Goal: Task Accomplishment & Management: Complete application form

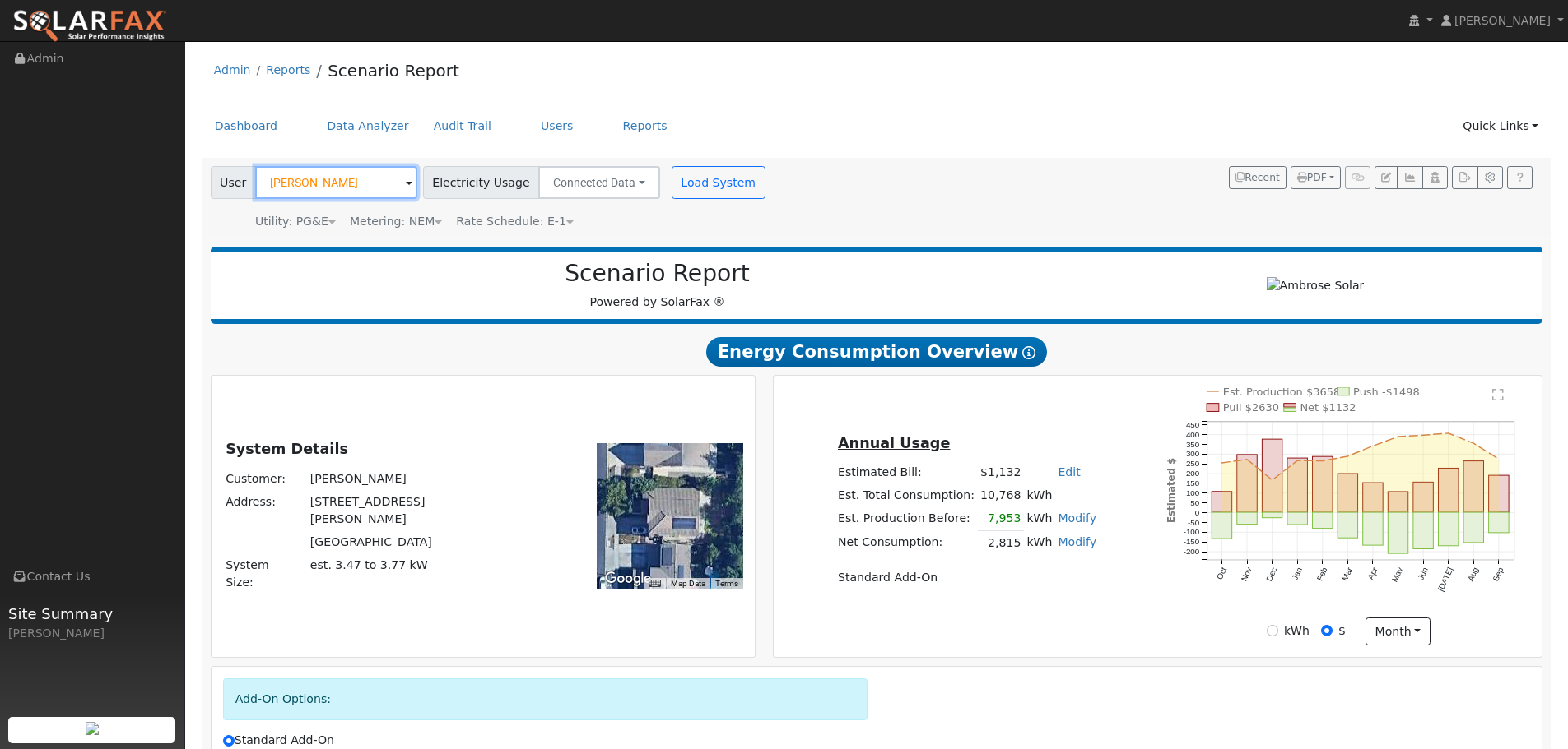
click at [314, 183] on input "Shurong Huang" at bounding box center [336, 183] width 162 height 33
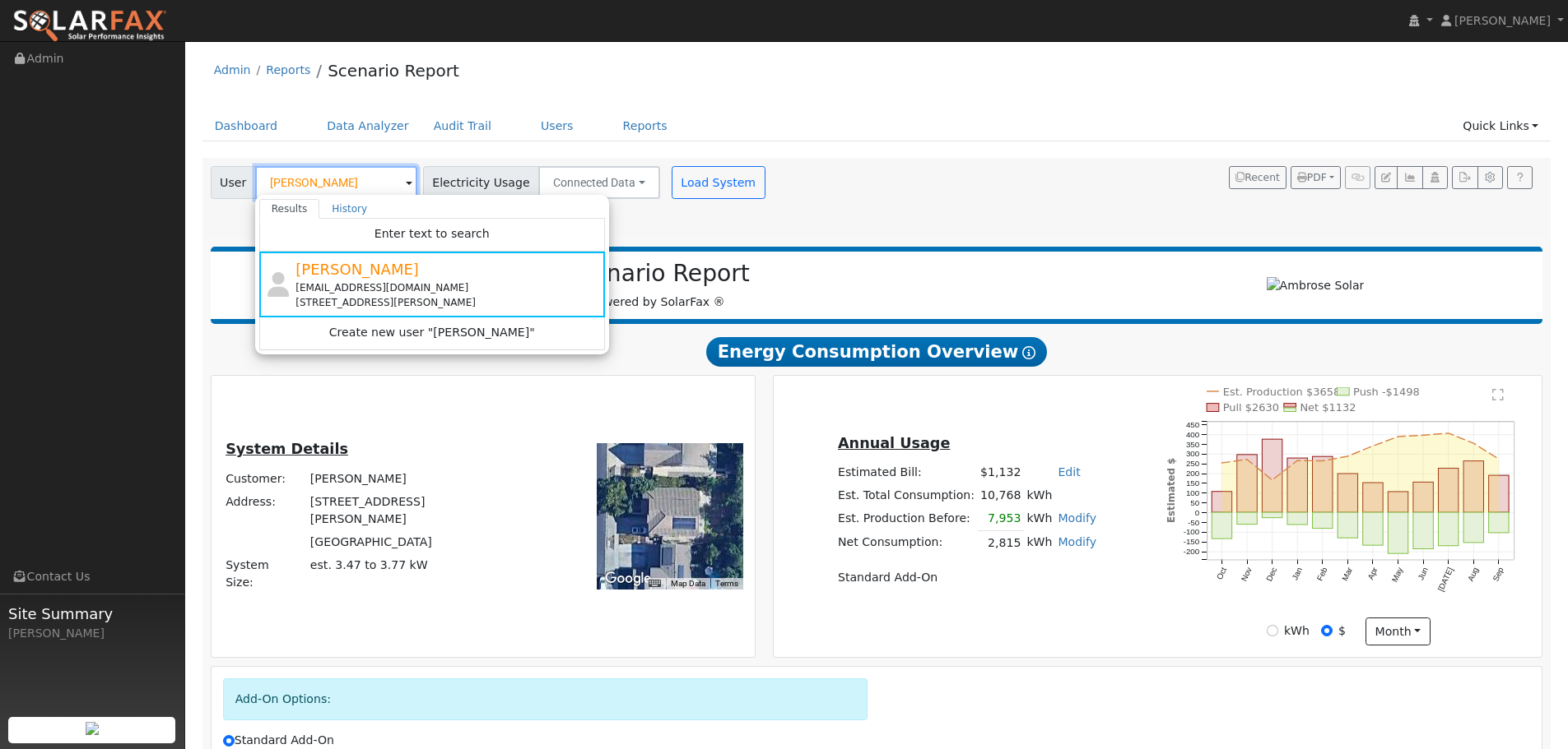
paste input "1631 Motta"
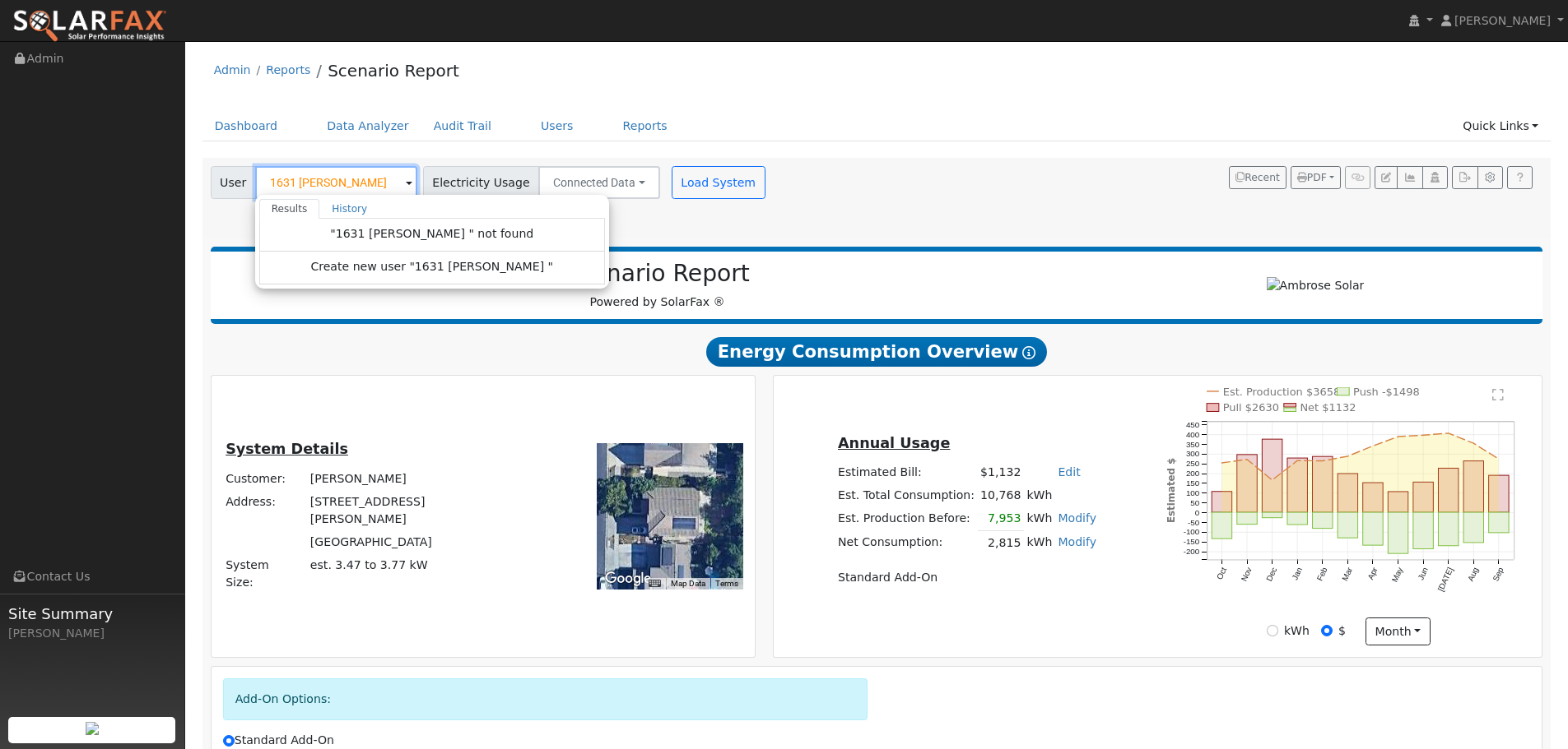
click at [307, 178] on input "1631 Motta" at bounding box center [336, 183] width 162 height 33
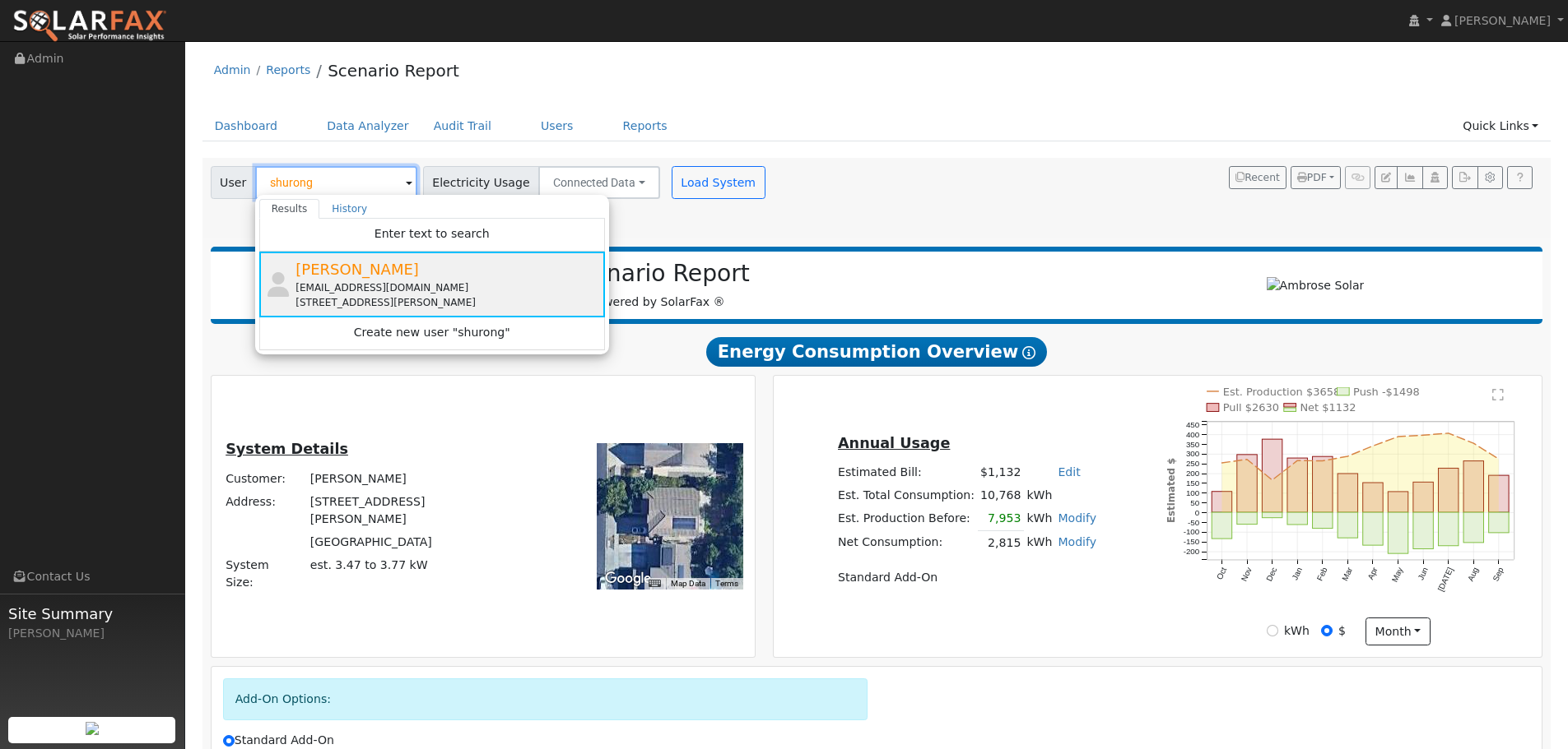
type input "shurong"
click at [354, 254] on div "Shurong Huang msh357470@yahoo.com 1631 Motta Street, Woodland, CA 95776" at bounding box center [432, 284] width 346 height 65
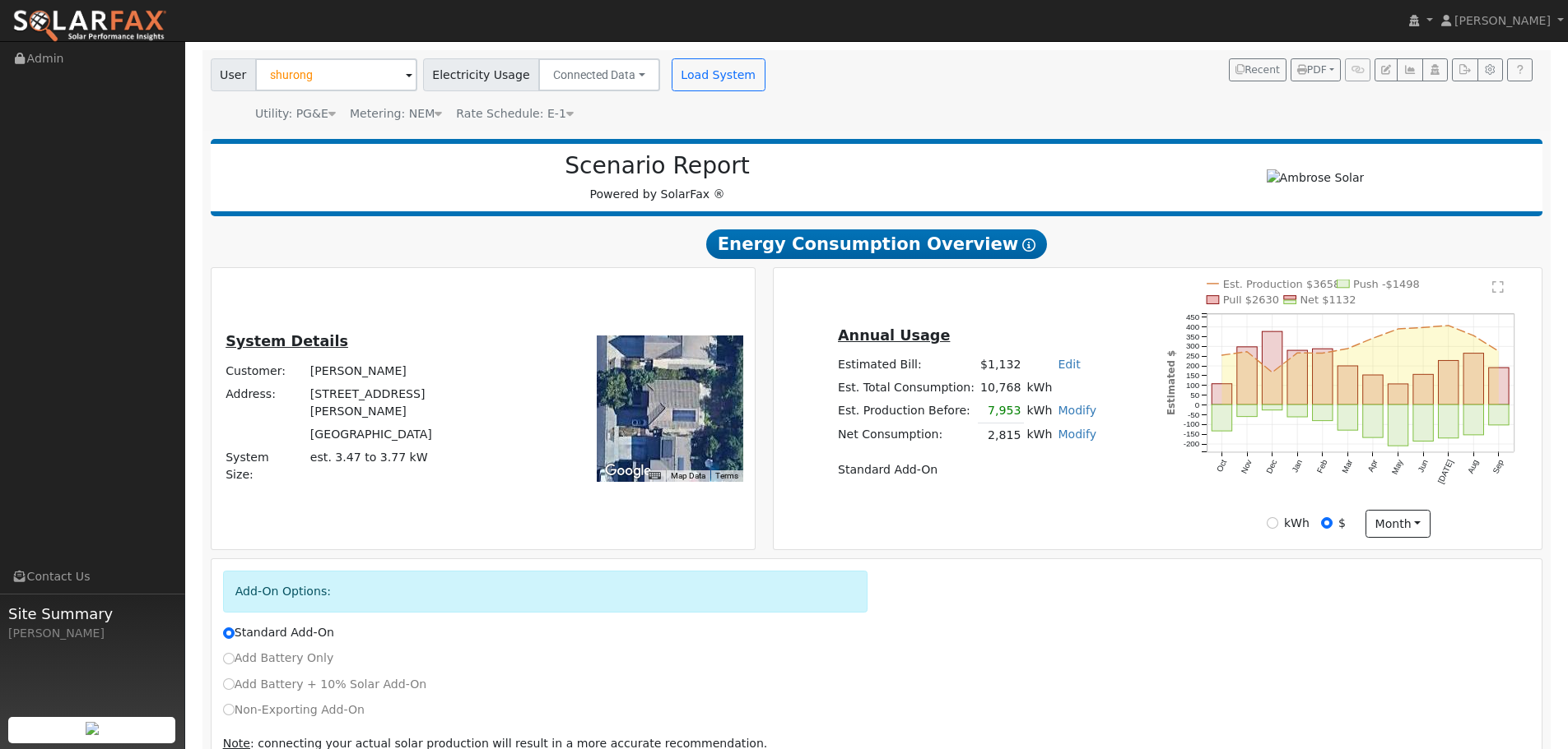
scroll to position [193, 0]
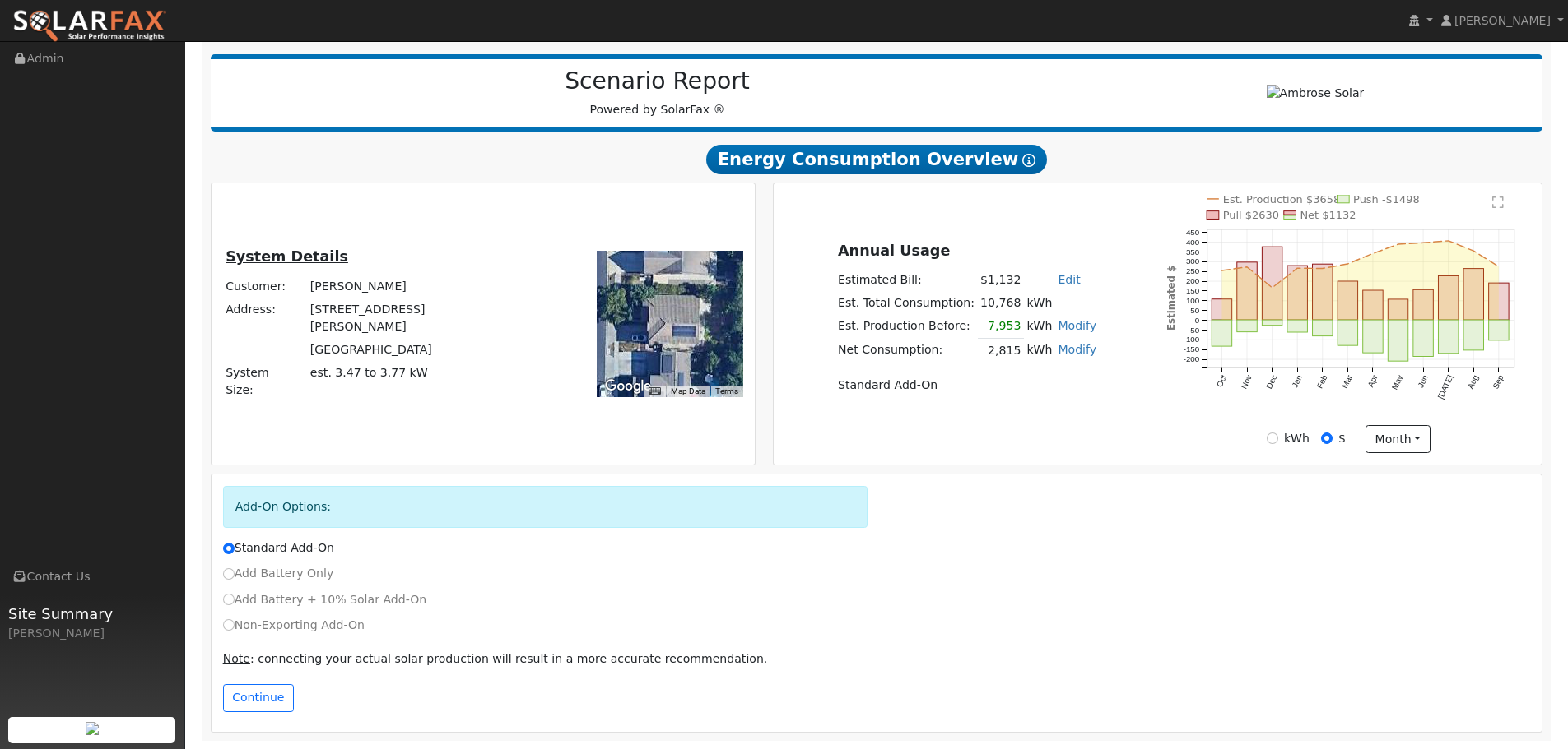
click at [866, 706] on div "Continue" at bounding box center [877, 698] width 1325 height 28
drag, startPoint x: 260, startPoint y: 573, endPoint x: 249, endPoint y: 572, distance: 11.0
click at [260, 573] on label "Add Battery Only" at bounding box center [279, 574] width 111 height 18
click at [234, 573] on input "Add Battery Only" at bounding box center [229, 574] width 11 height 11
radio input "true"
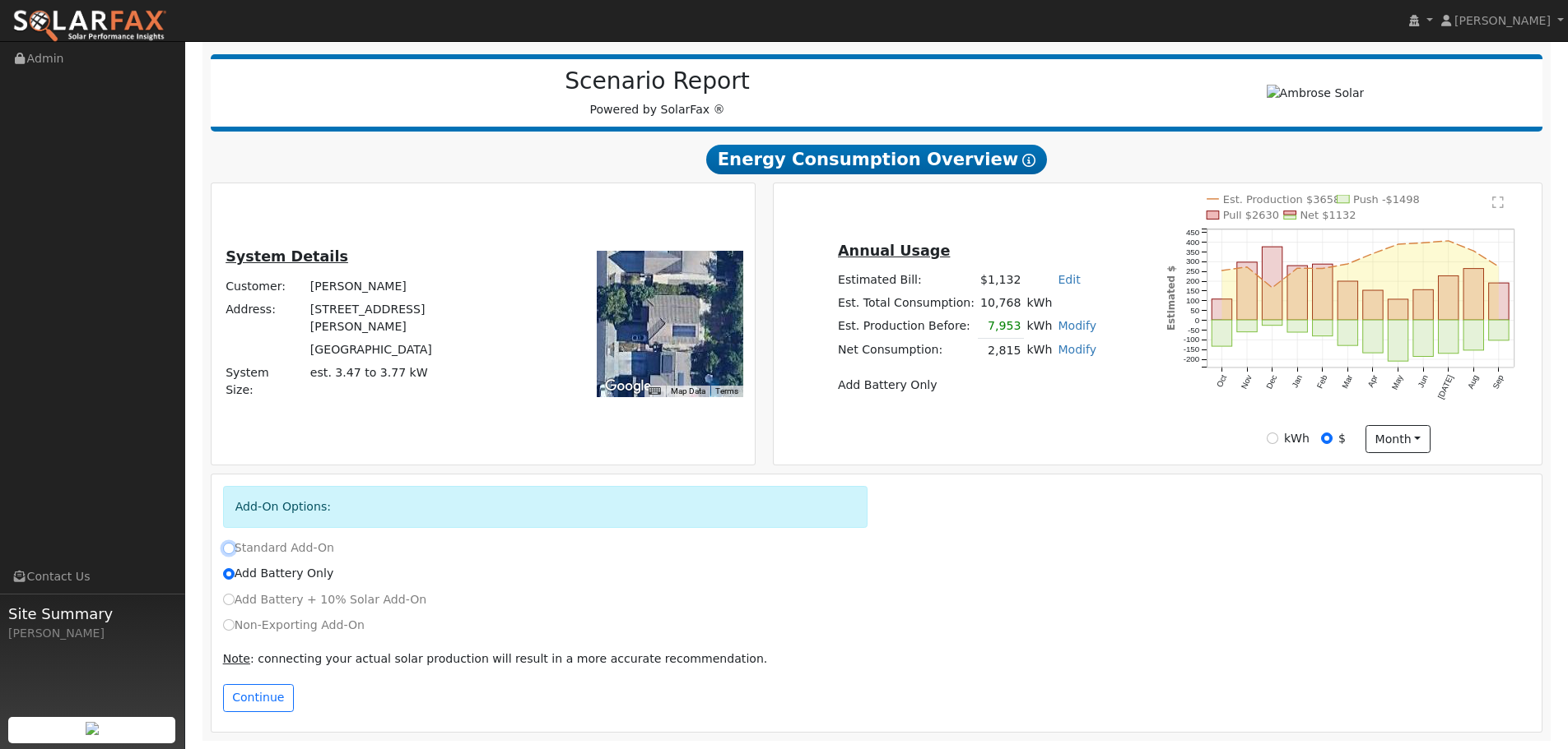
click at [232, 550] on input "Standard Add-On" at bounding box center [229, 549] width 11 height 11
radio input "true"
radio input "false"
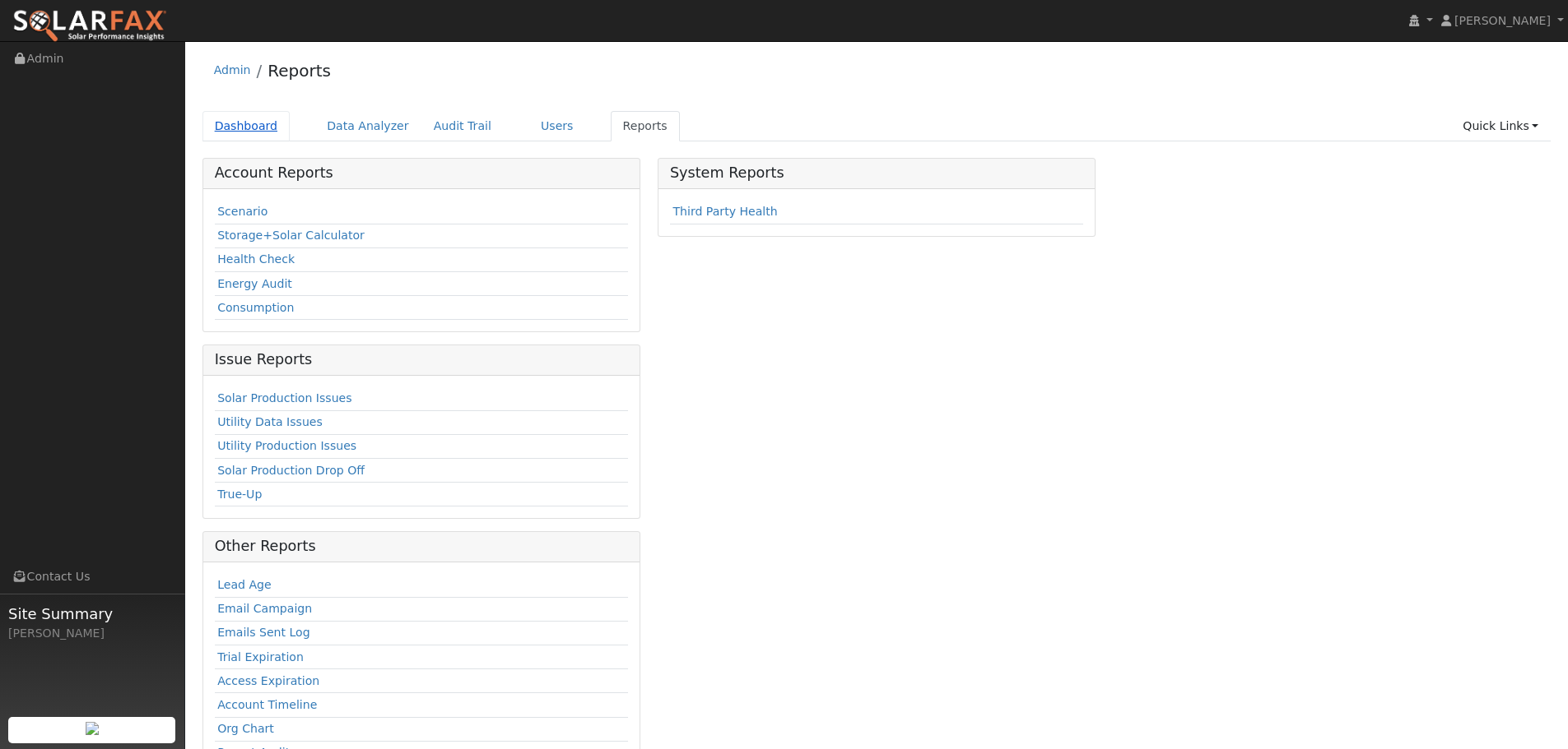
click at [241, 131] on link "Dashboard" at bounding box center [245, 125] width 88 height 30
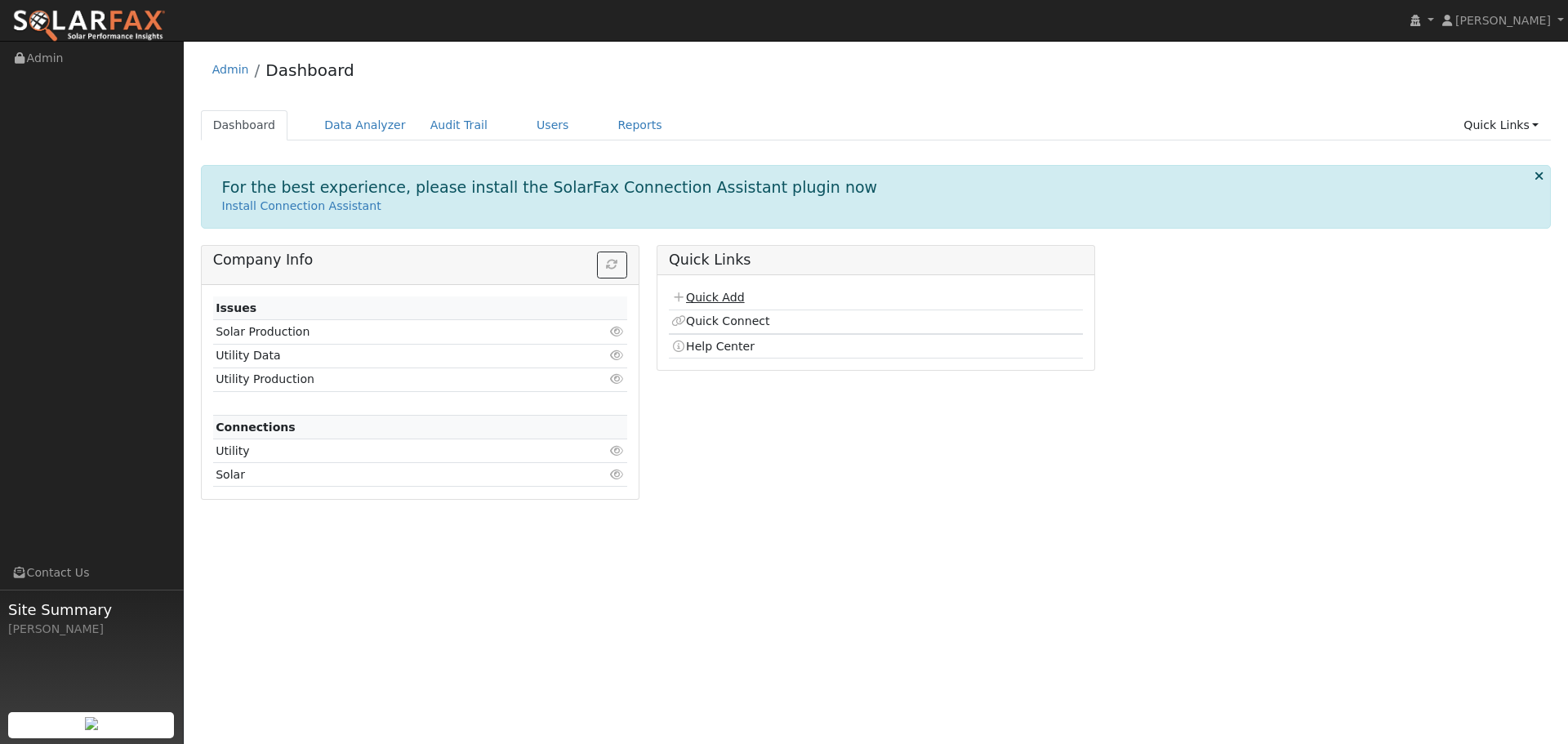
click at [729, 294] on link "Quick Add" at bounding box center [707, 298] width 72 height 13
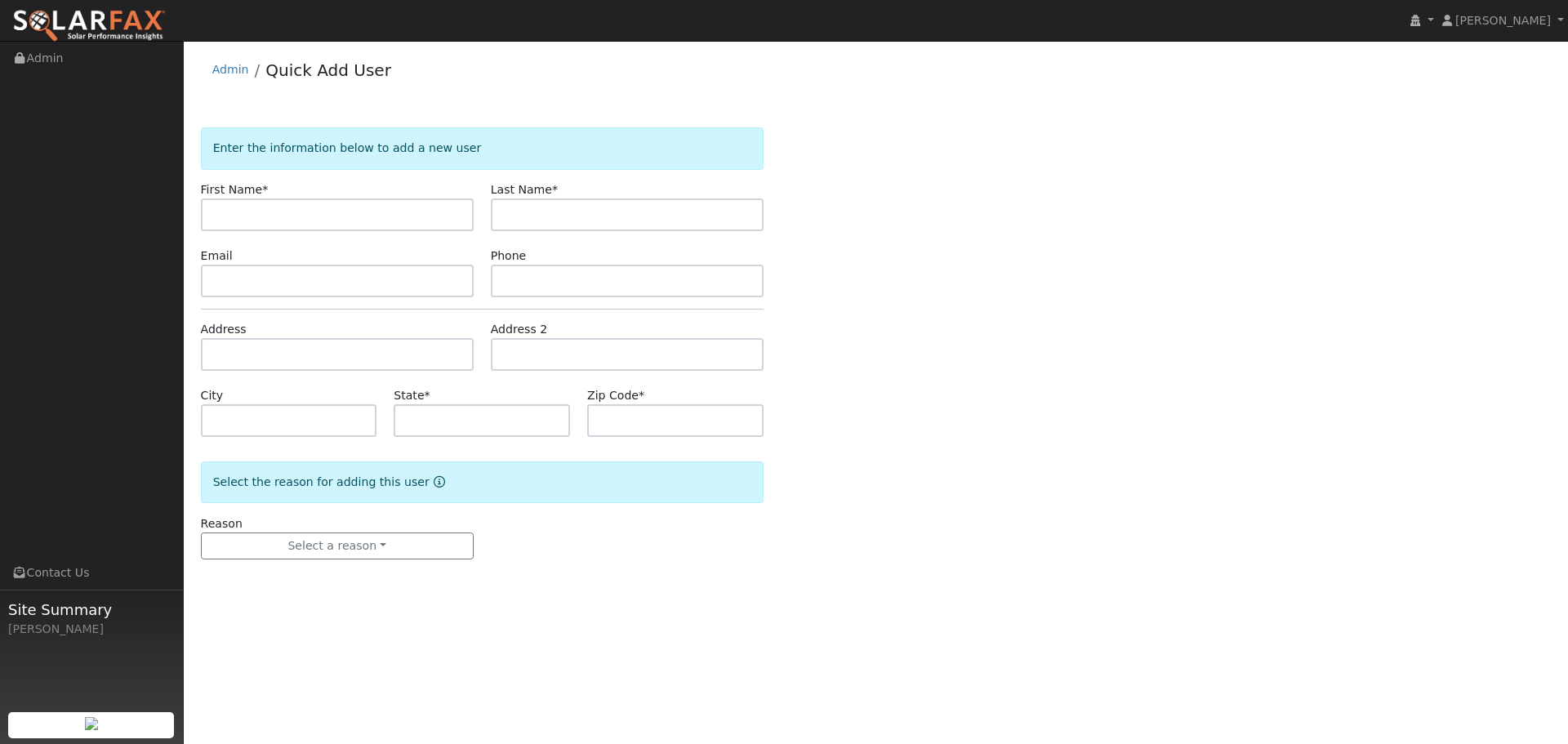
click at [310, 206] on input "text" at bounding box center [337, 215] width 273 height 33
type input "Lani"
type input "Harb"
click at [252, 282] on input "text" at bounding box center [337, 281] width 273 height 33
type input "lani@ambrosesolar.com"
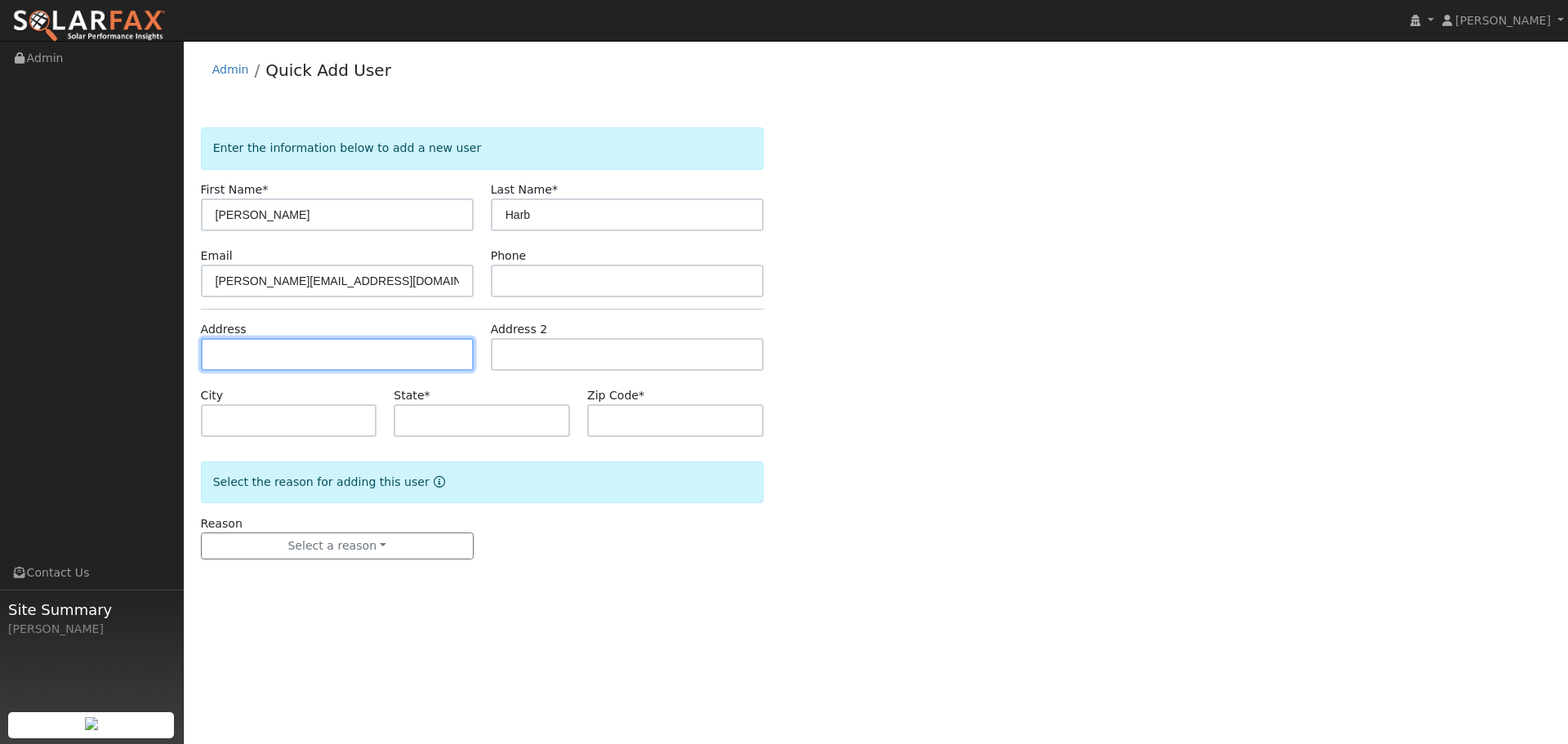
click at [290, 346] on input "text" at bounding box center [337, 355] width 273 height 33
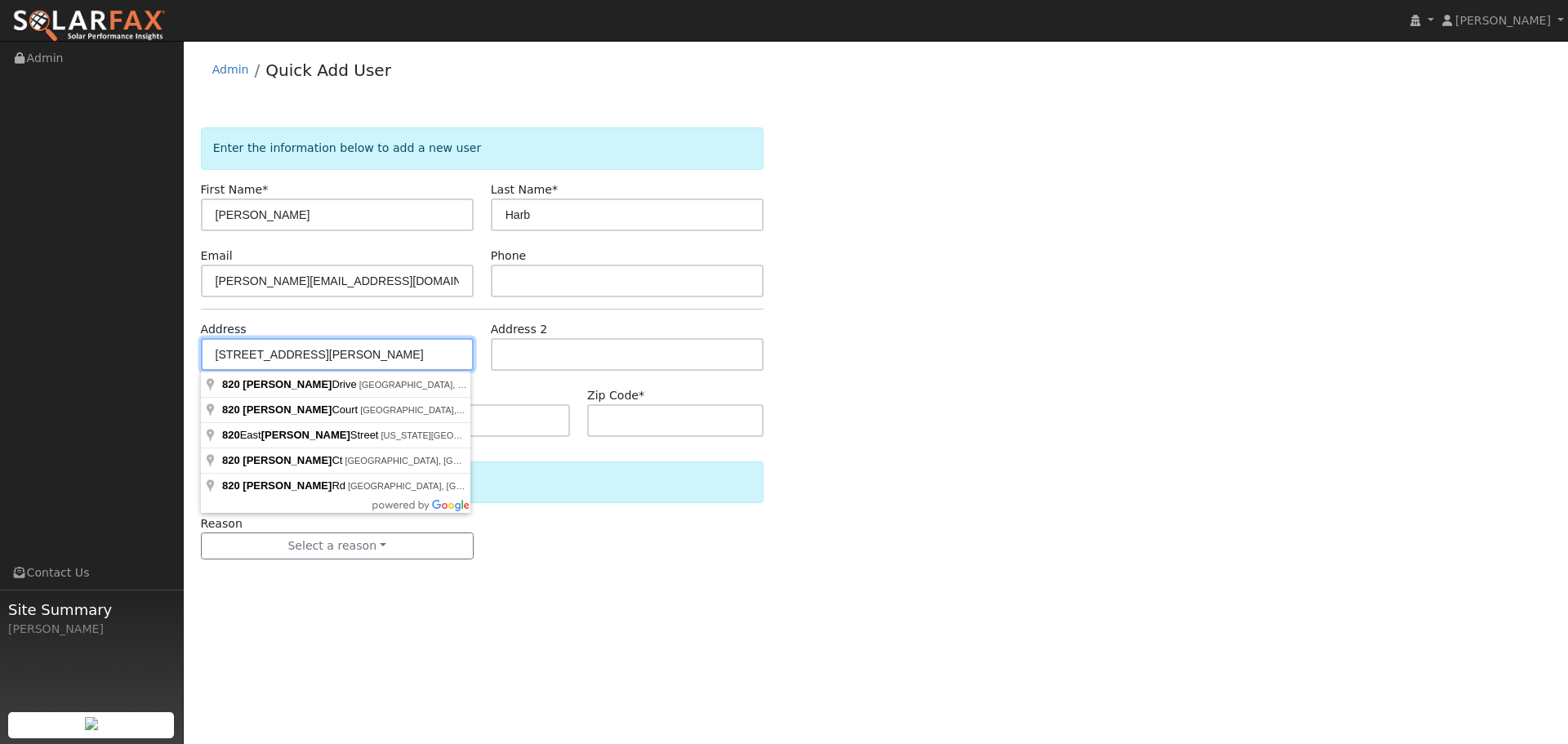
type input "820 Eubanks Drive"
type input "Vacaville"
type input "CA"
type input "95688"
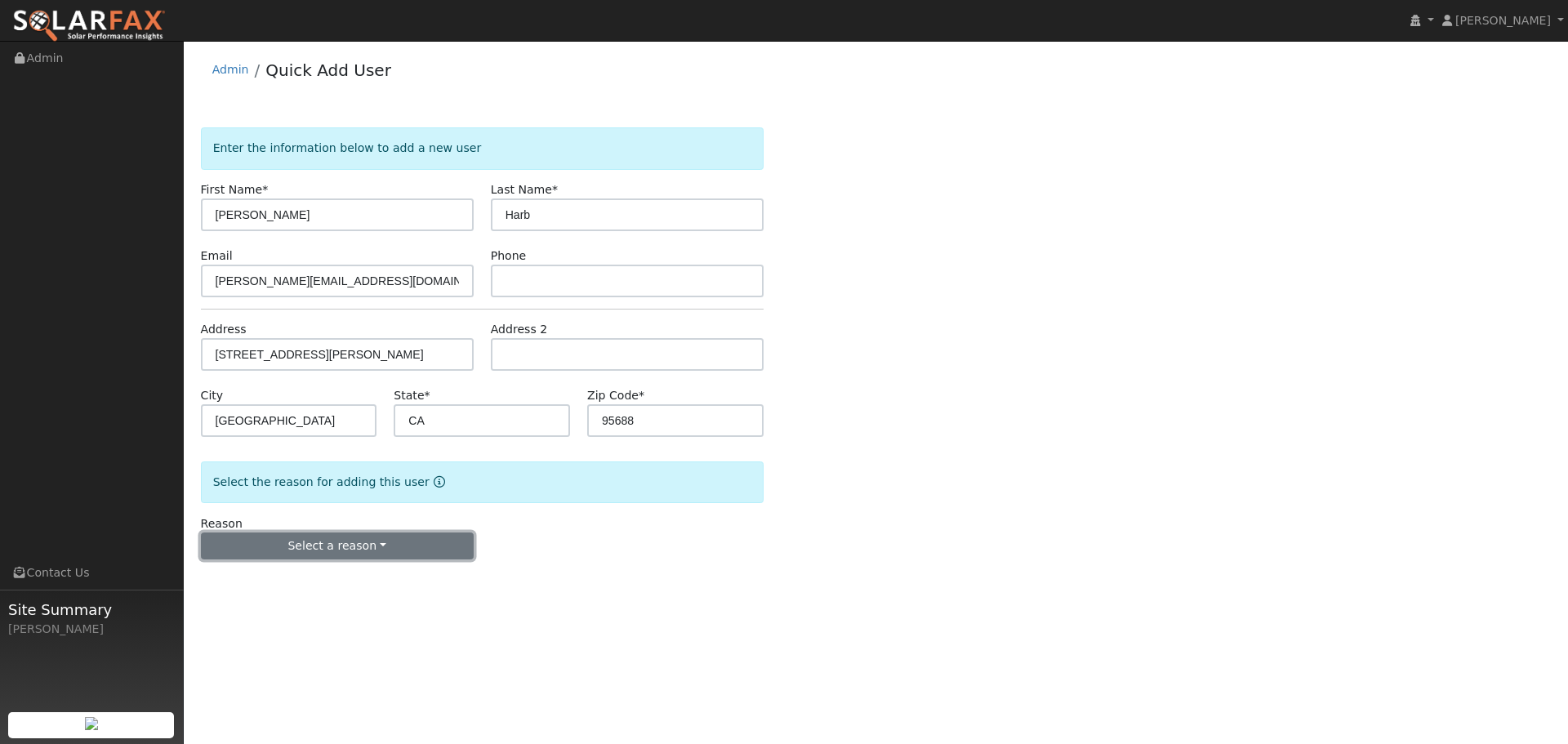
click at [343, 553] on button "Select a reason" at bounding box center [337, 546] width 273 height 27
click at [258, 582] on link "New lead" at bounding box center [291, 580] width 180 height 23
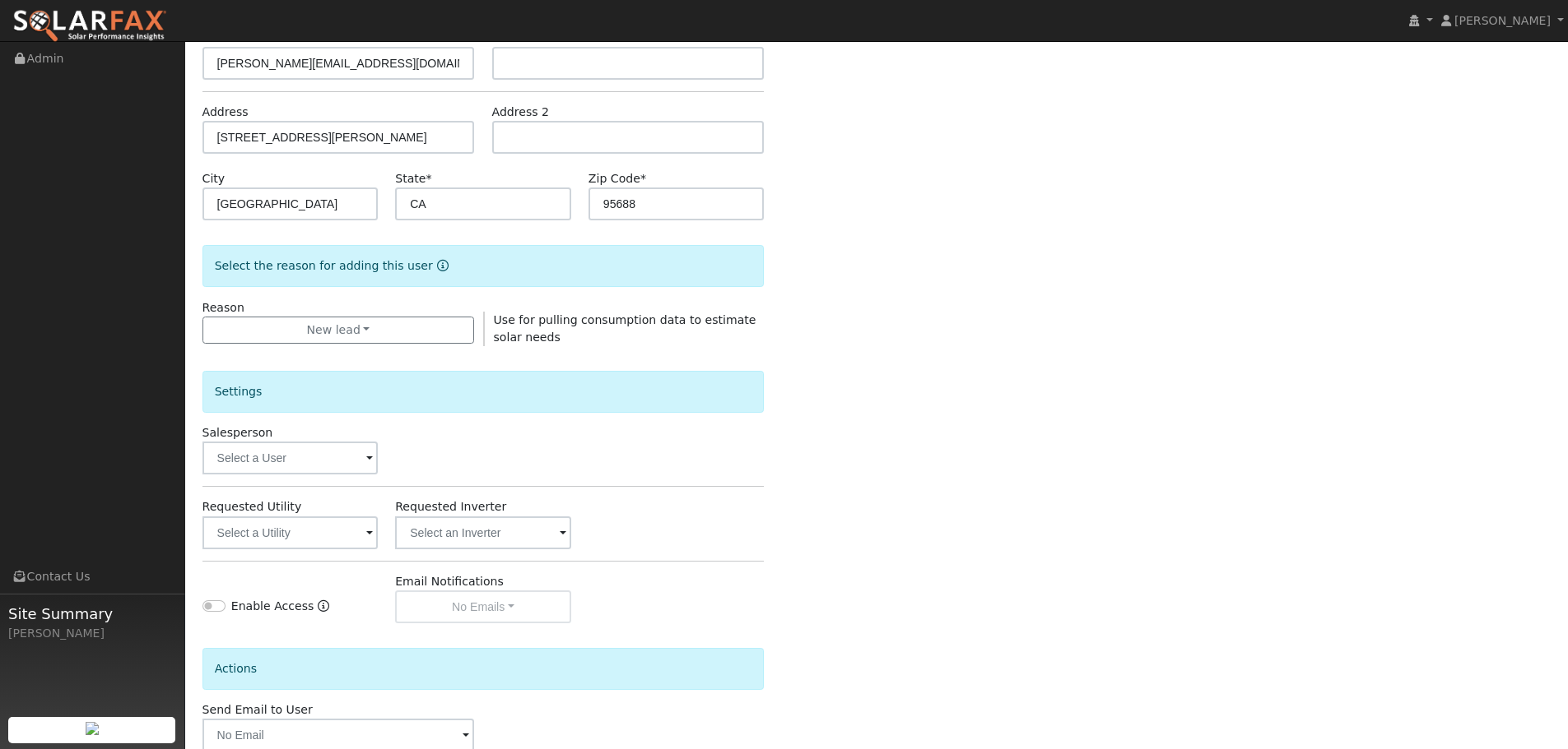
scroll to position [315, 0]
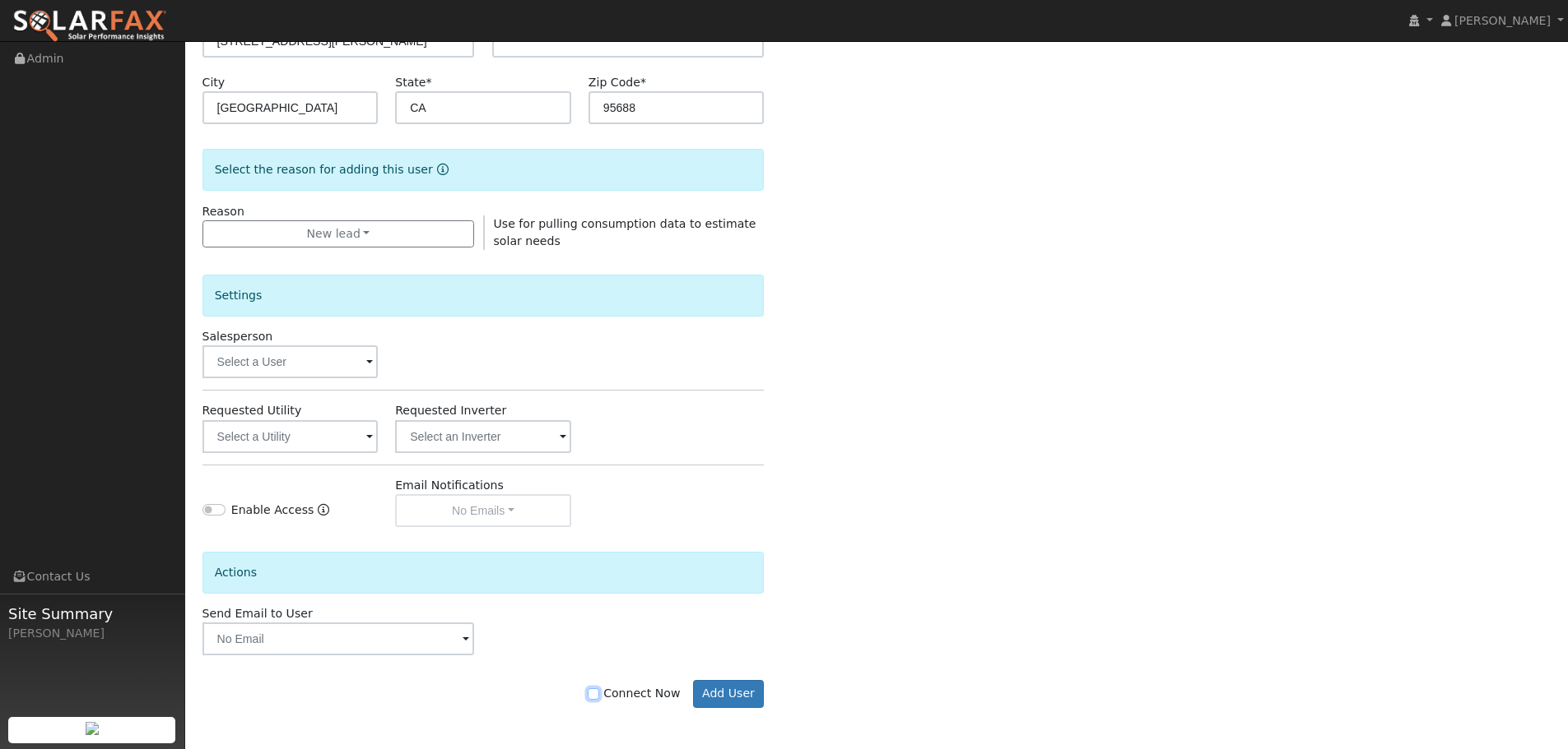
click at [599, 698] on input "Connect Now" at bounding box center [593, 694] width 11 height 11
click at [750, 693] on button "Add User" at bounding box center [729, 695] width 72 height 28
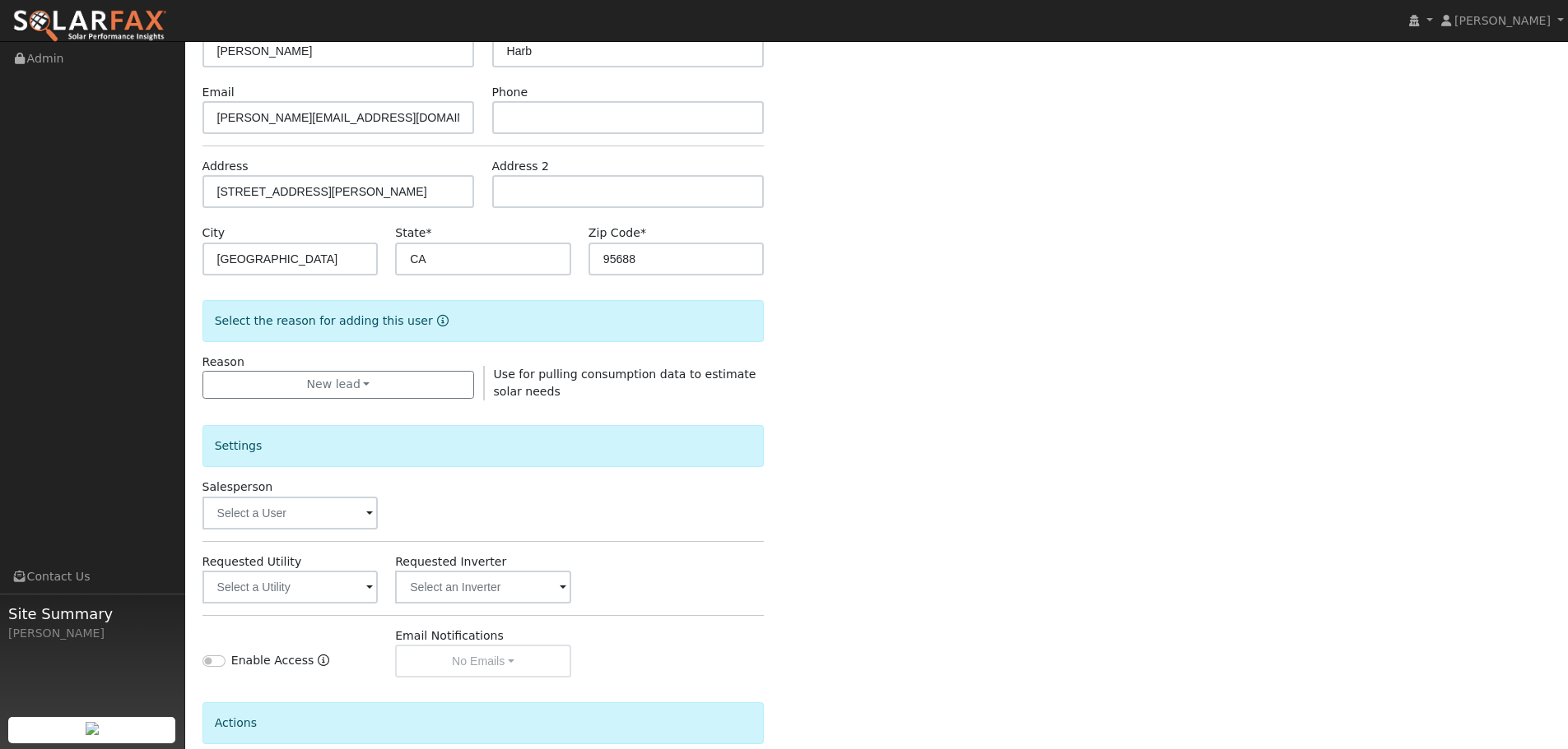
scroll to position [369, 0]
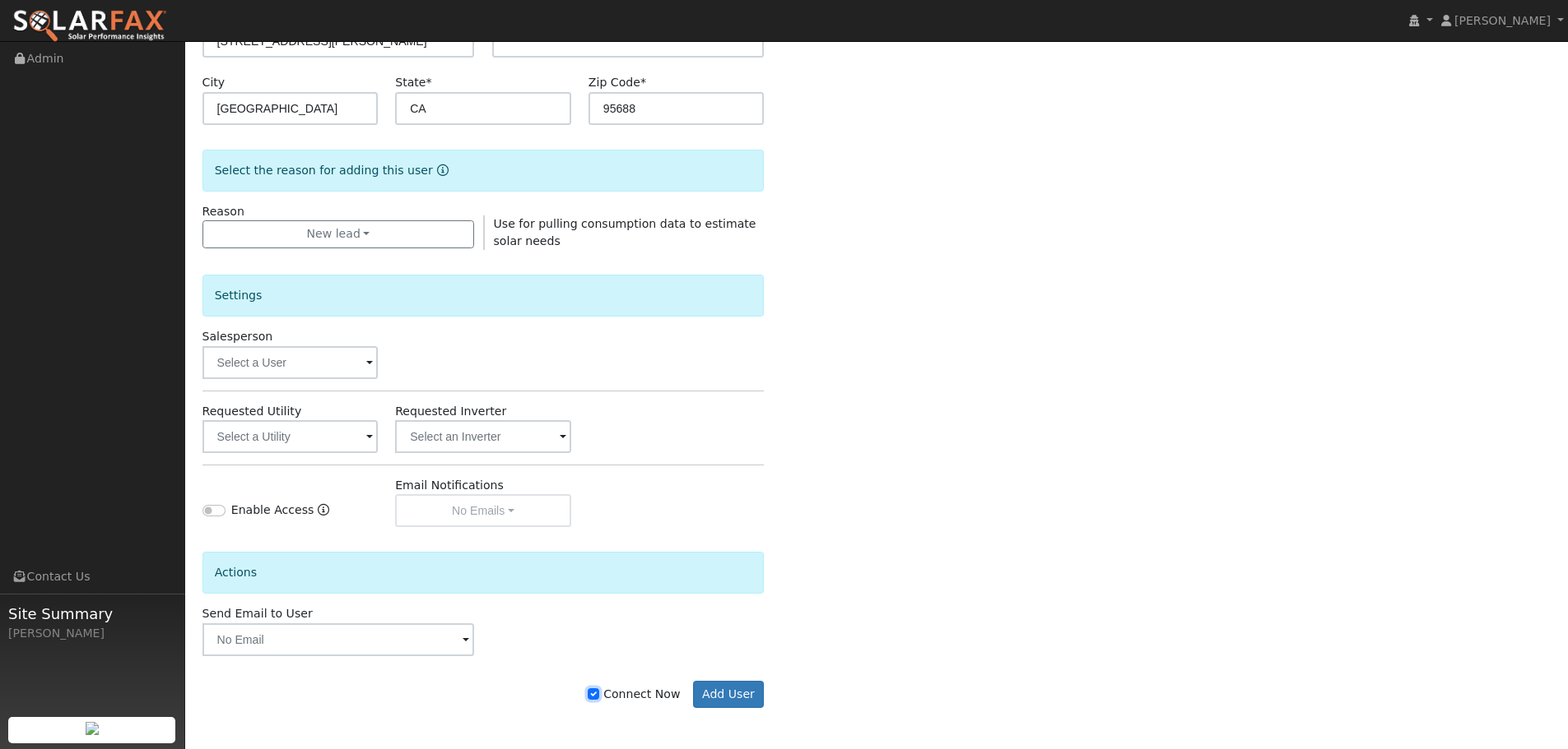
click at [599, 693] on input "Connect Now" at bounding box center [593, 694] width 11 height 11
checkbox input "false"
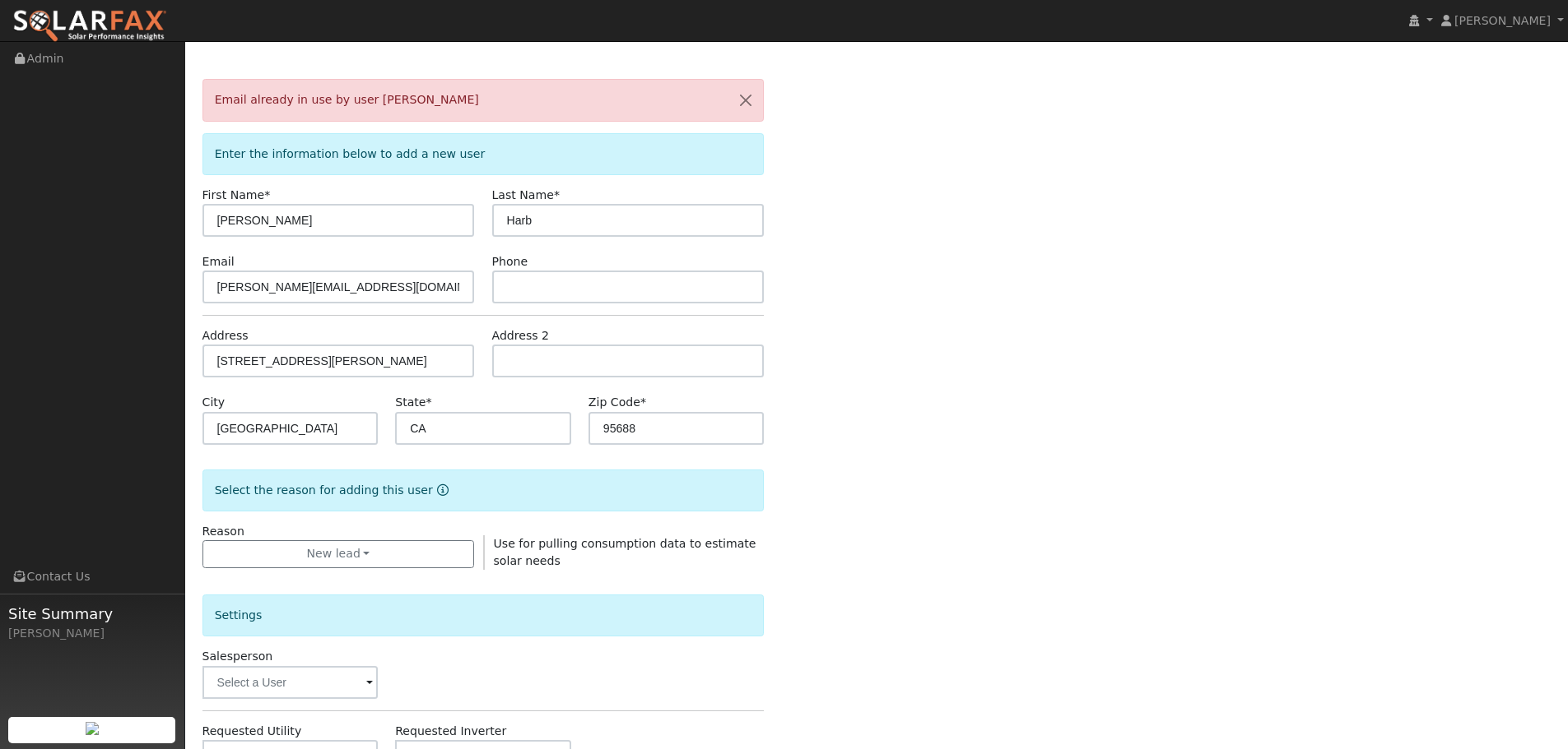
scroll to position [41, 0]
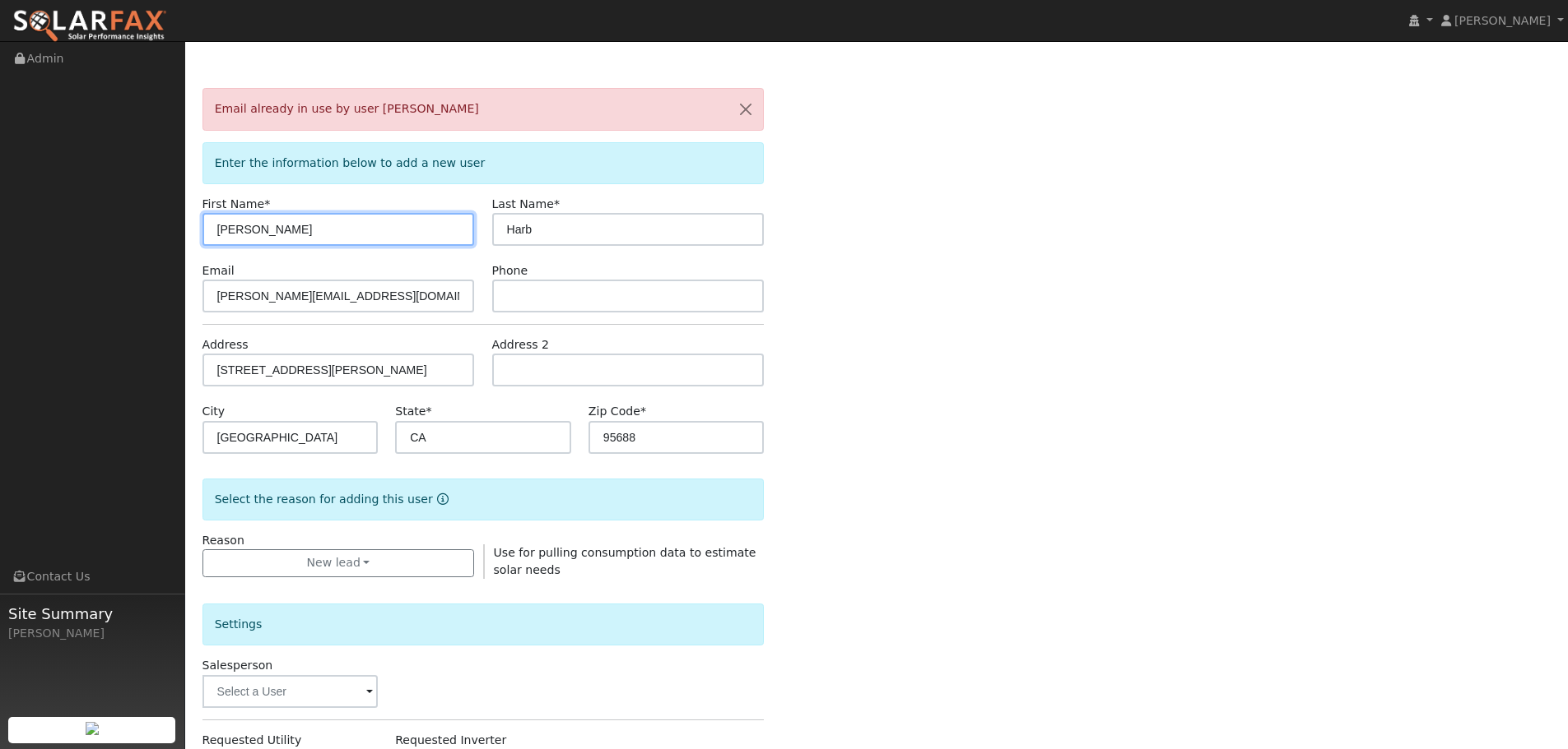
click at [250, 226] on input "Lani" at bounding box center [338, 230] width 272 height 33
click at [275, 232] on input "Leilani" at bounding box center [338, 230] width 272 height 33
type input "Lani"
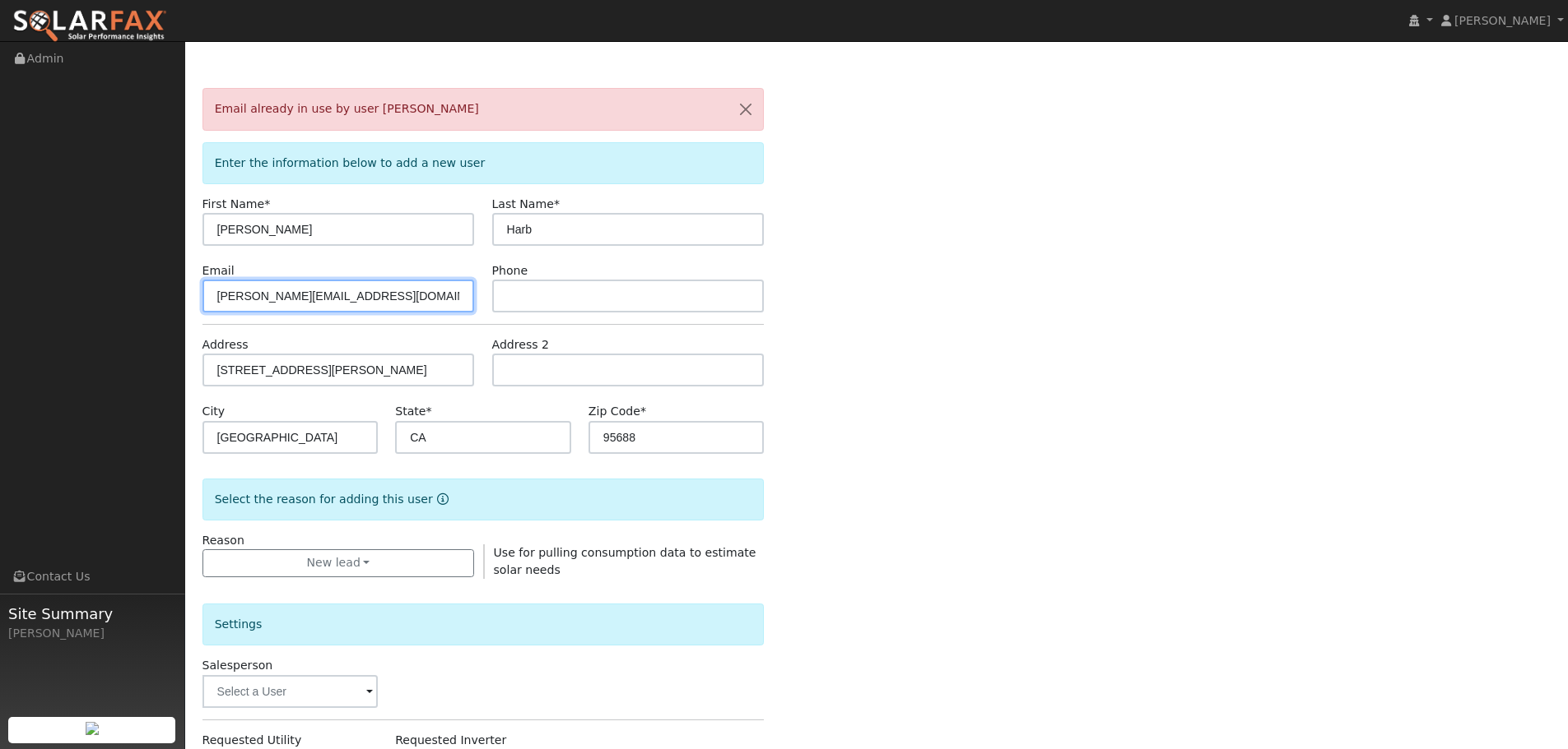
click at [293, 310] on input "lani@ambrosesolar.com" at bounding box center [338, 296] width 272 height 33
click at [300, 299] on input "lani@ambrosesolar.com" at bounding box center [338, 296] width 272 height 33
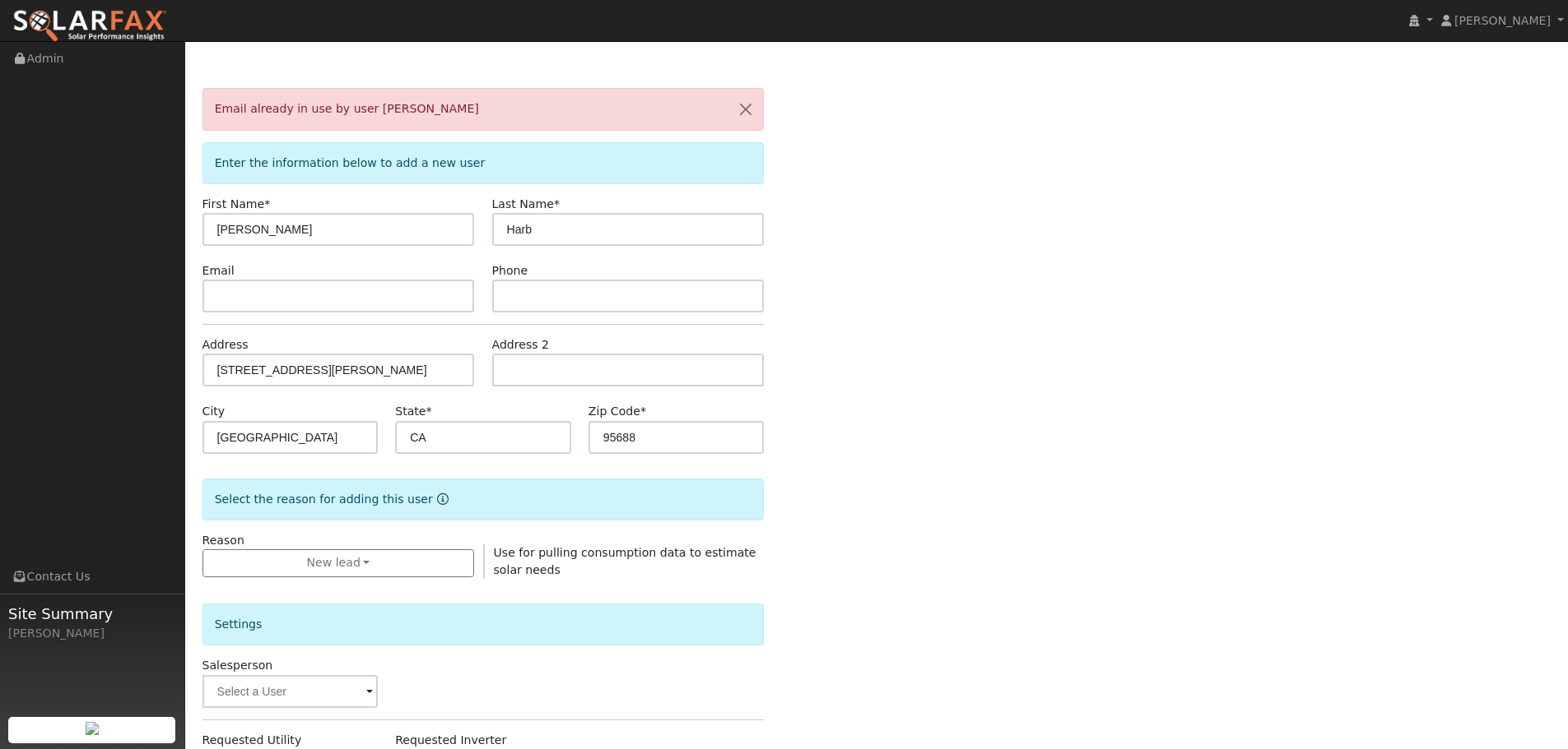
click at [789, 398] on div "Email already in use by user Lani Harrbison Enter the information below to add …" at bounding box center [877, 578] width 1349 height 982
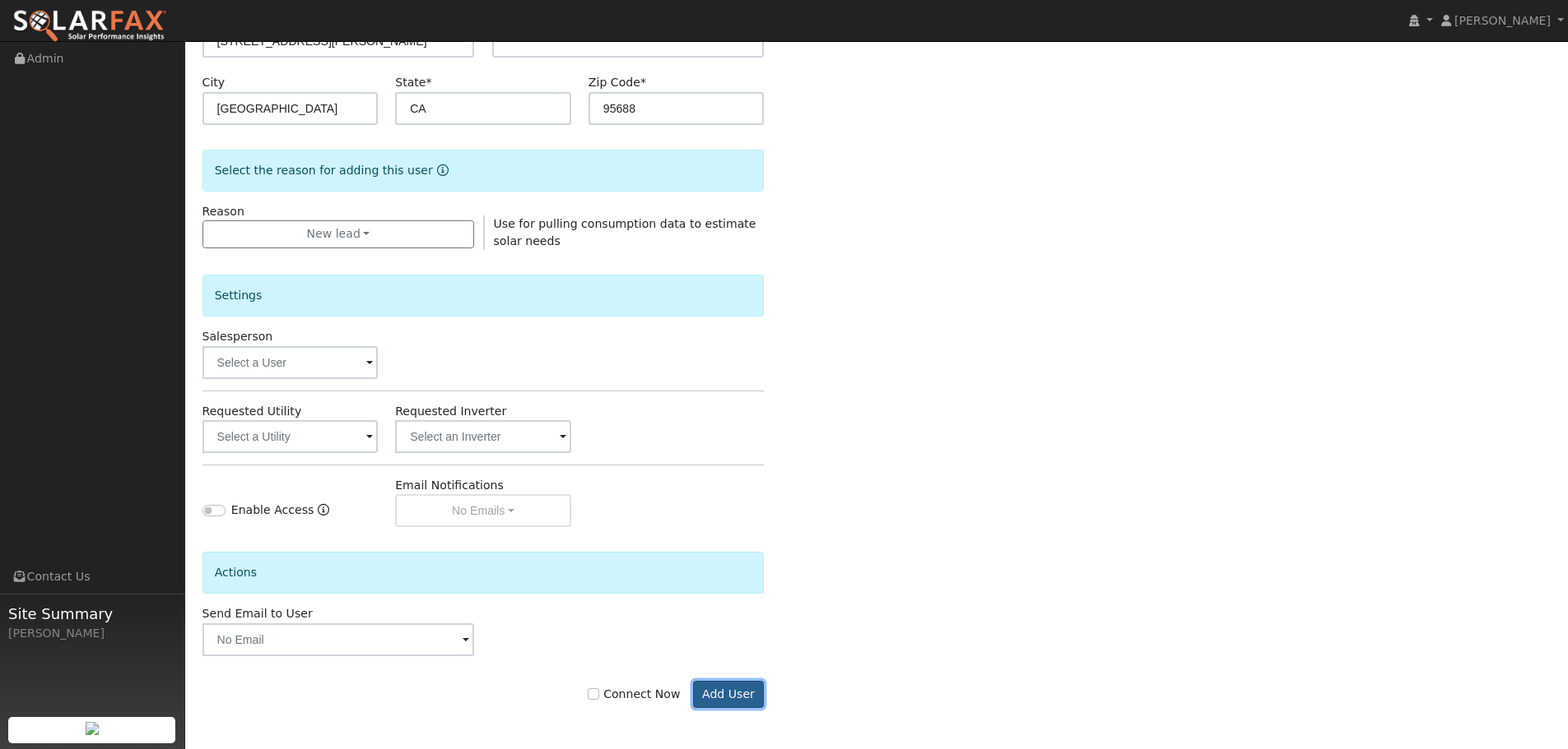
click at [727, 692] on button "Add User" at bounding box center [729, 695] width 72 height 28
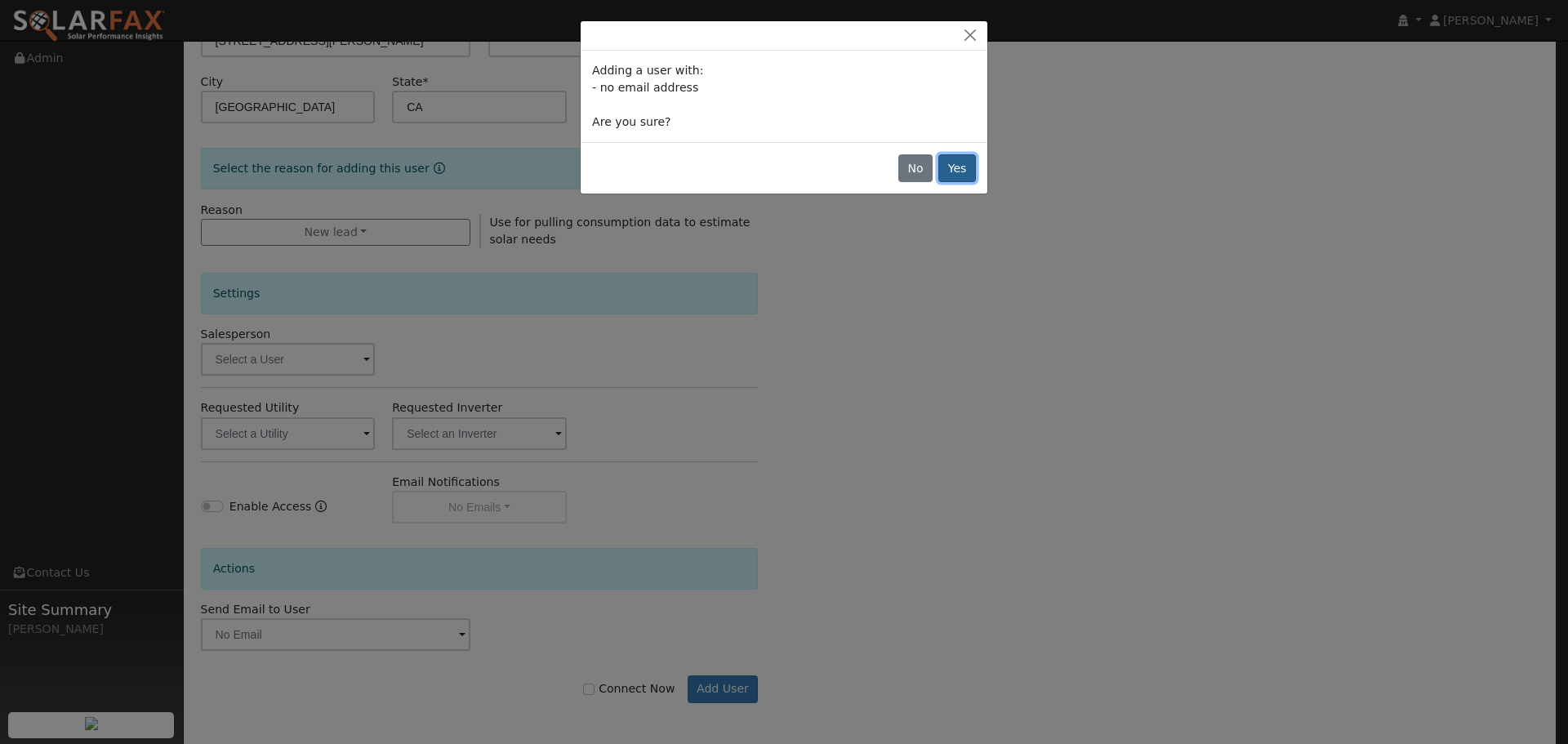
click at [955, 171] on button "Yes" at bounding box center [957, 169] width 38 height 27
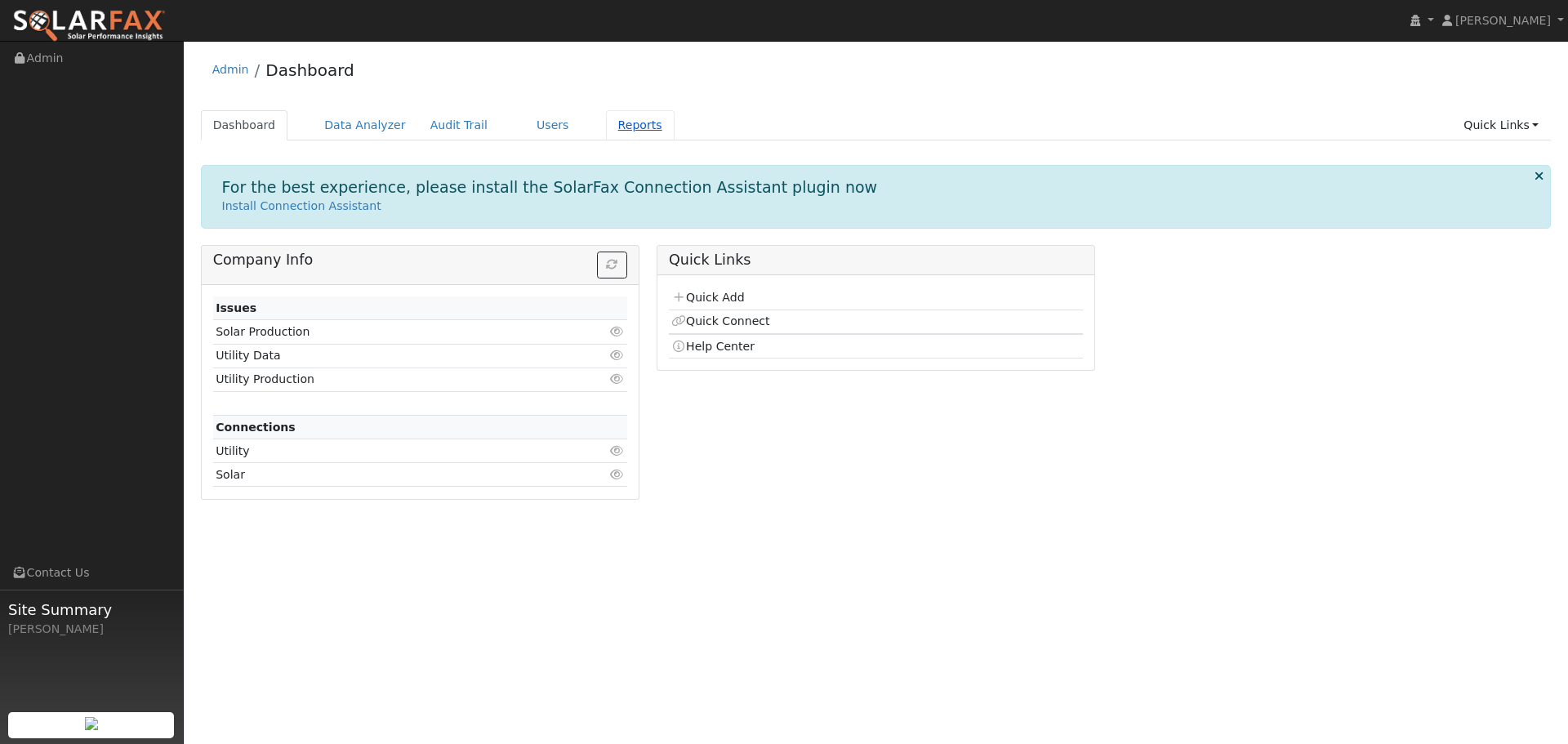
click at [606, 124] on link "Reports" at bounding box center [640, 125] width 69 height 30
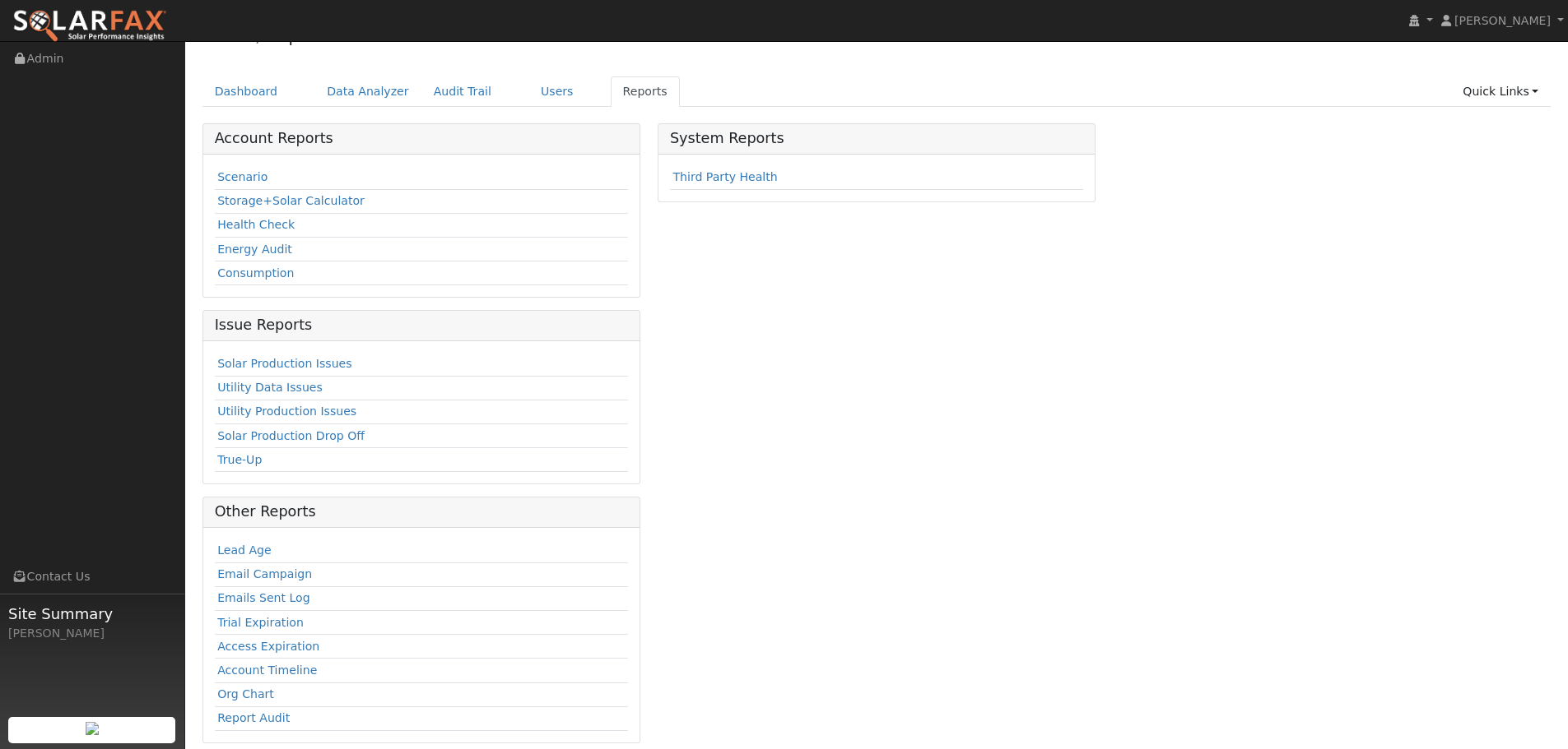
scroll to position [50, 0]
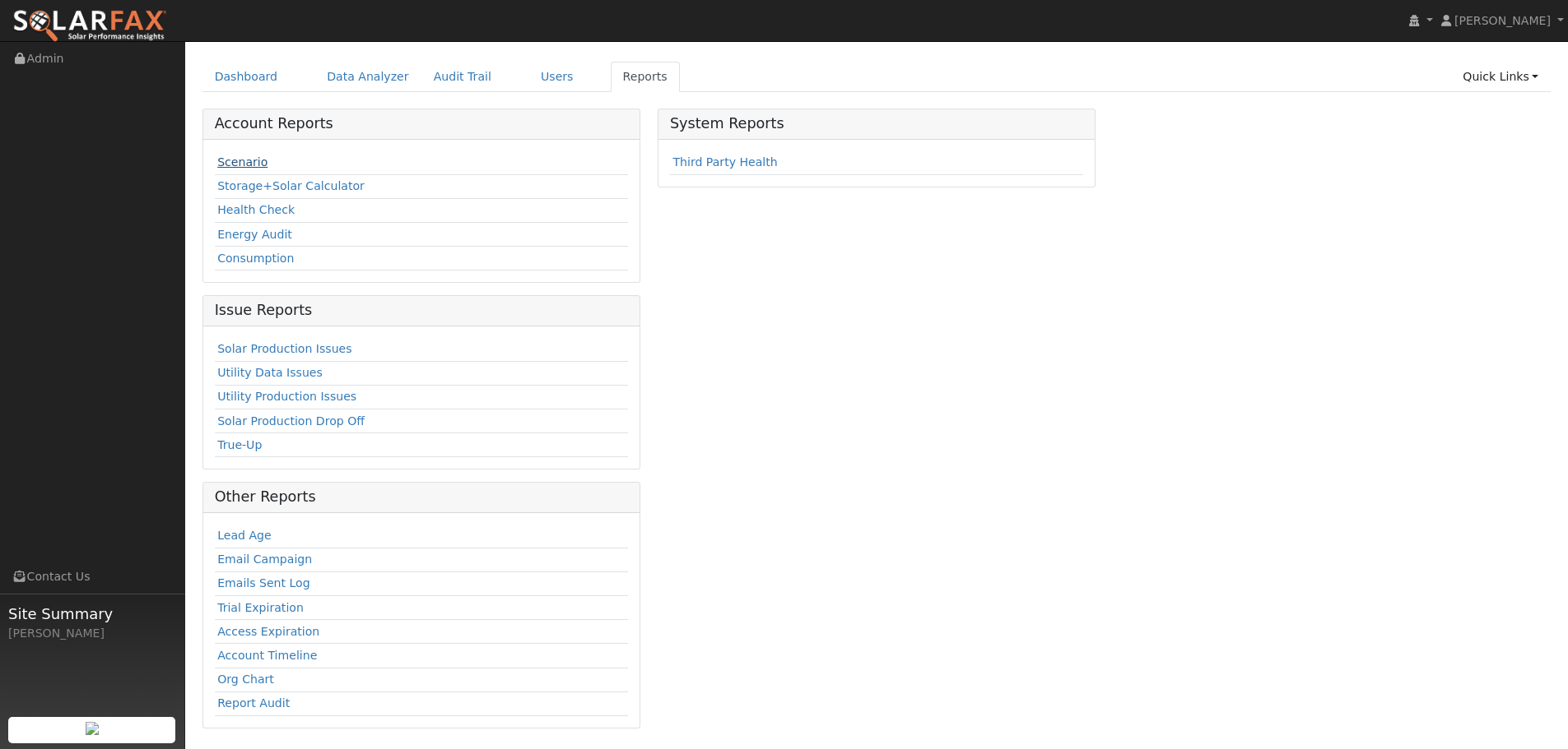
click at [232, 165] on link "Scenario" at bounding box center [242, 162] width 50 height 13
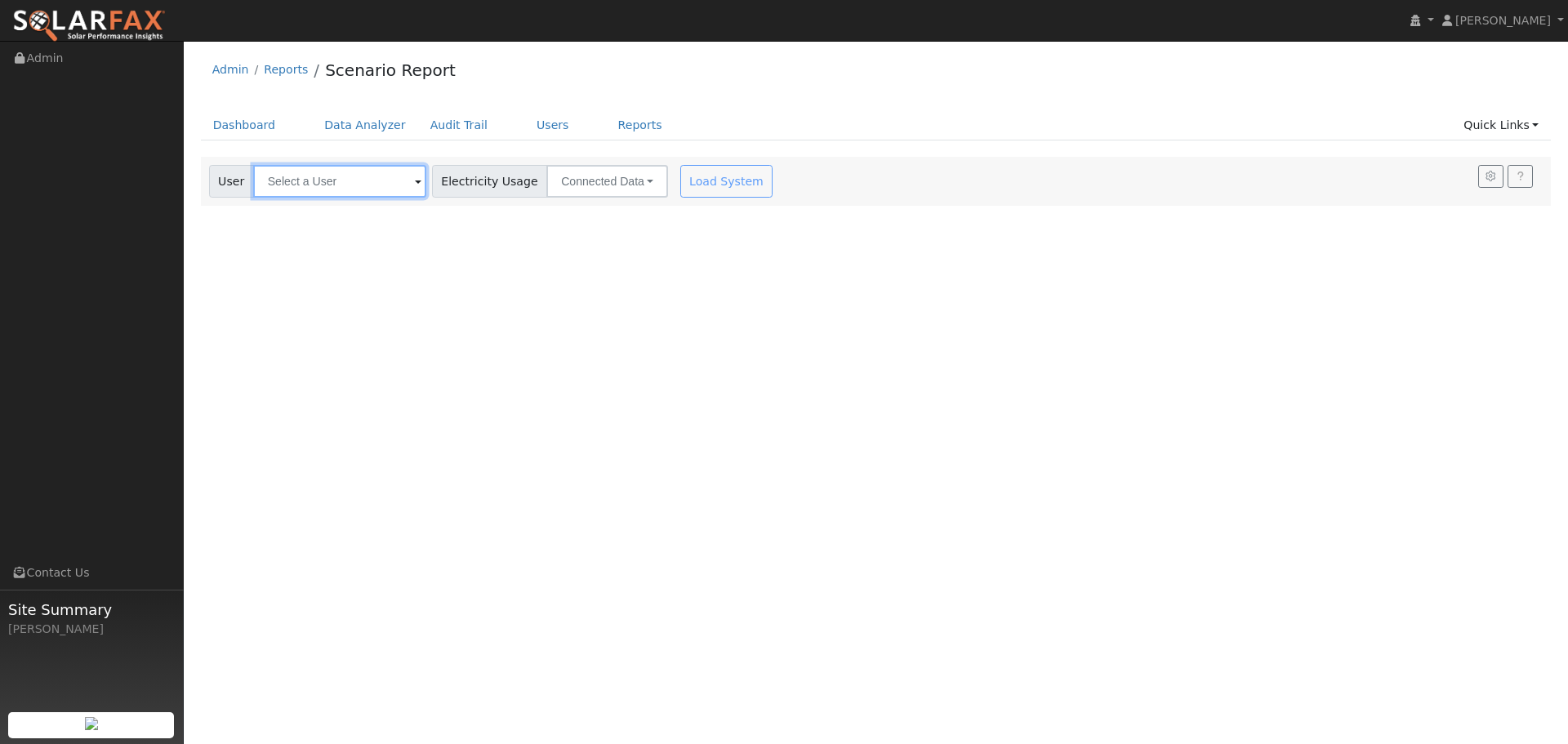
click at [292, 185] on input "text" at bounding box center [339, 181] width 173 height 33
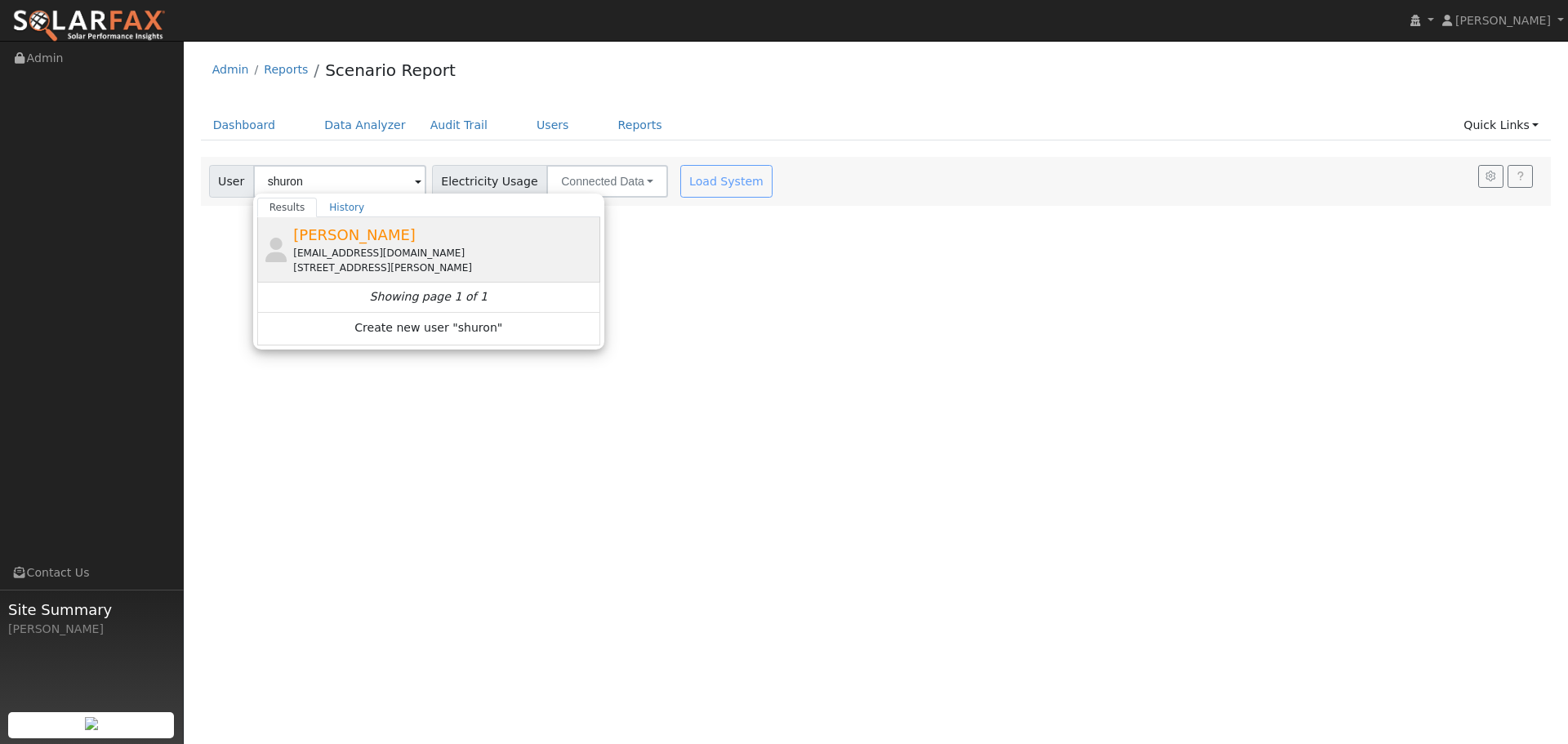
click at [313, 252] on div "[EMAIL_ADDRESS][DOMAIN_NAME]" at bounding box center [444, 253] width 303 height 15
type input "[PERSON_NAME]"
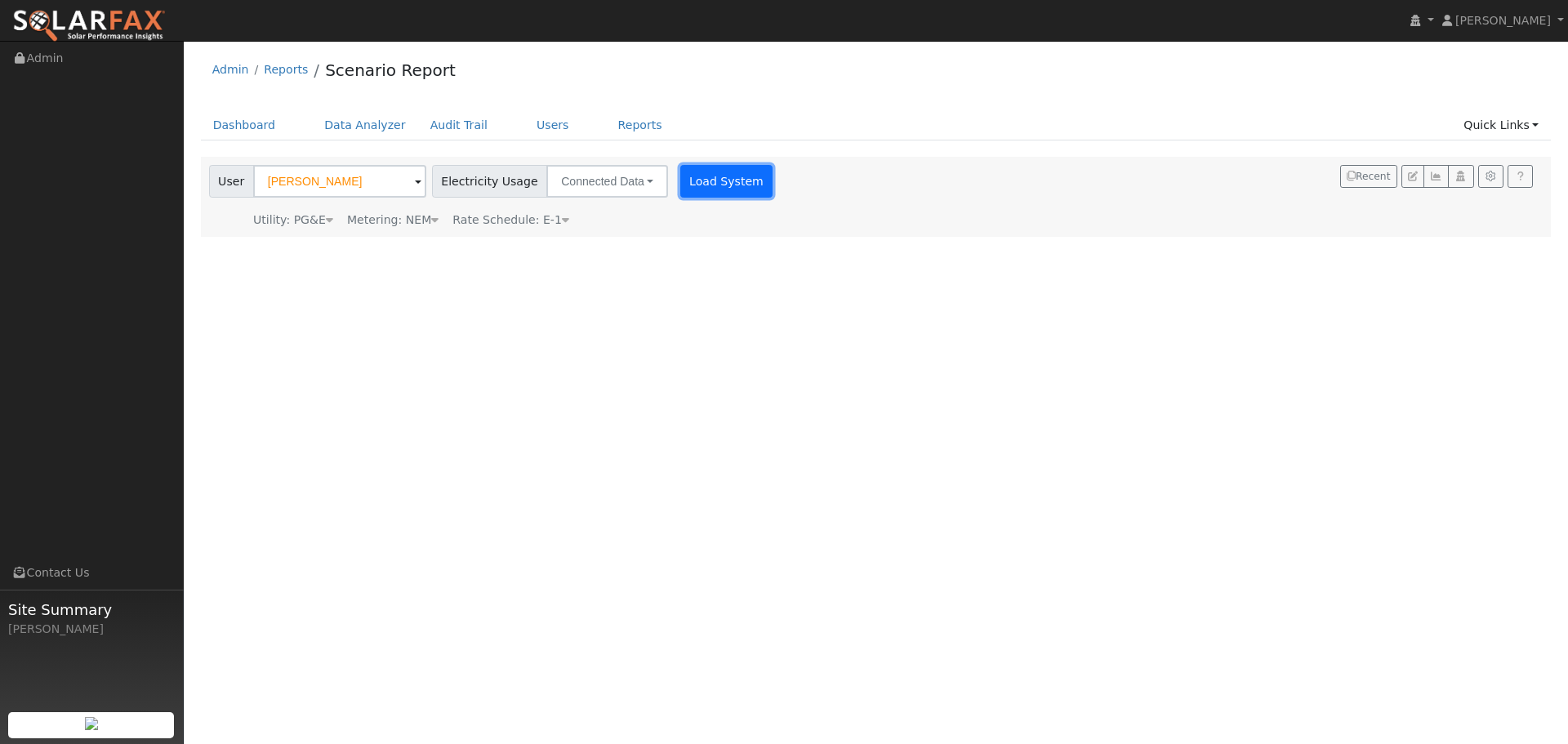
click at [688, 181] on button "Load System" at bounding box center [727, 181] width 93 height 33
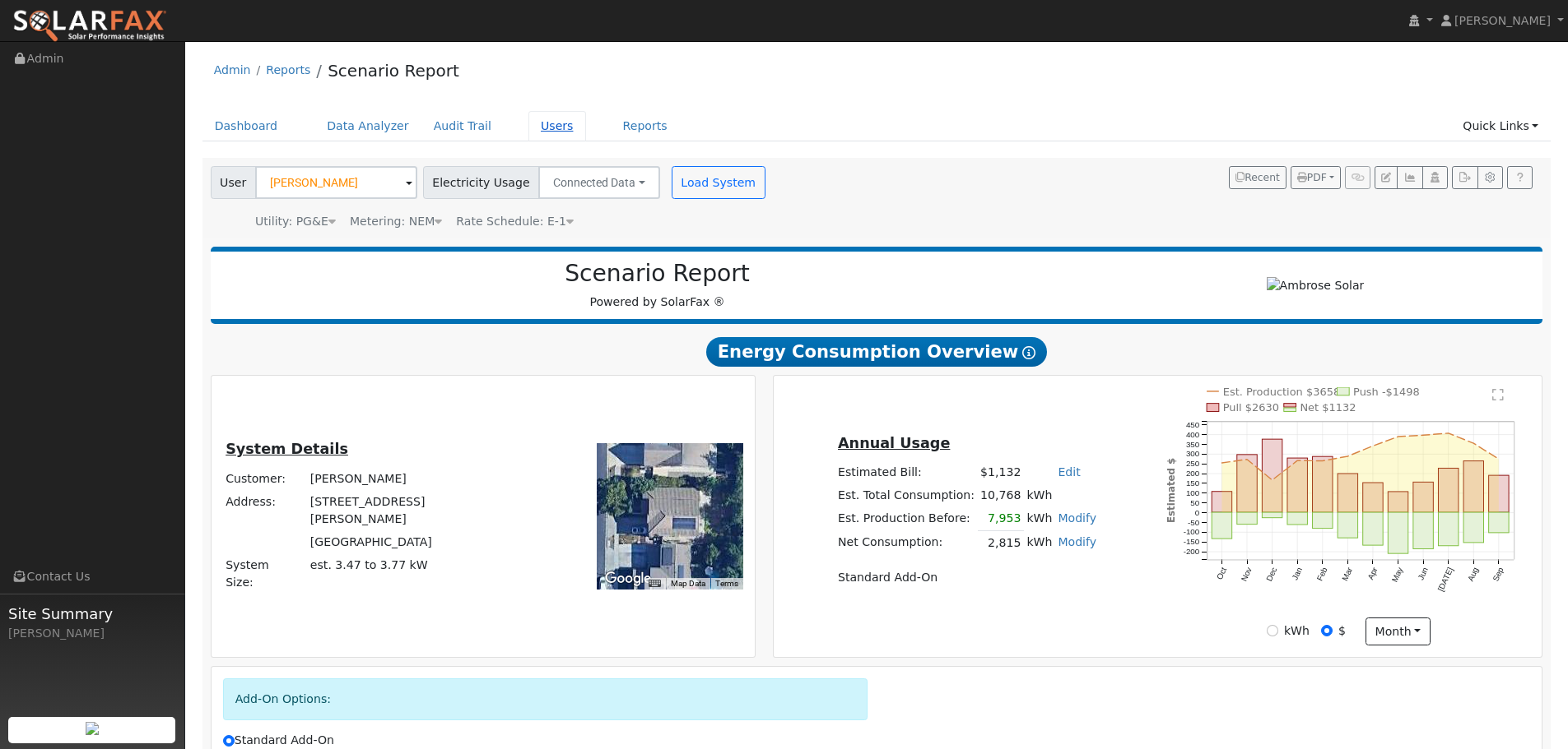
click at [529, 125] on link "Users" at bounding box center [557, 125] width 57 height 30
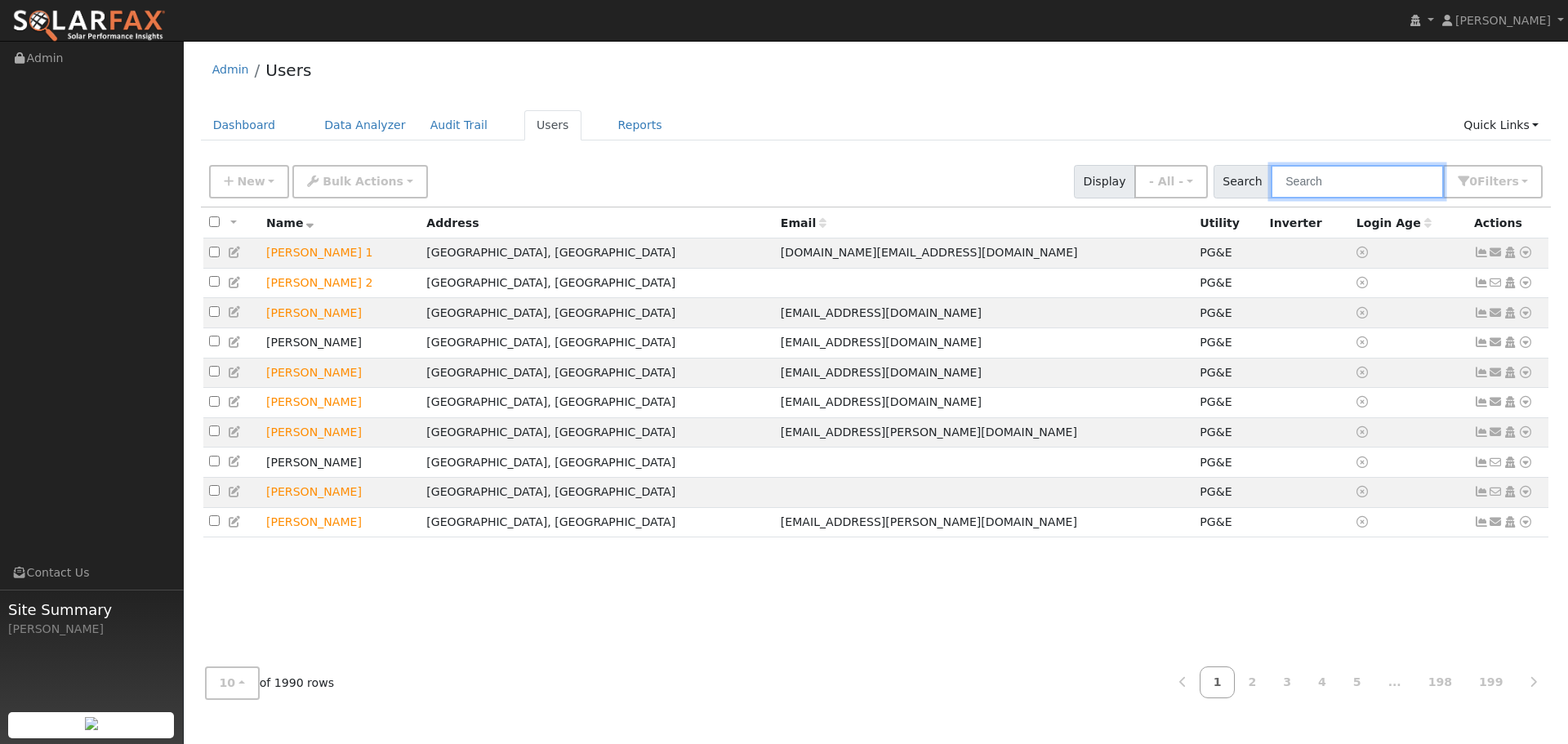
click at [1346, 188] on input "text" at bounding box center [1357, 181] width 173 height 34
type input "shurong"
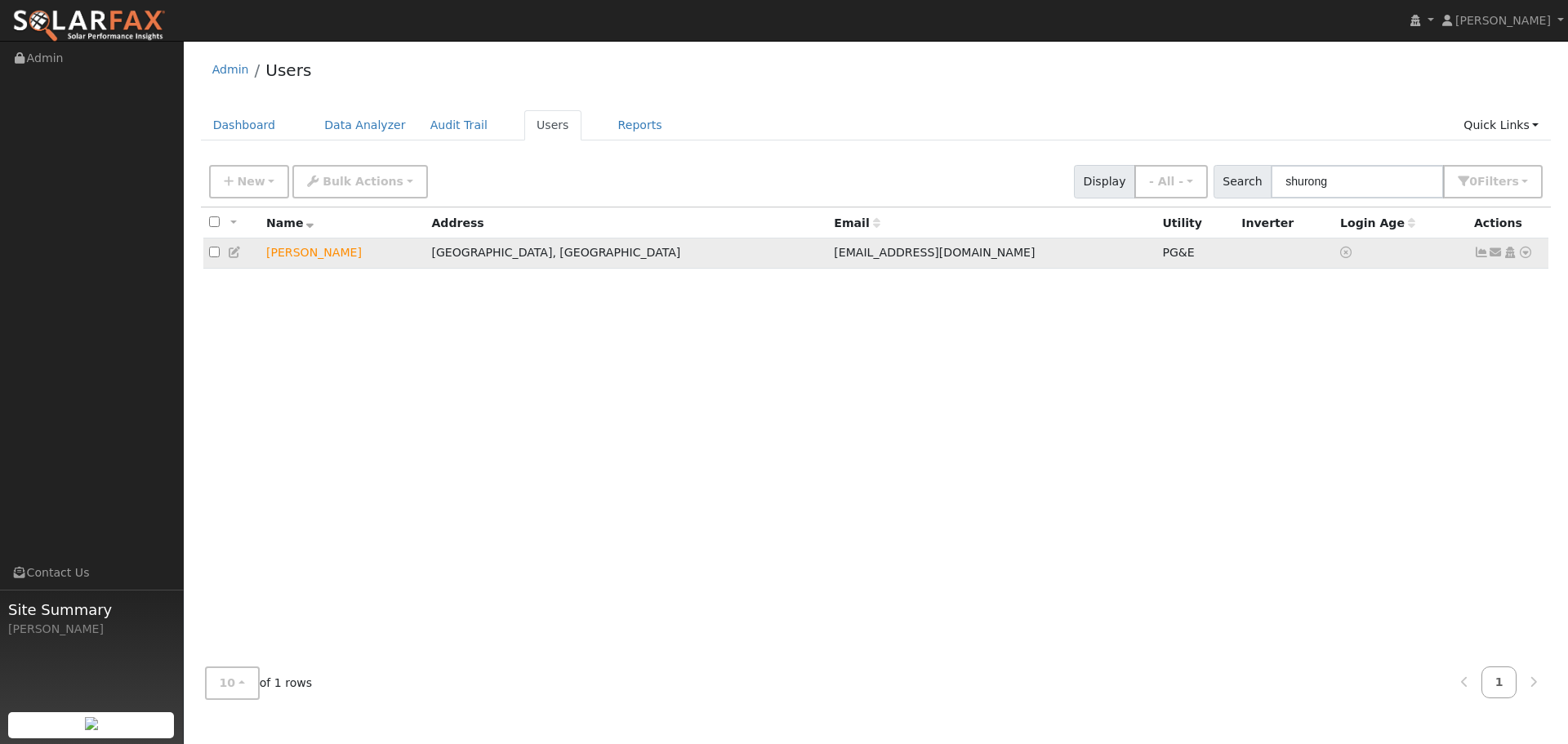
click at [1524, 258] on icon at bounding box center [1526, 252] width 15 height 11
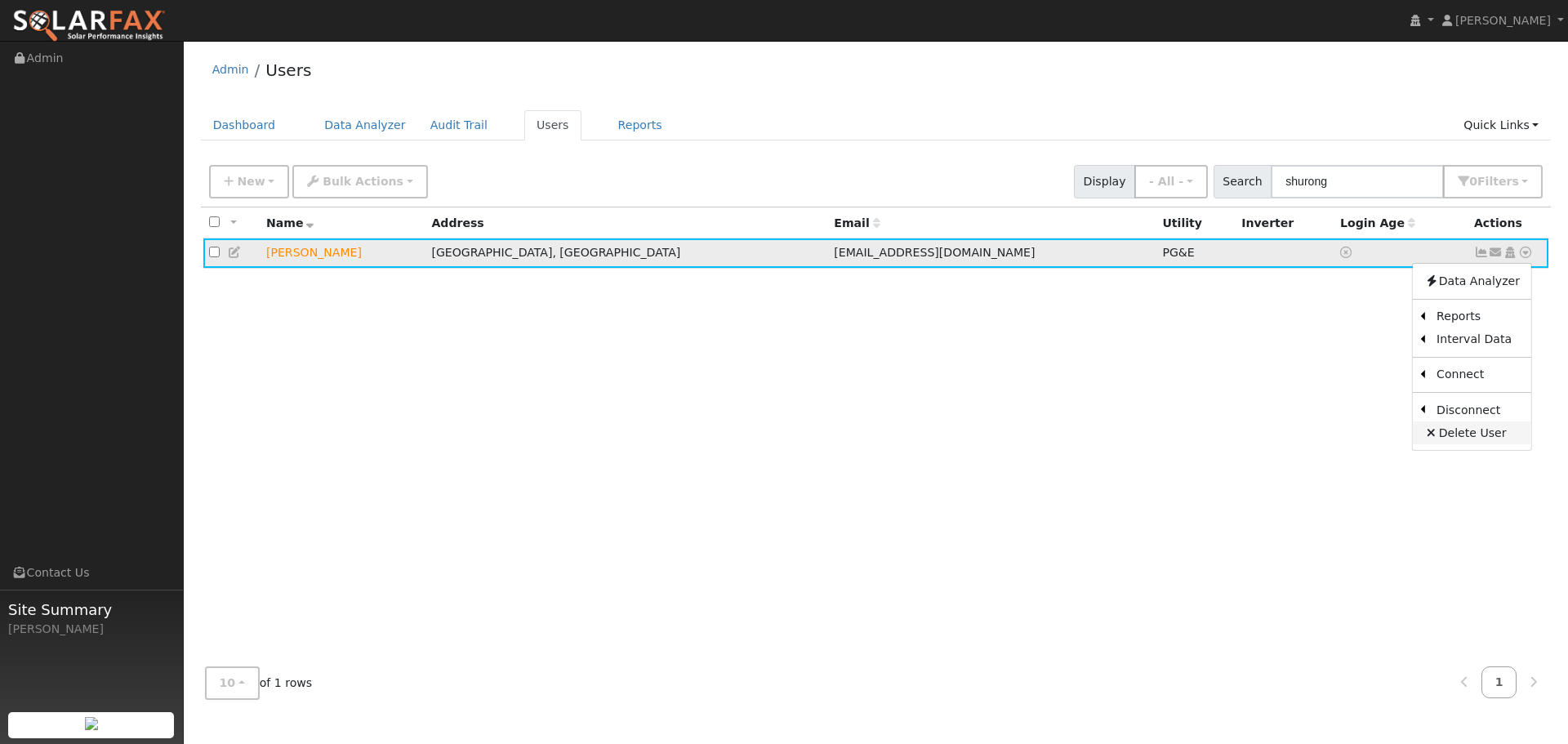
click at [1456, 435] on link "Delete User" at bounding box center [1472, 432] width 118 height 23
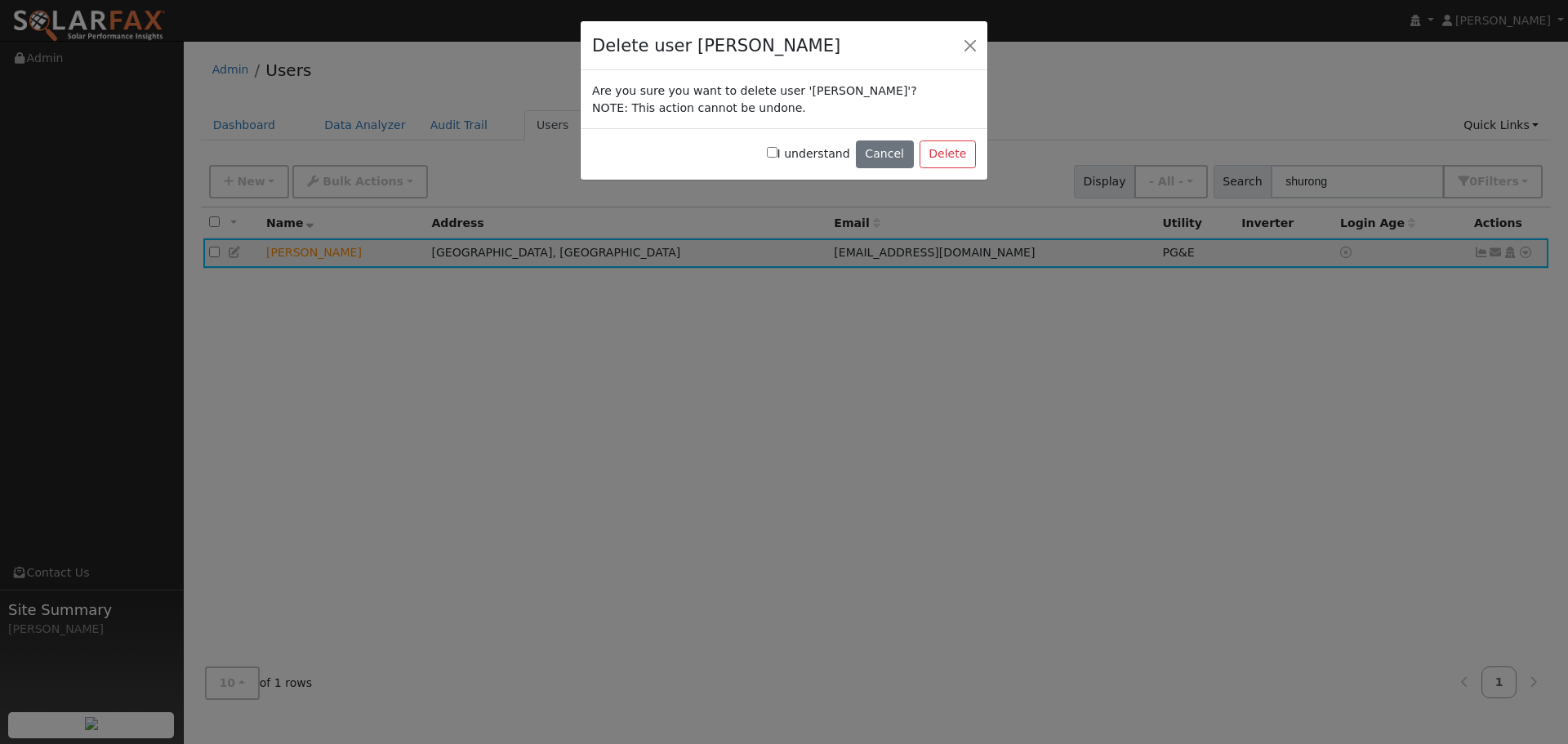
click at [826, 153] on label "I understand" at bounding box center [808, 154] width 83 height 17
click at [778, 153] on input "I understand" at bounding box center [772, 153] width 11 height 11
checkbox input "true"
click at [952, 153] on button "Delete" at bounding box center [948, 154] width 57 height 27
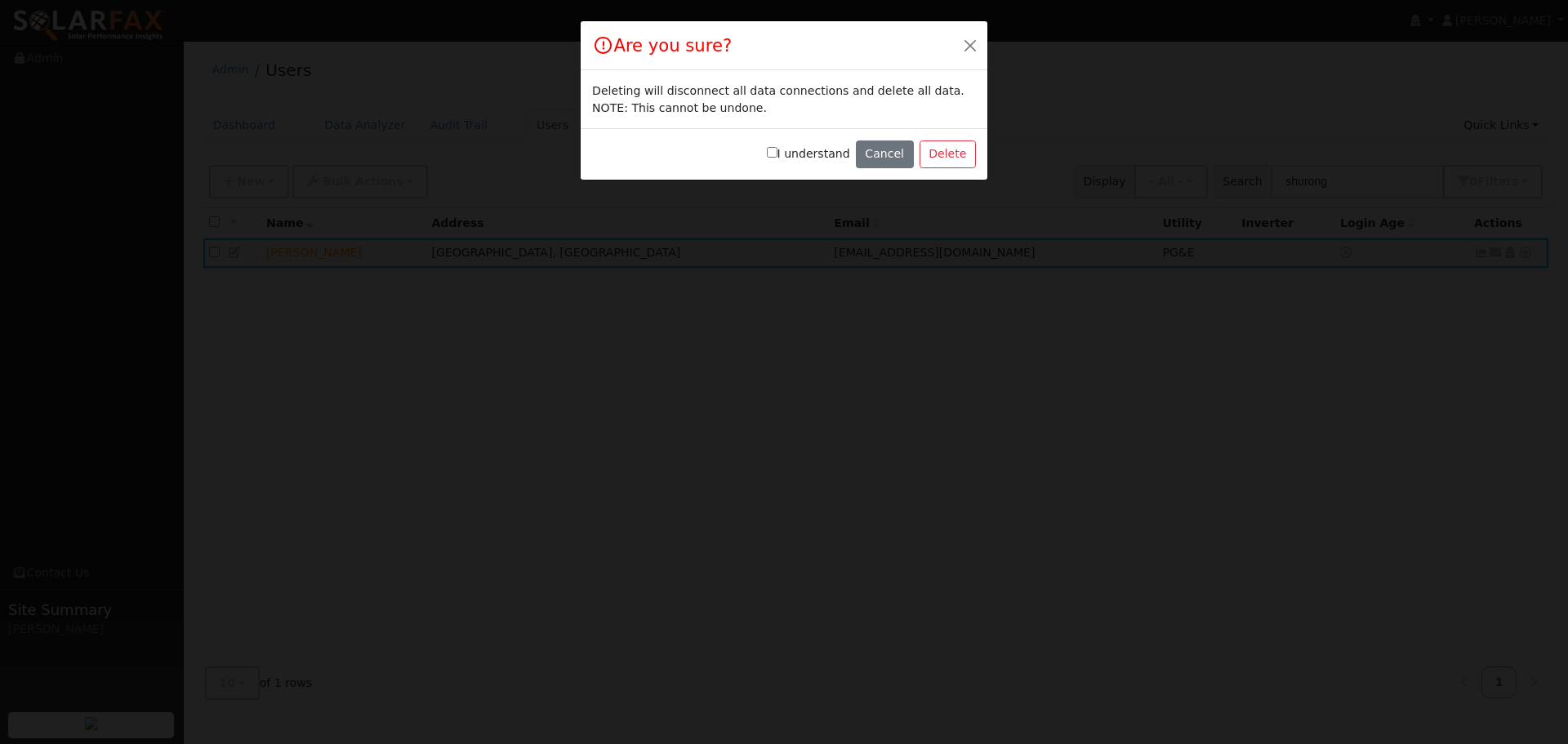
click at [807, 158] on label "I understand" at bounding box center [808, 154] width 83 height 17
click at [778, 158] on input "I understand" at bounding box center [772, 153] width 11 height 11
checkbox input "true"
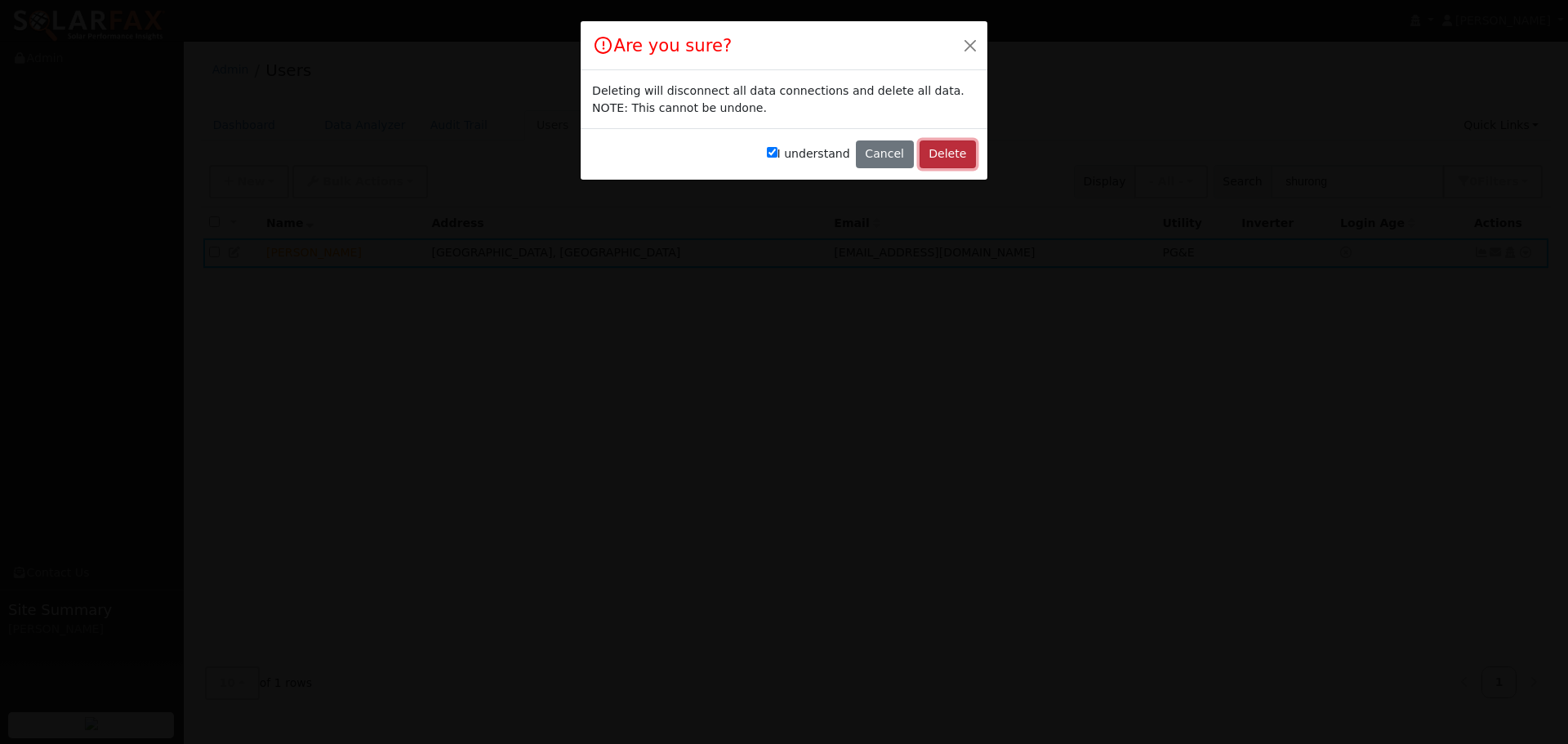
drag, startPoint x: 939, startPoint y: 159, endPoint x: 940, endPoint y: 302, distance: 143.0
click at [939, 158] on button "Delete" at bounding box center [948, 154] width 57 height 27
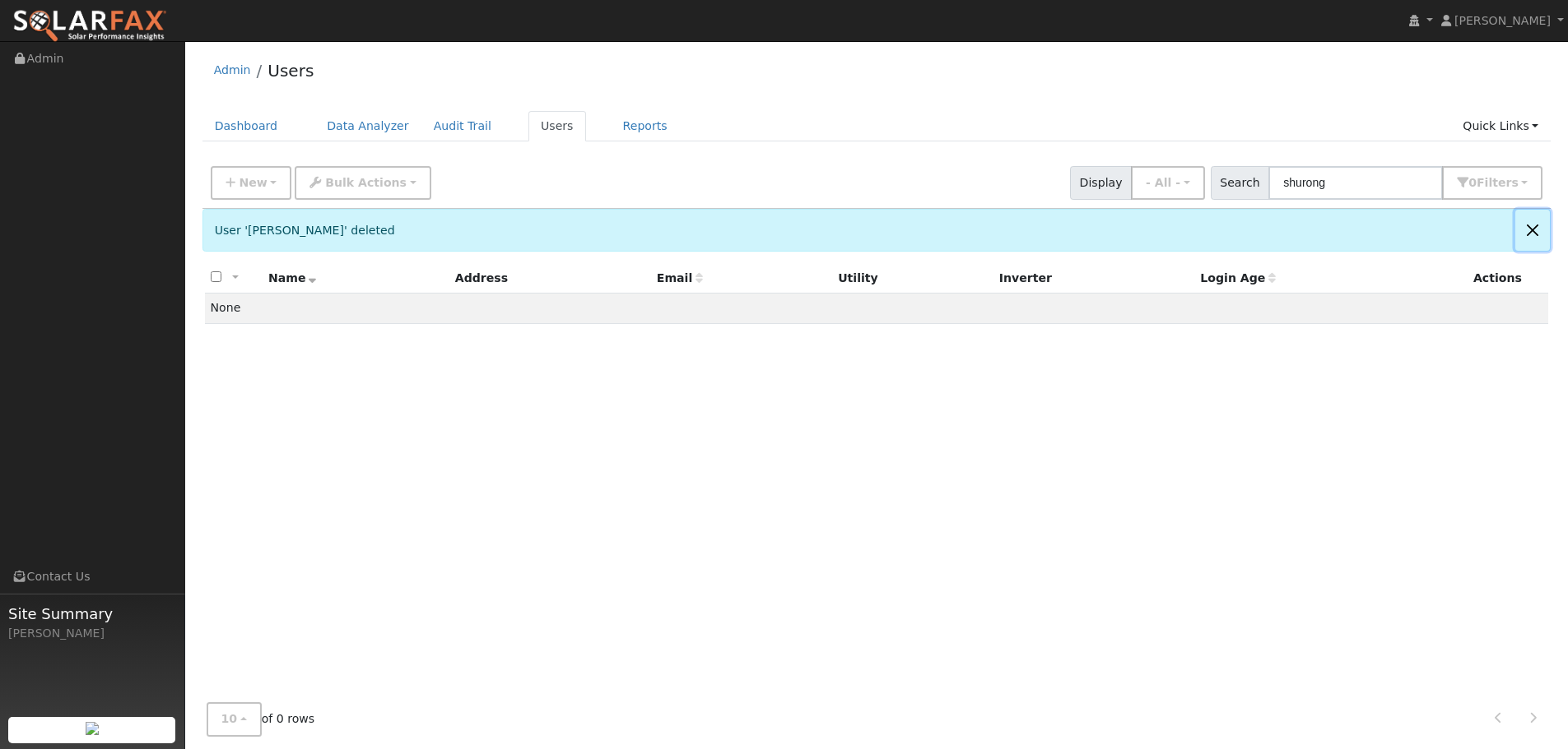
click at [1534, 235] on button "Close" at bounding box center [1532, 230] width 34 height 41
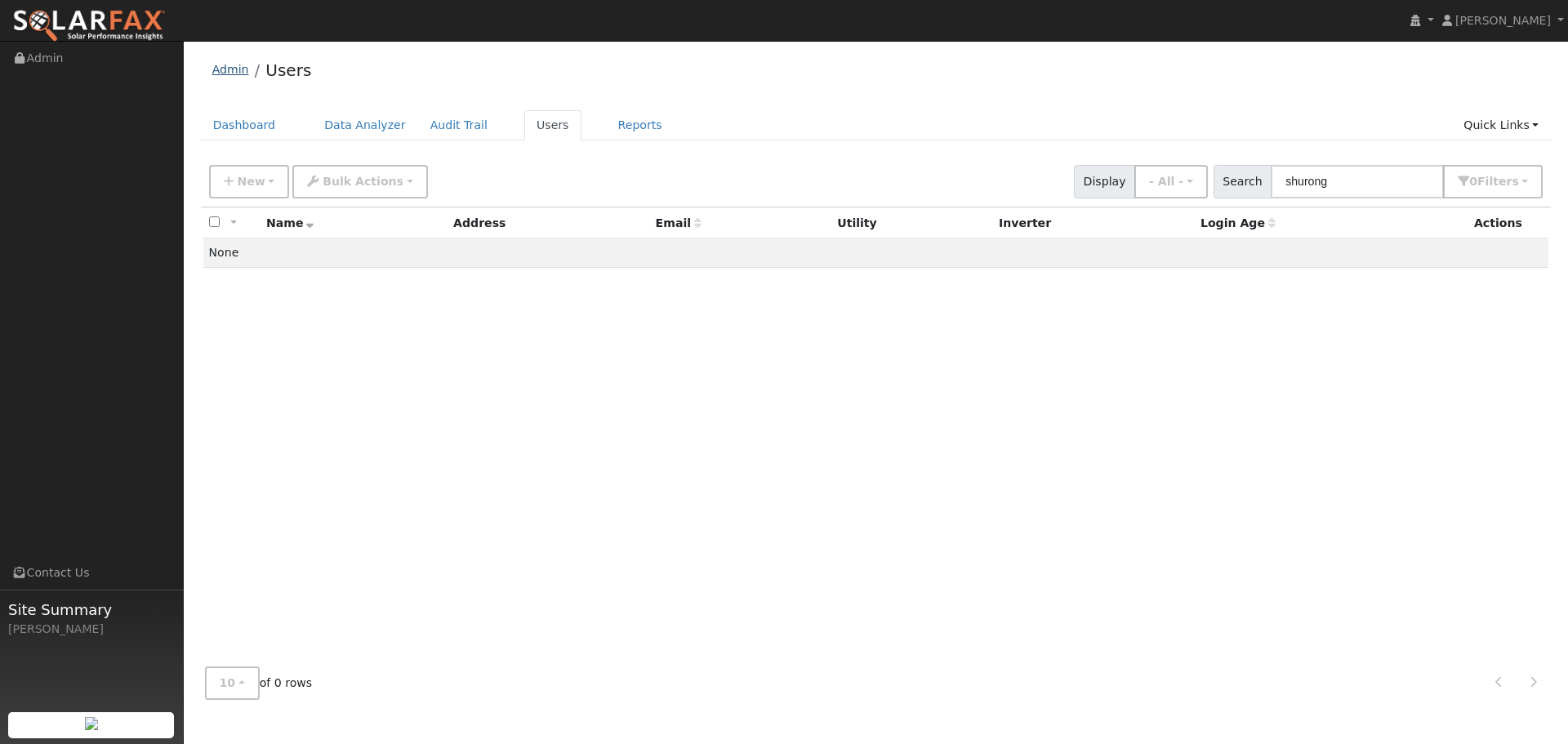
click at [231, 72] on link "Admin" at bounding box center [231, 70] width 37 height 13
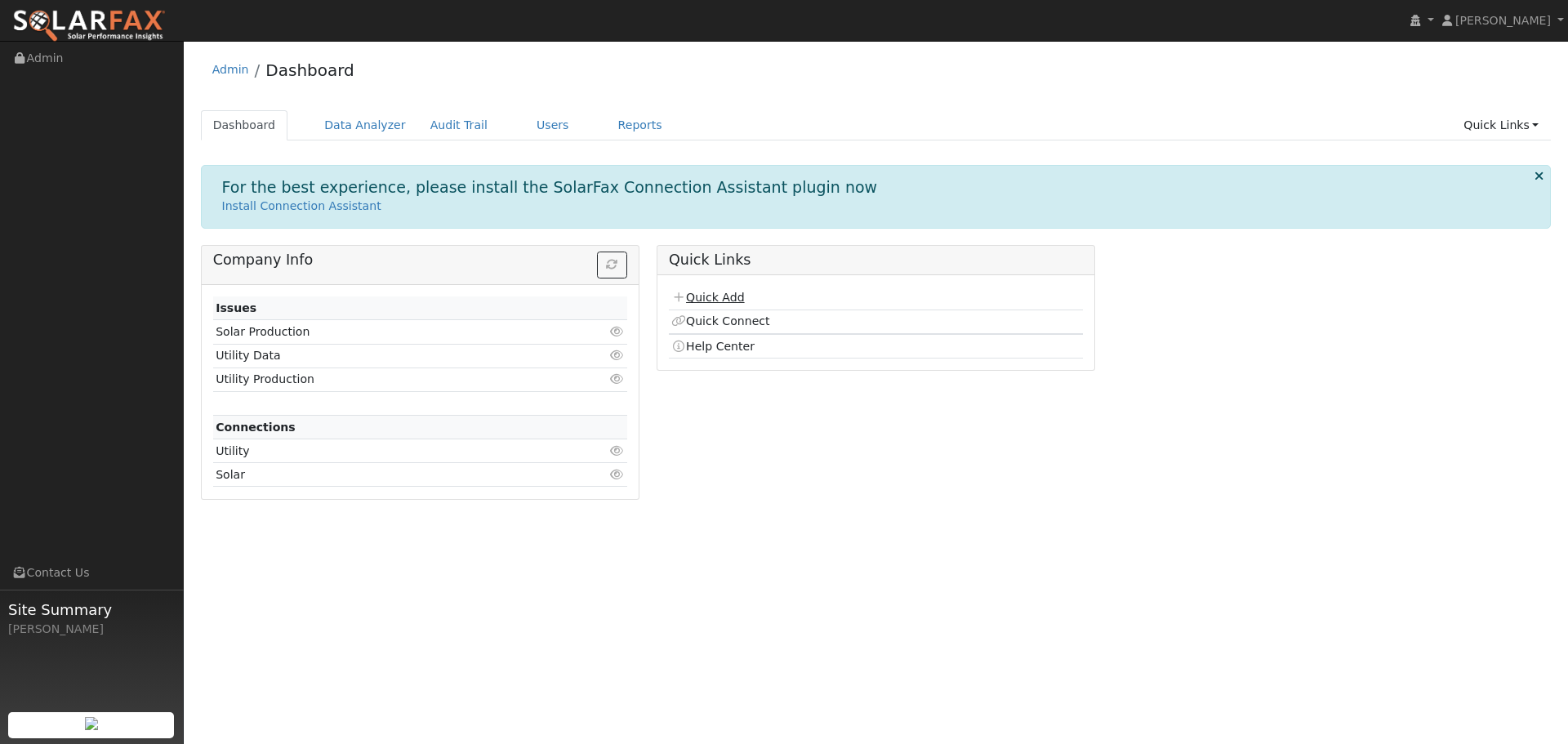
click at [700, 299] on link "Quick Add" at bounding box center [707, 298] width 72 height 13
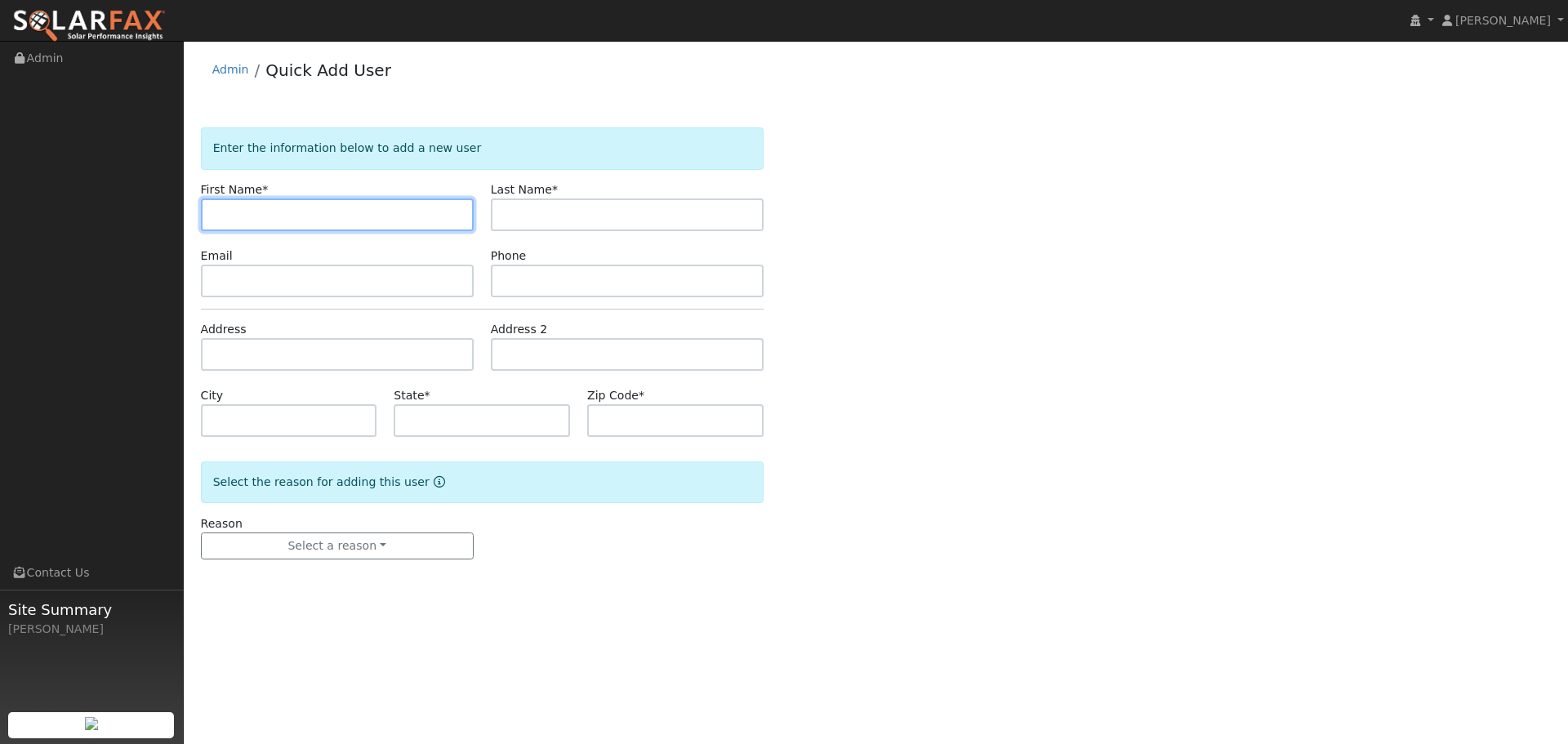
click at [371, 221] on input "text" at bounding box center [337, 215] width 273 height 33
paste input "Shurong"
type input "Shurong"
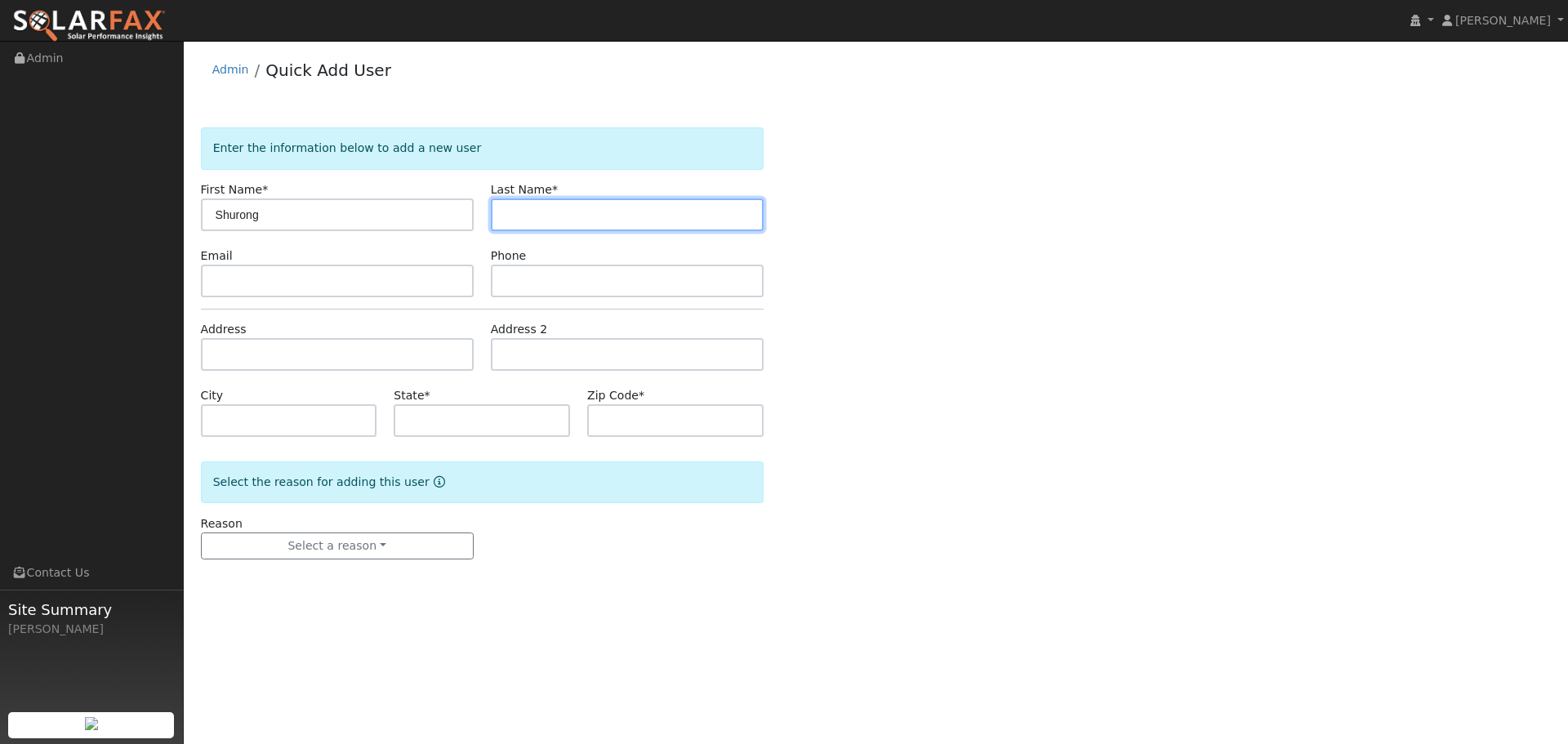
click at [542, 223] on input "text" at bounding box center [627, 215] width 273 height 33
paste input "Huang"
type input "Huang"
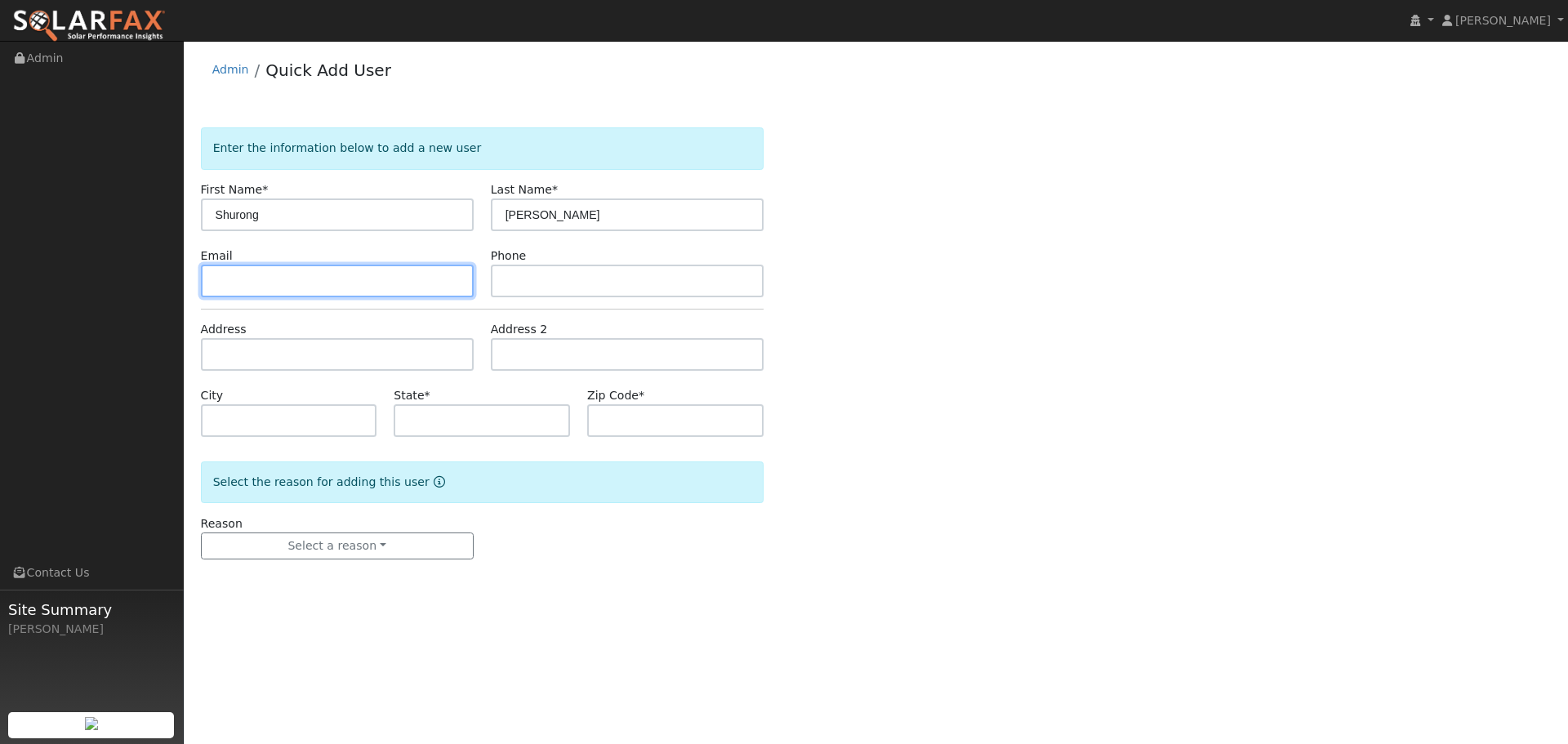
click at [321, 279] on input "text" at bounding box center [337, 281] width 273 height 33
paste input "msh357470@yahoo.com"
type input "msh357470@yahoo.com"
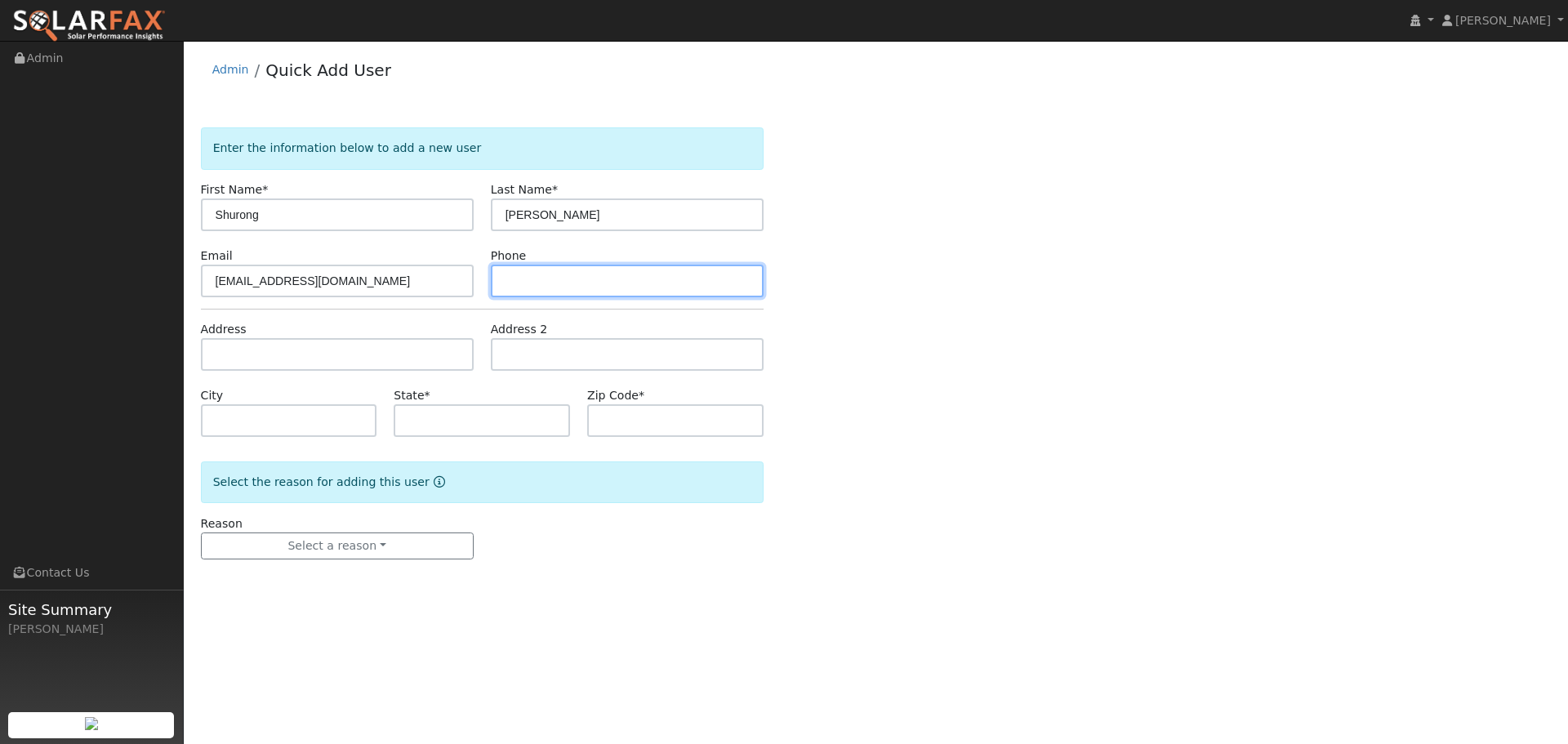
click at [515, 287] on input "text" at bounding box center [627, 281] width 273 height 33
paste input "510-552-6618"
type input "510-552-6618"
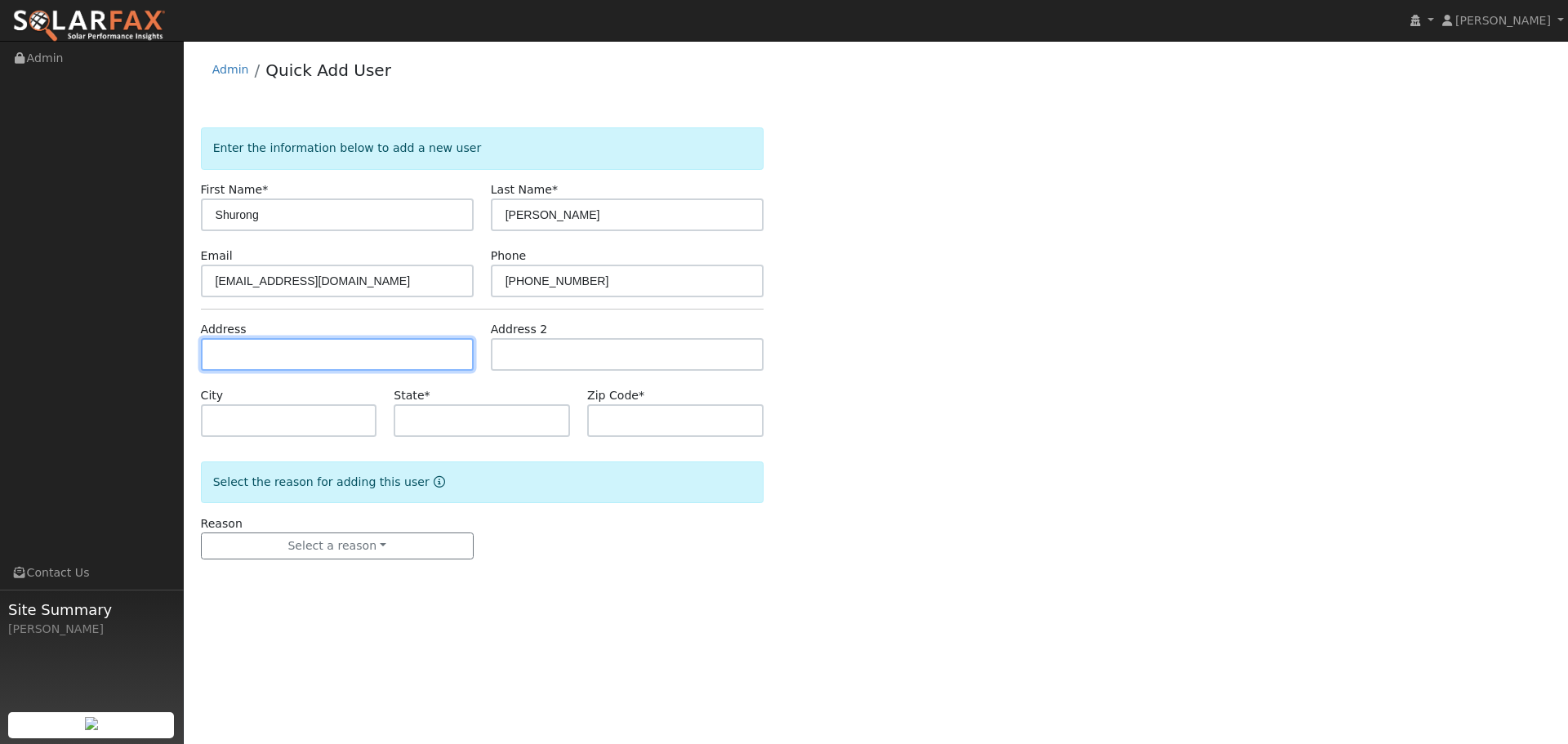
click at [384, 354] on input "text" at bounding box center [337, 355] width 273 height 33
paste input "1631 Motta St"
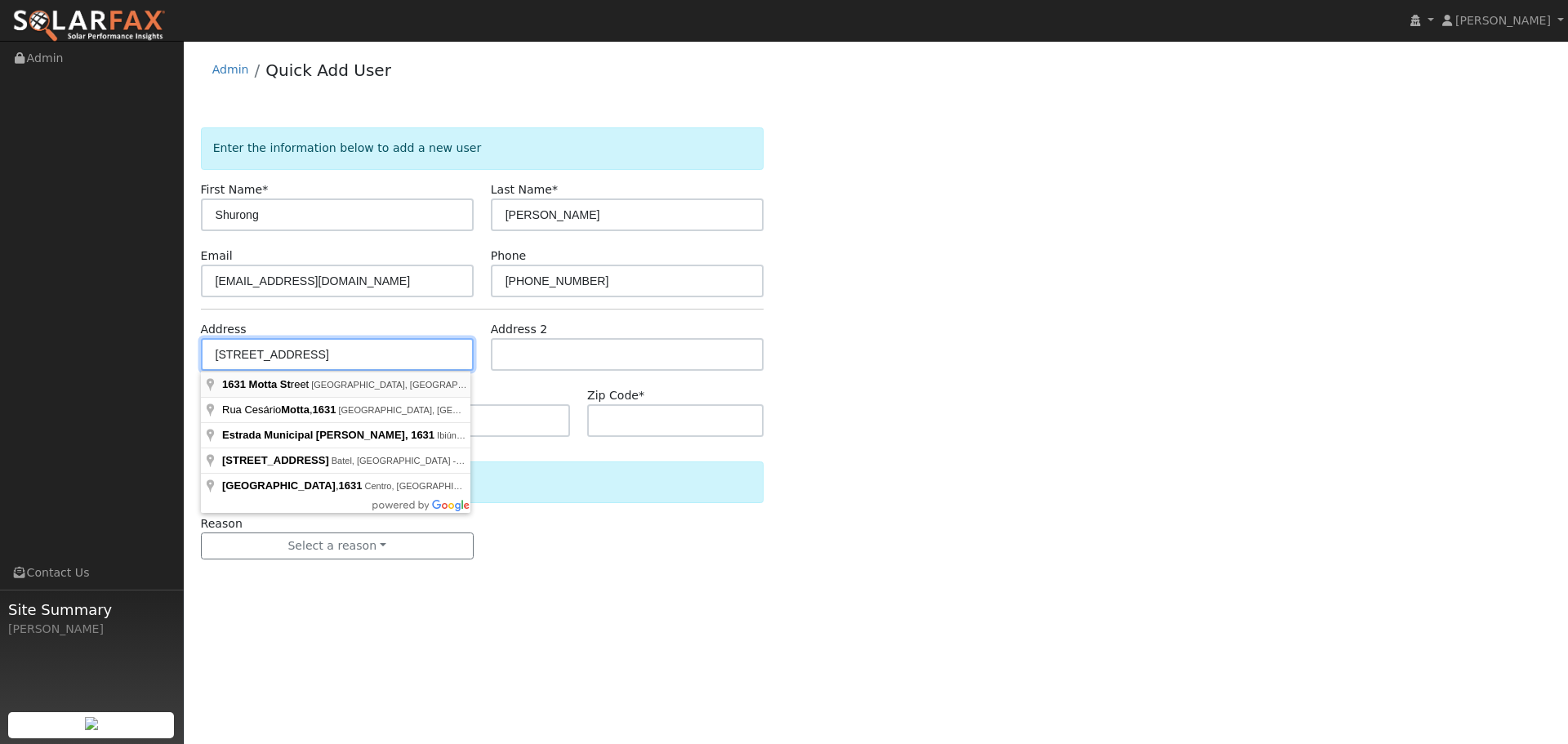
type input "[STREET_ADDRESS][PERSON_NAME]"
type input "Woodland"
type input "CA"
type input "95776"
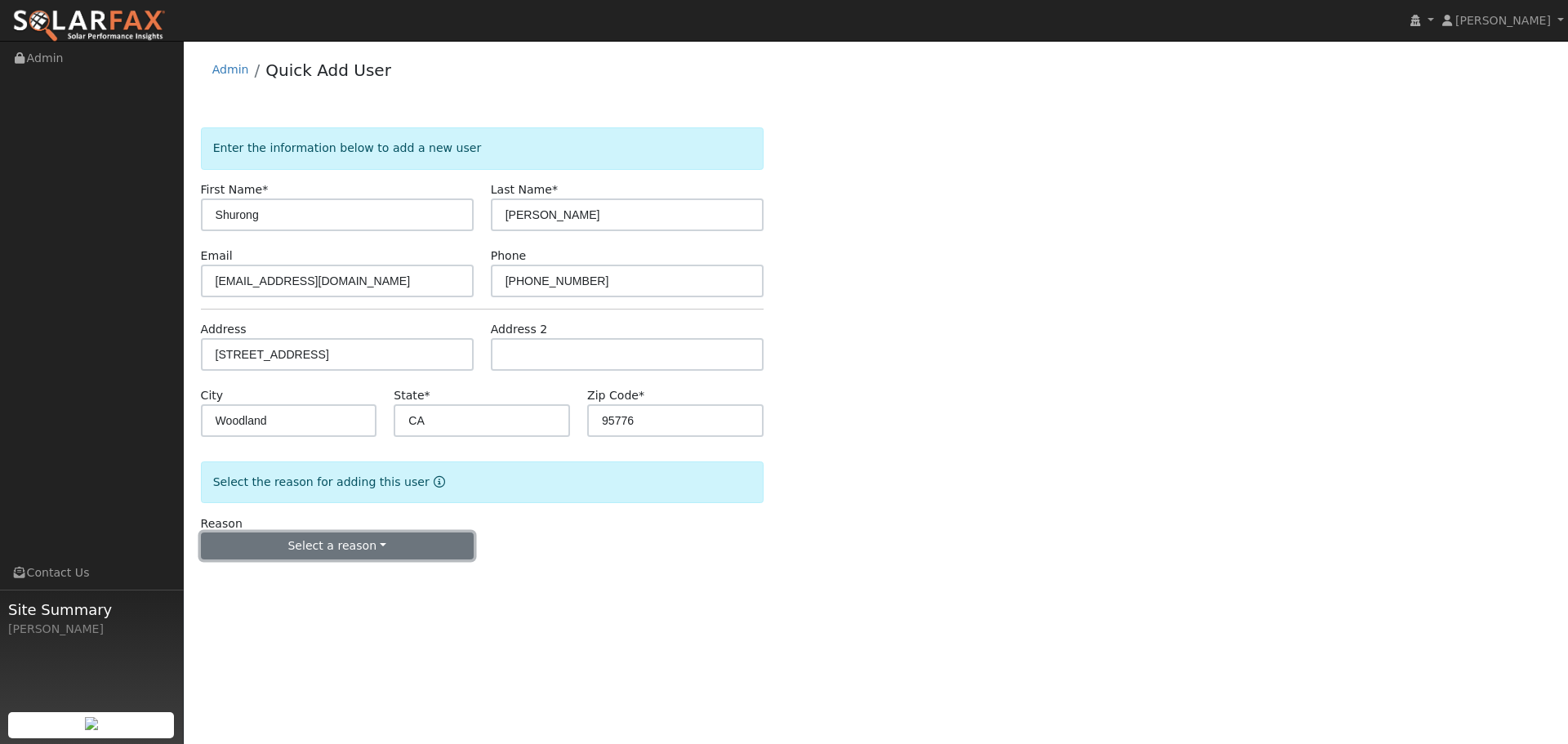
click at [348, 553] on button "Select a reason" at bounding box center [337, 546] width 273 height 27
click at [295, 578] on link "New lead" at bounding box center [291, 580] width 180 height 23
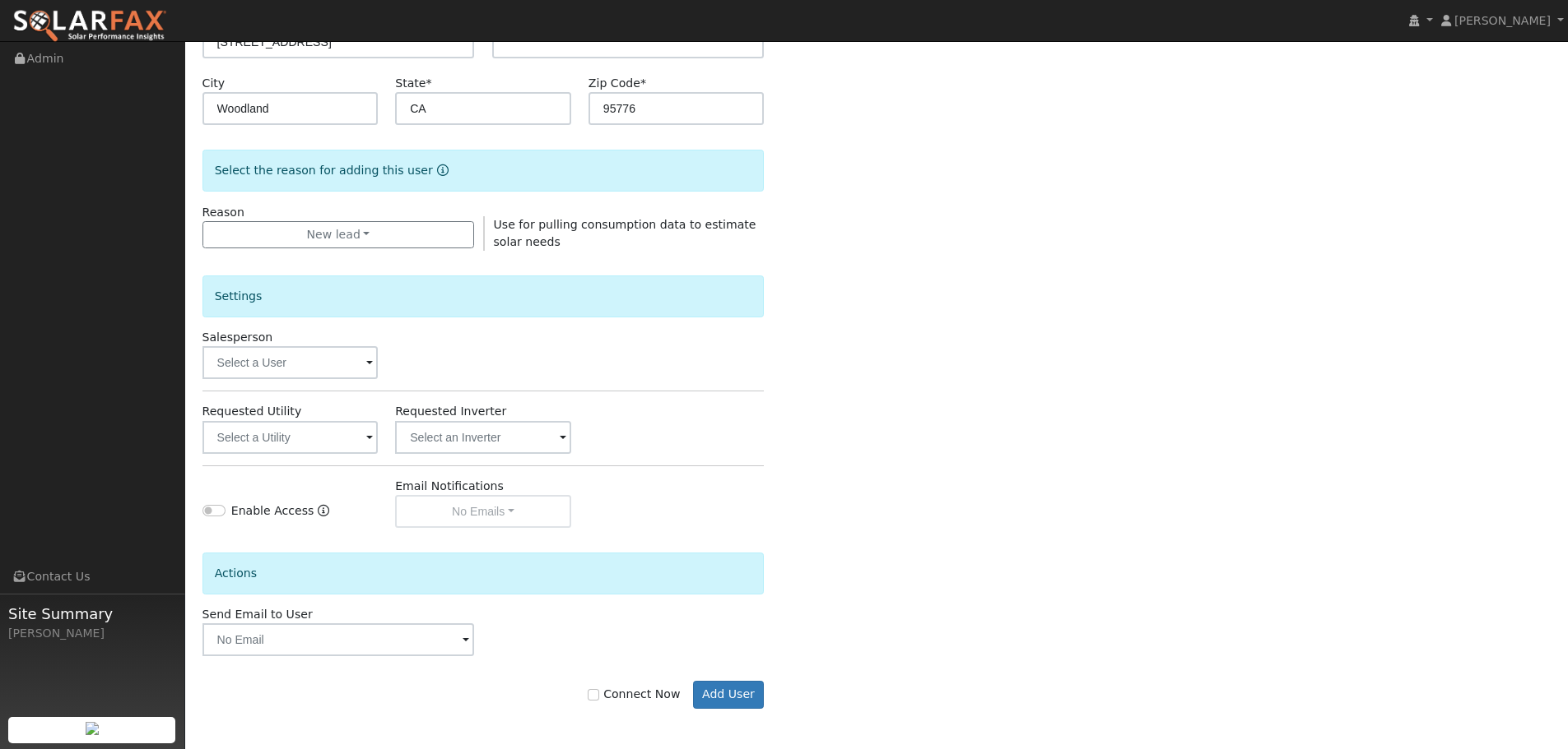
scroll to position [315, 0]
click at [736, 687] on button "Add User" at bounding box center [729, 695] width 72 height 28
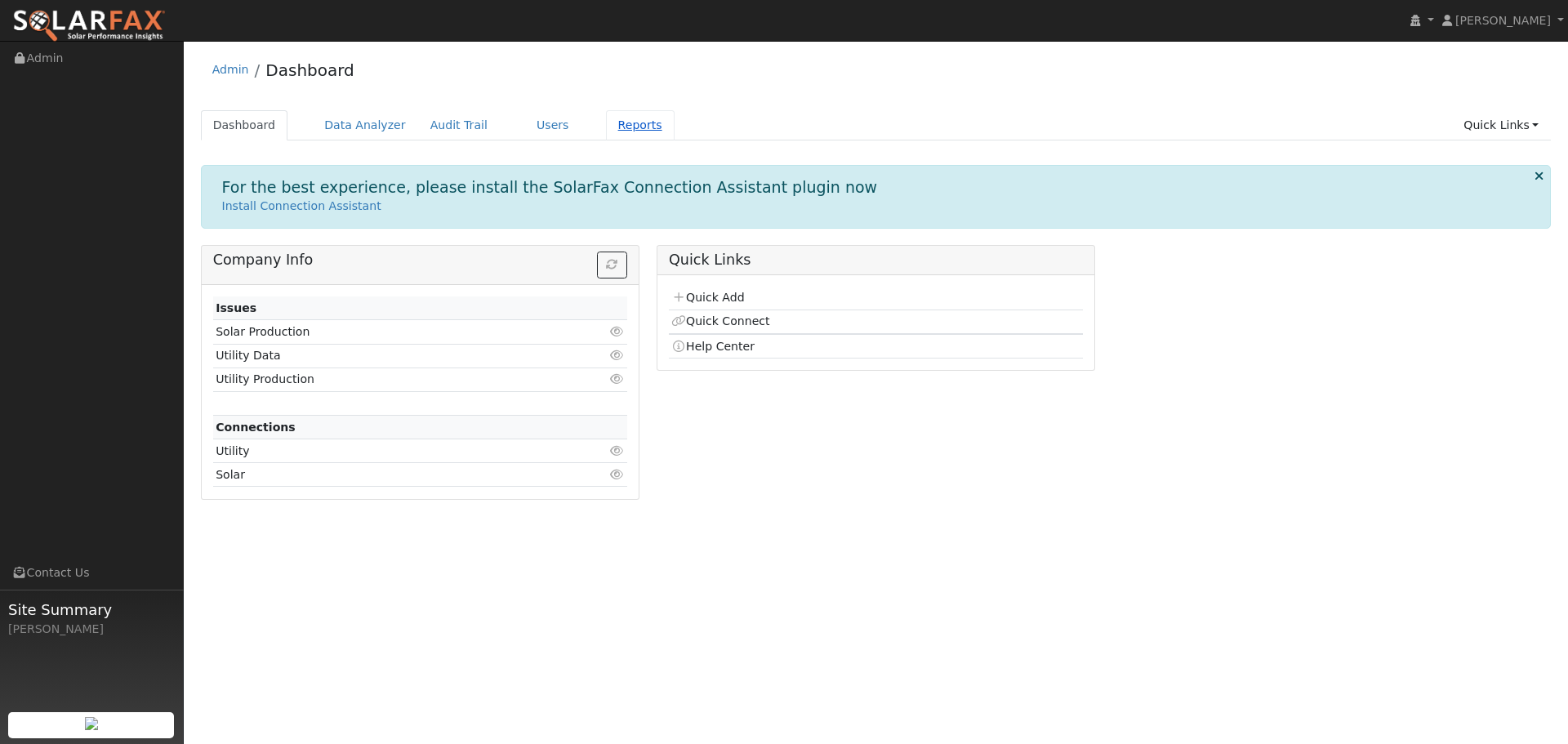
click at [606, 126] on link "Reports" at bounding box center [640, 125] width 69 height 30
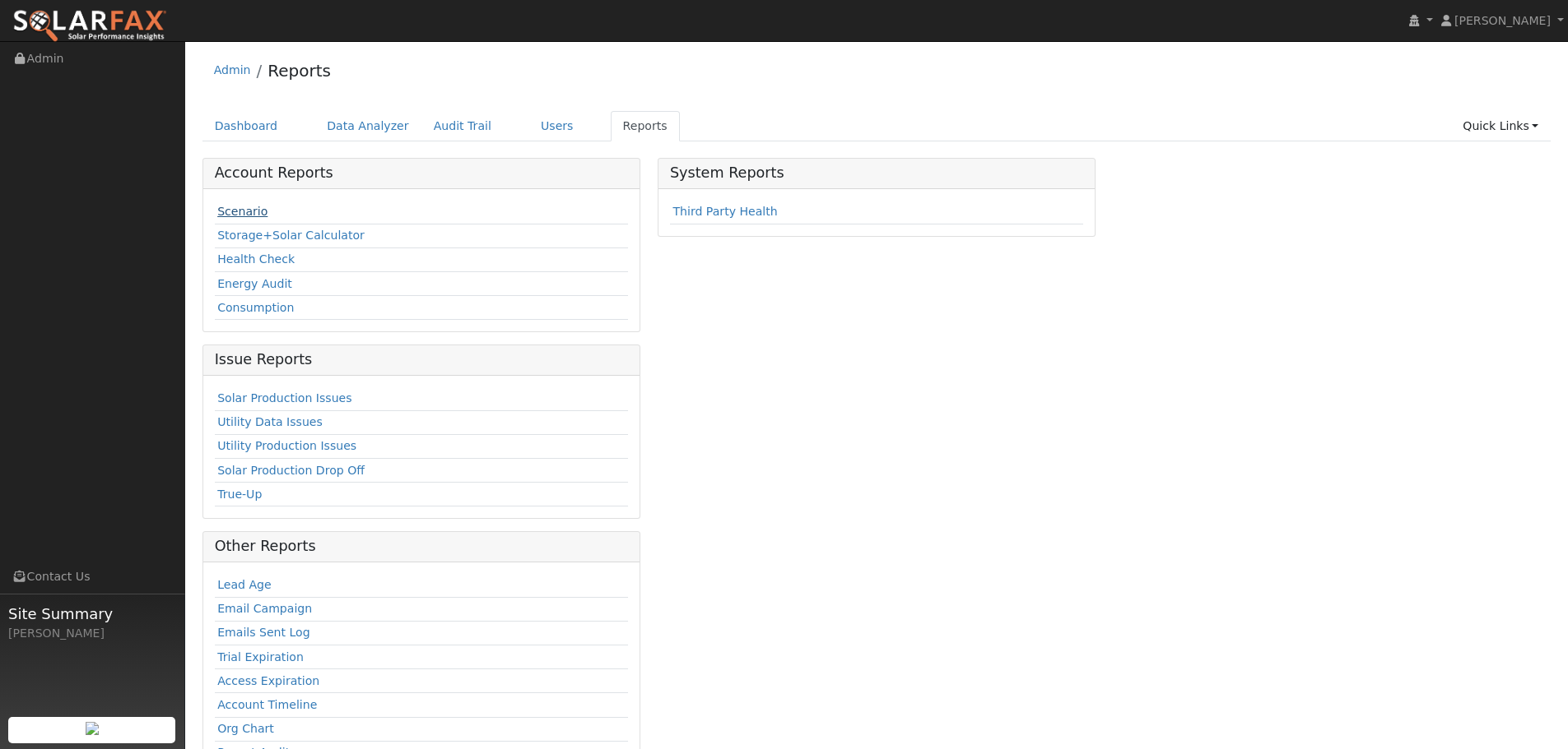
click at [249, 213] on link "Scenario" at bounding box center [242, 211] width 50 height 13
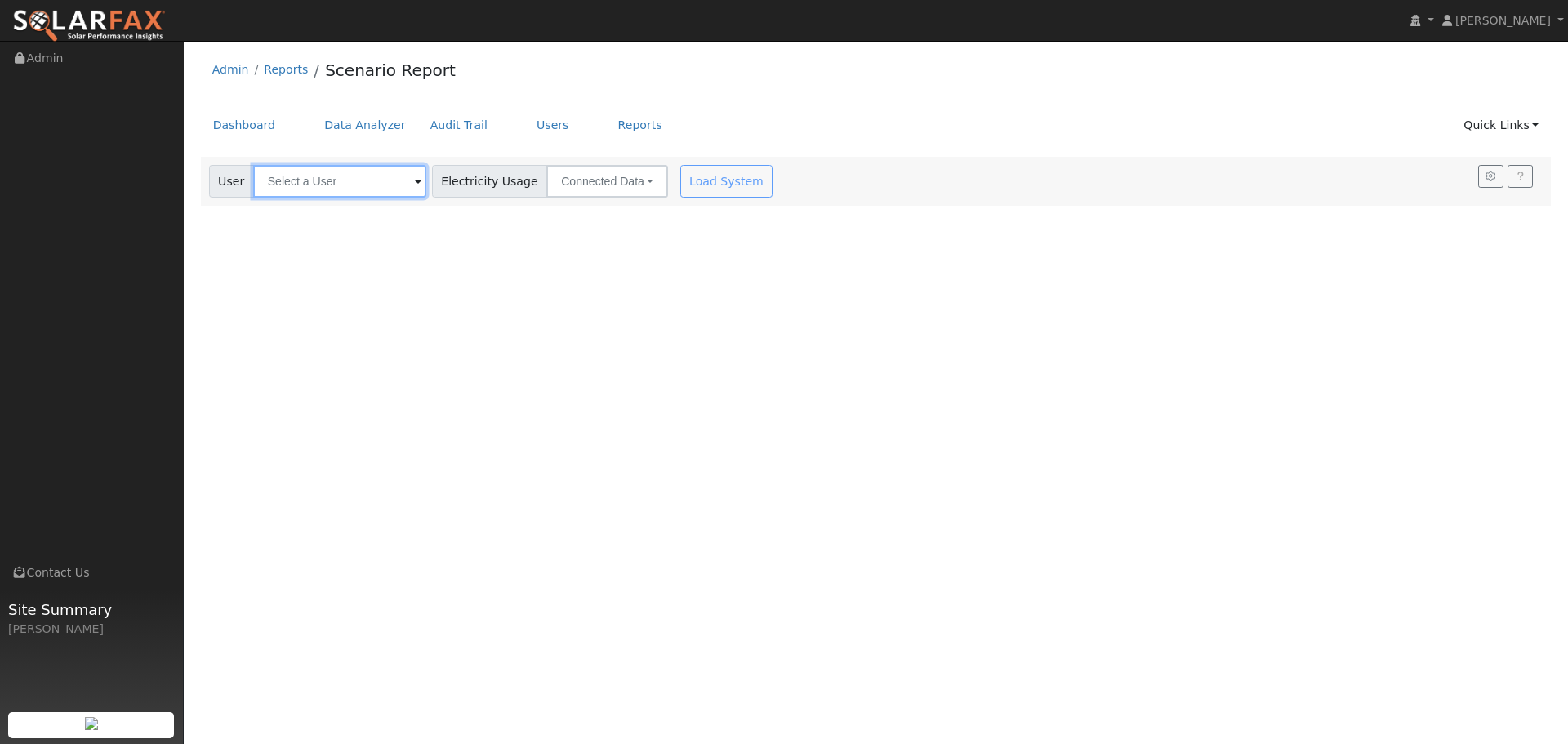
click at [299, 178] on input "text" at bounding box center [339, 181] width 173 height 33
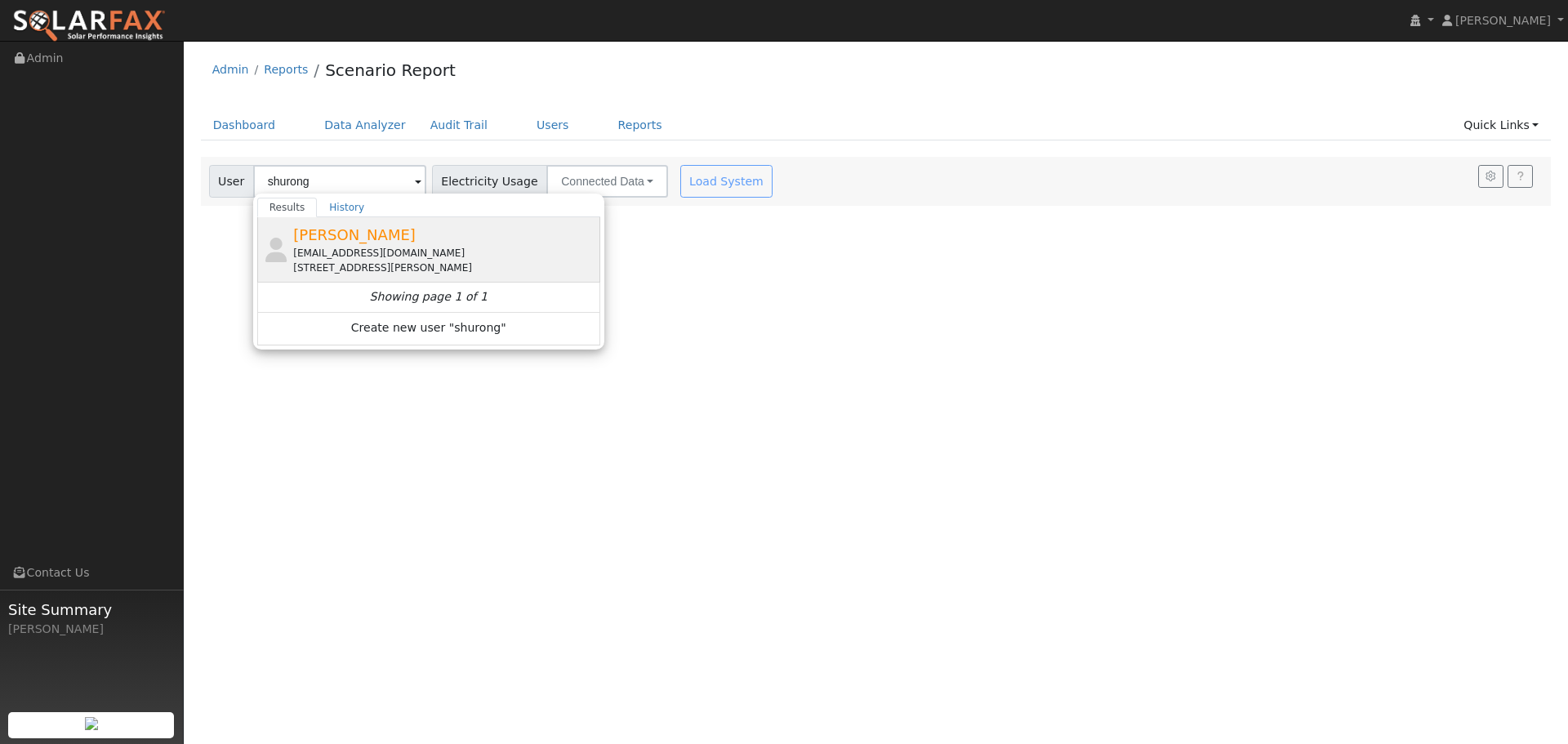
click at [351, 257] on div "[EMAIL_ADDRESS][DOMAIN_NAME]" at bounding box center [444, 253] width 303 height 15
type input "[PERSON_NAME]"
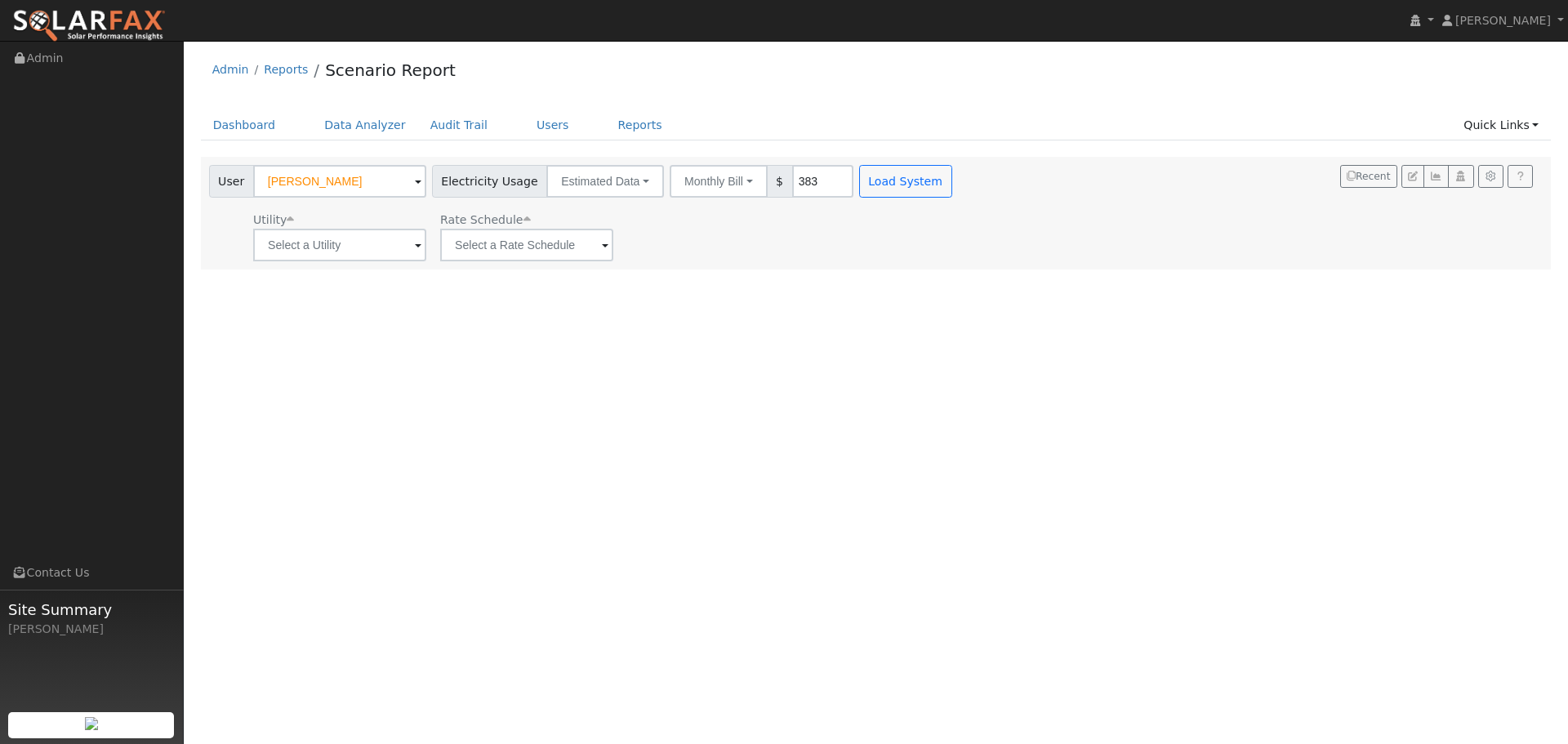
click at [744, 249] on div "Utility Rate Schedule" at bounding box center [583, 234] width 753 height 56
click at [322, 250] on input "text" at bounding box center [339, 246] width 173 height 33
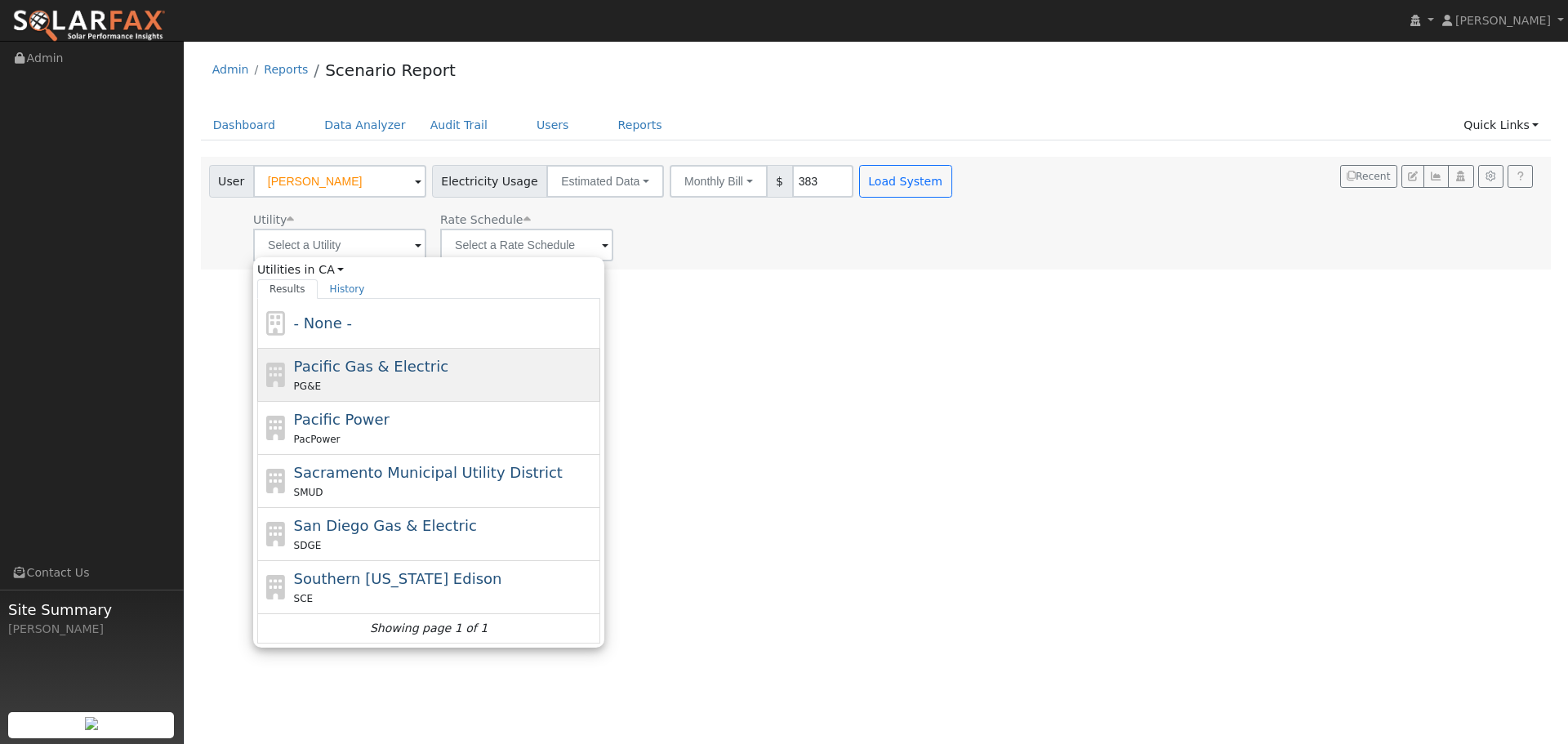
click at [332, 363] on span "Pacific Gas & Electric" at bounding box center [371, 367] width 155 height 17
type input "Pacific Gas & Electric"
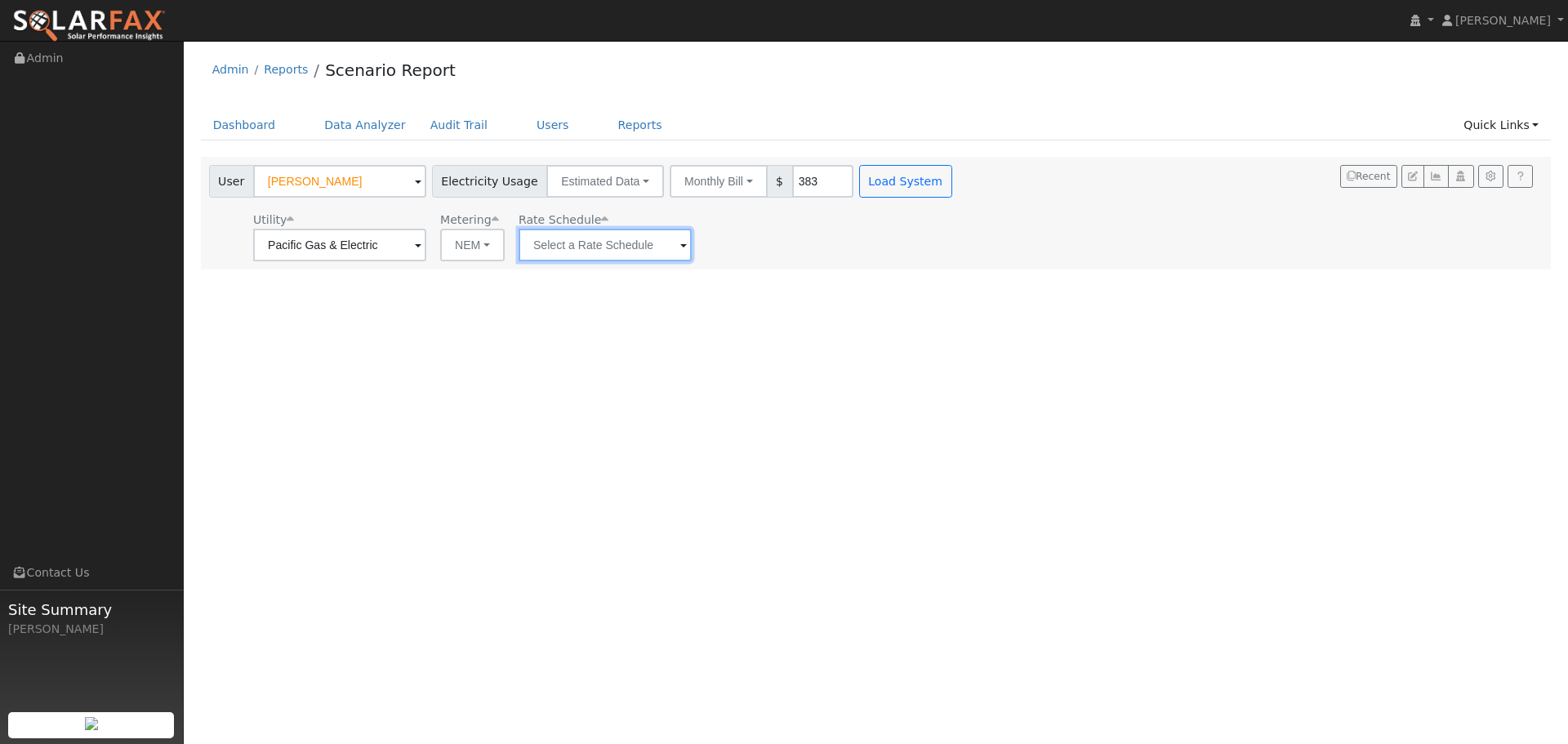
click at [567, 244] on input "text" at bounding box center [604, 246] width 173 height 33
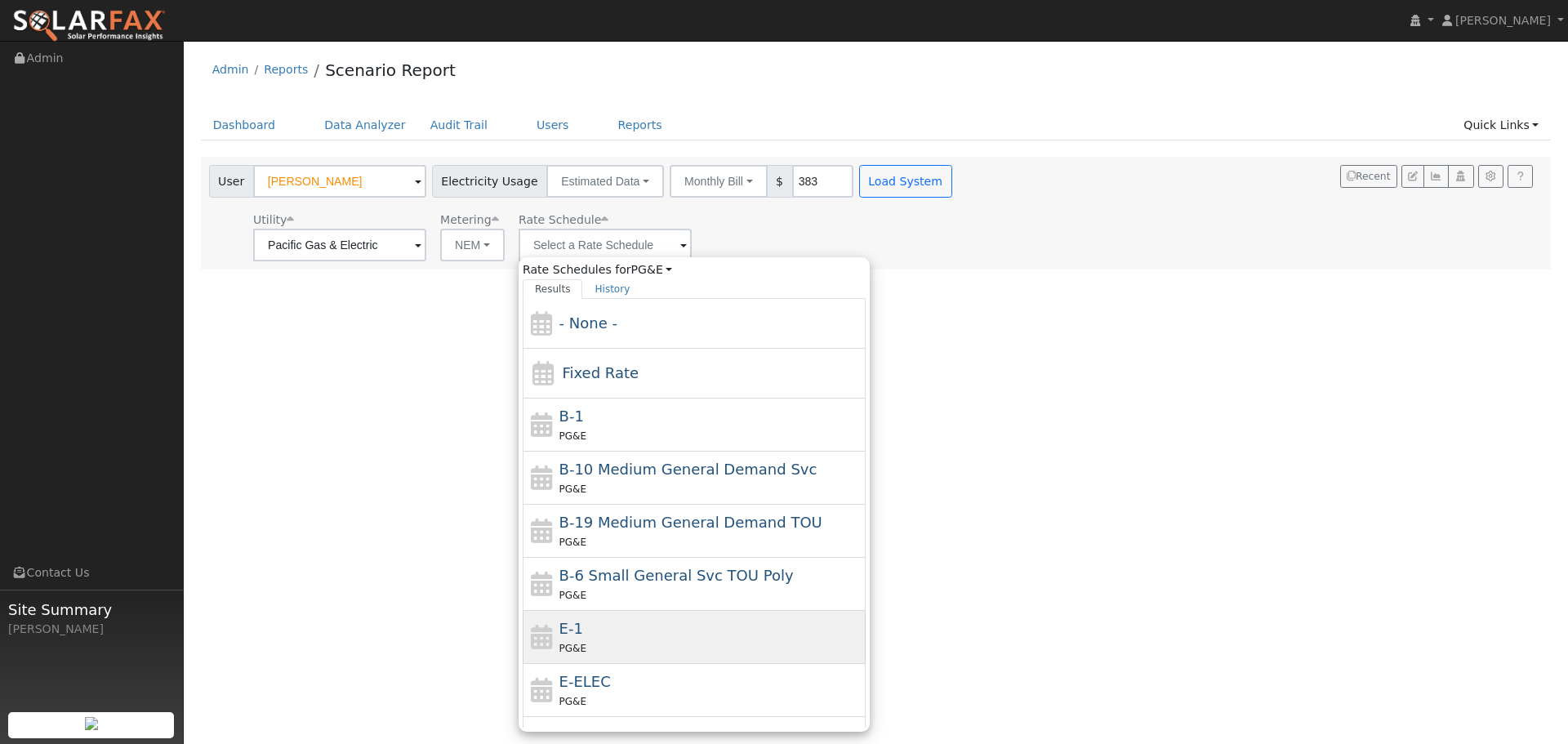
click at [624, 651] on div "PG&E" at bounding box center [711, 648] width 303 height 17
type input "E-1"
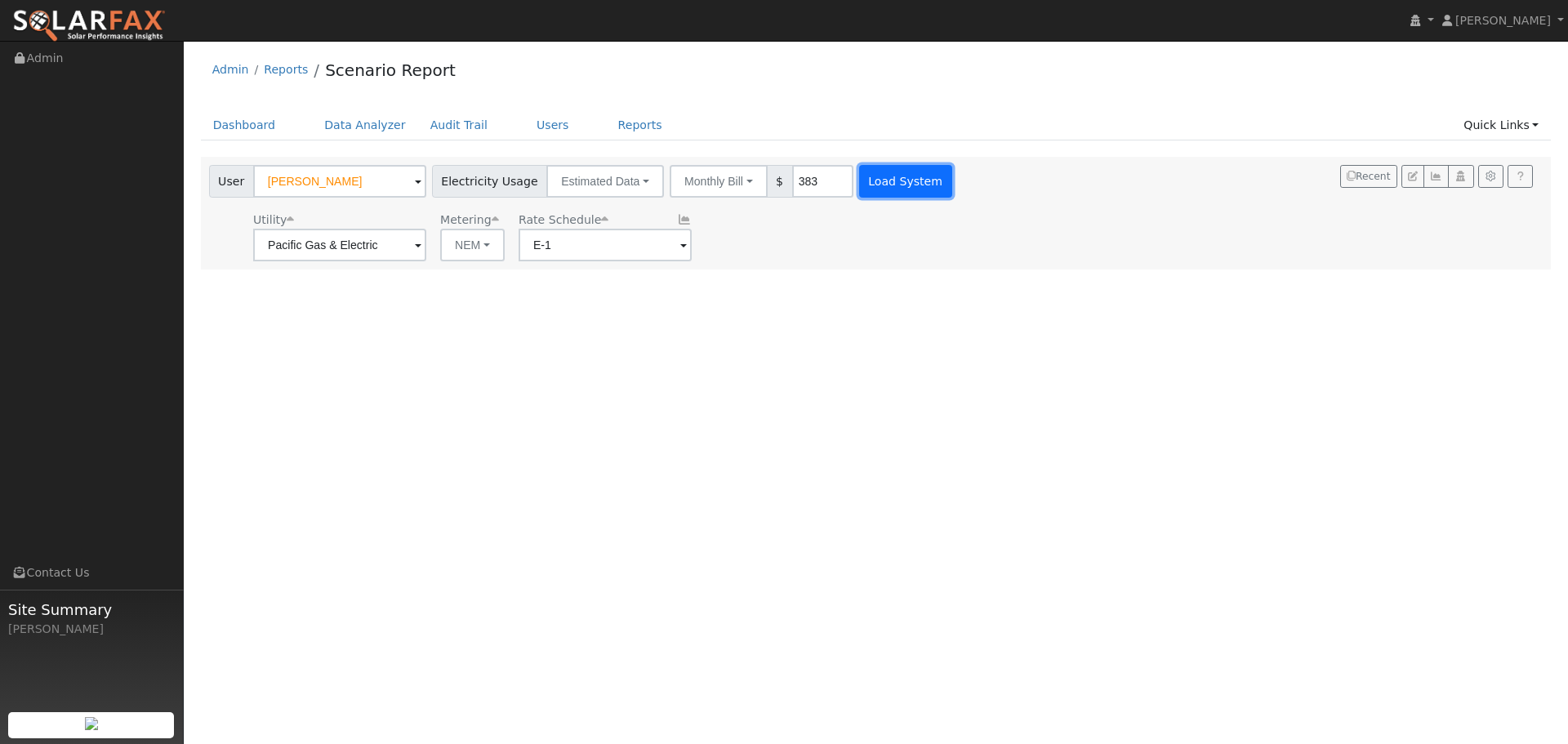
click at [859, 185] on button "Load System" at bounding box center [906, 181] width 93 height 33
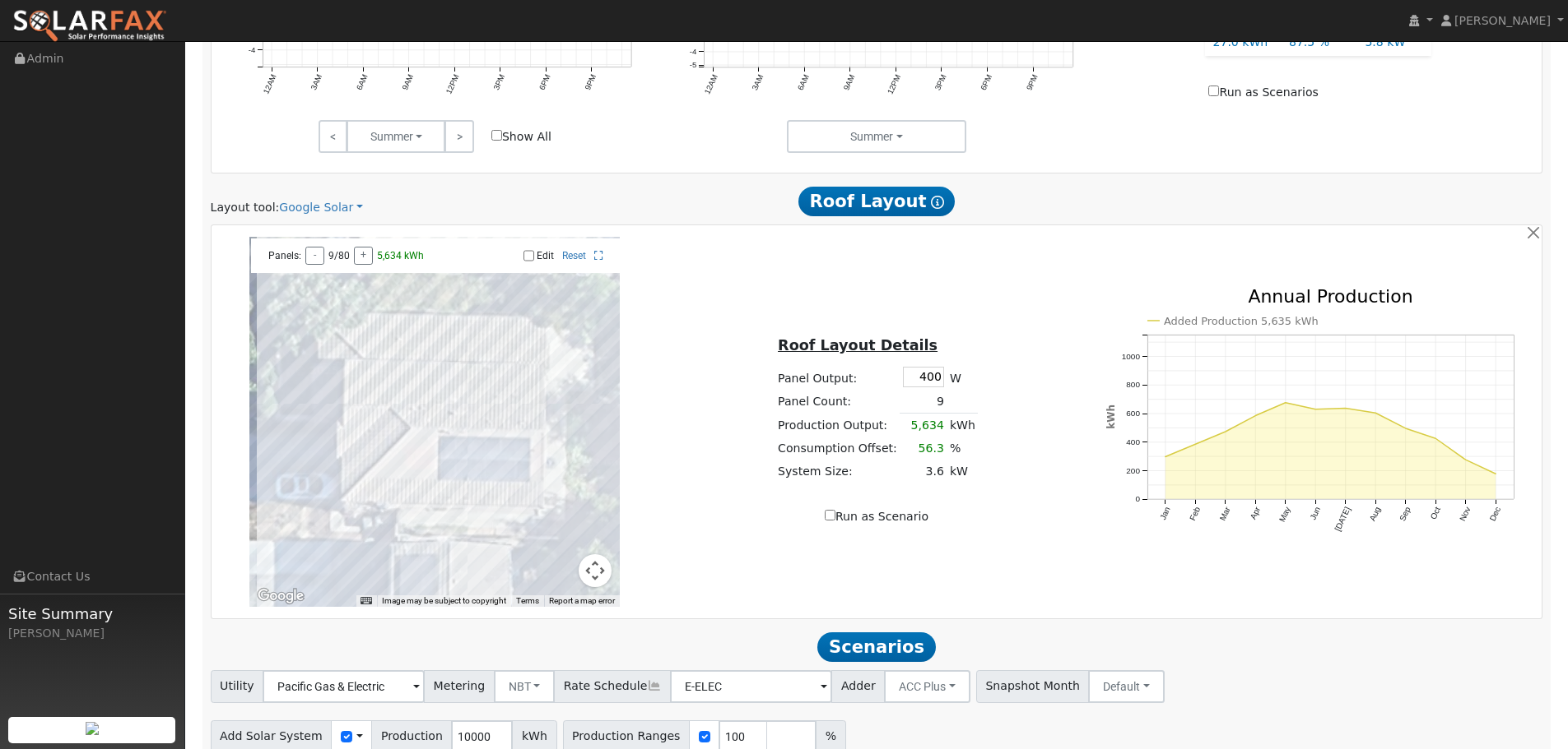
scroll to position [832, 0]
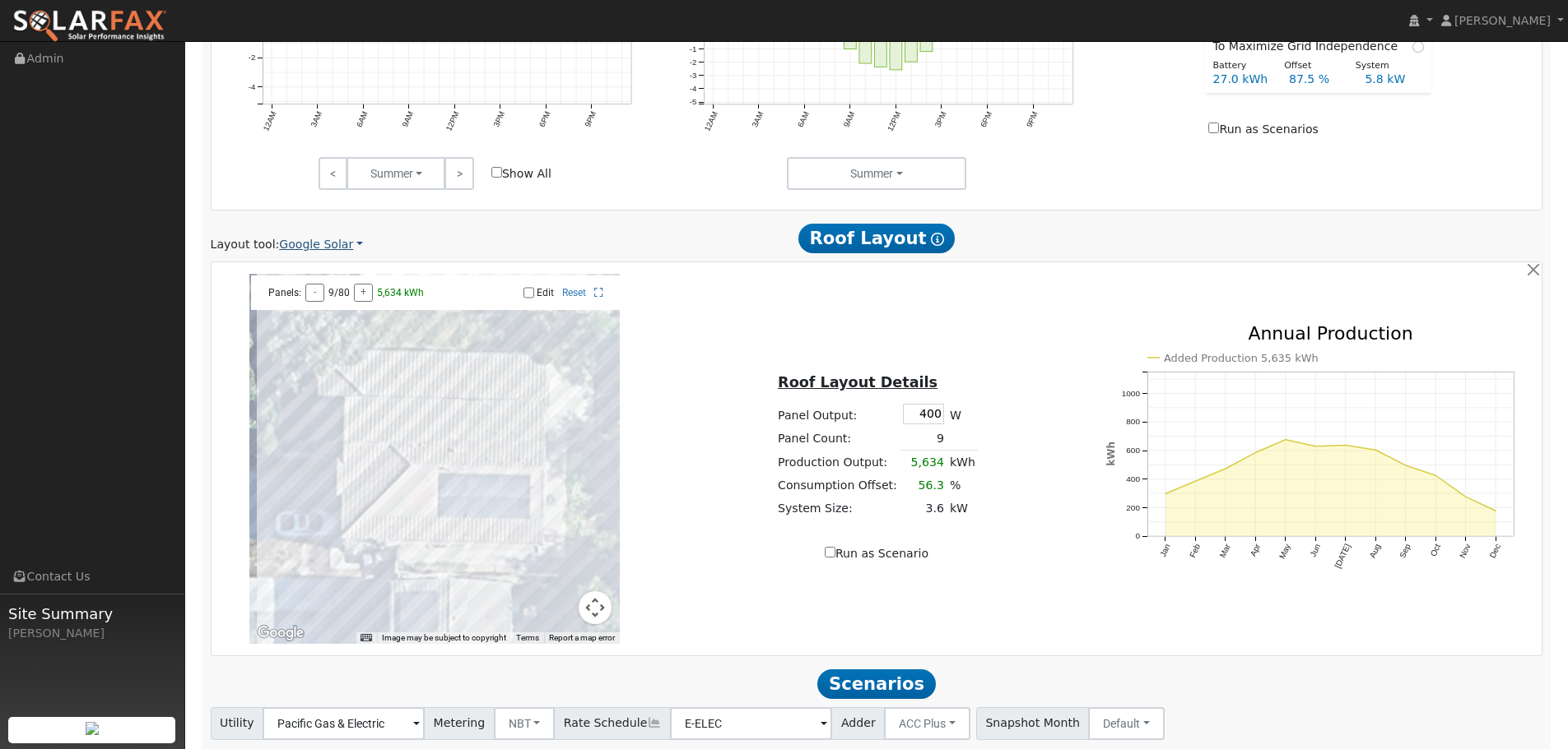
click at [344, 240] on link "Google Solar" at bounding box center [320, 244] width 84 height 18
click at [313, 315] on link "Aurora" at bounding box center [332, 319] width 114 height 23
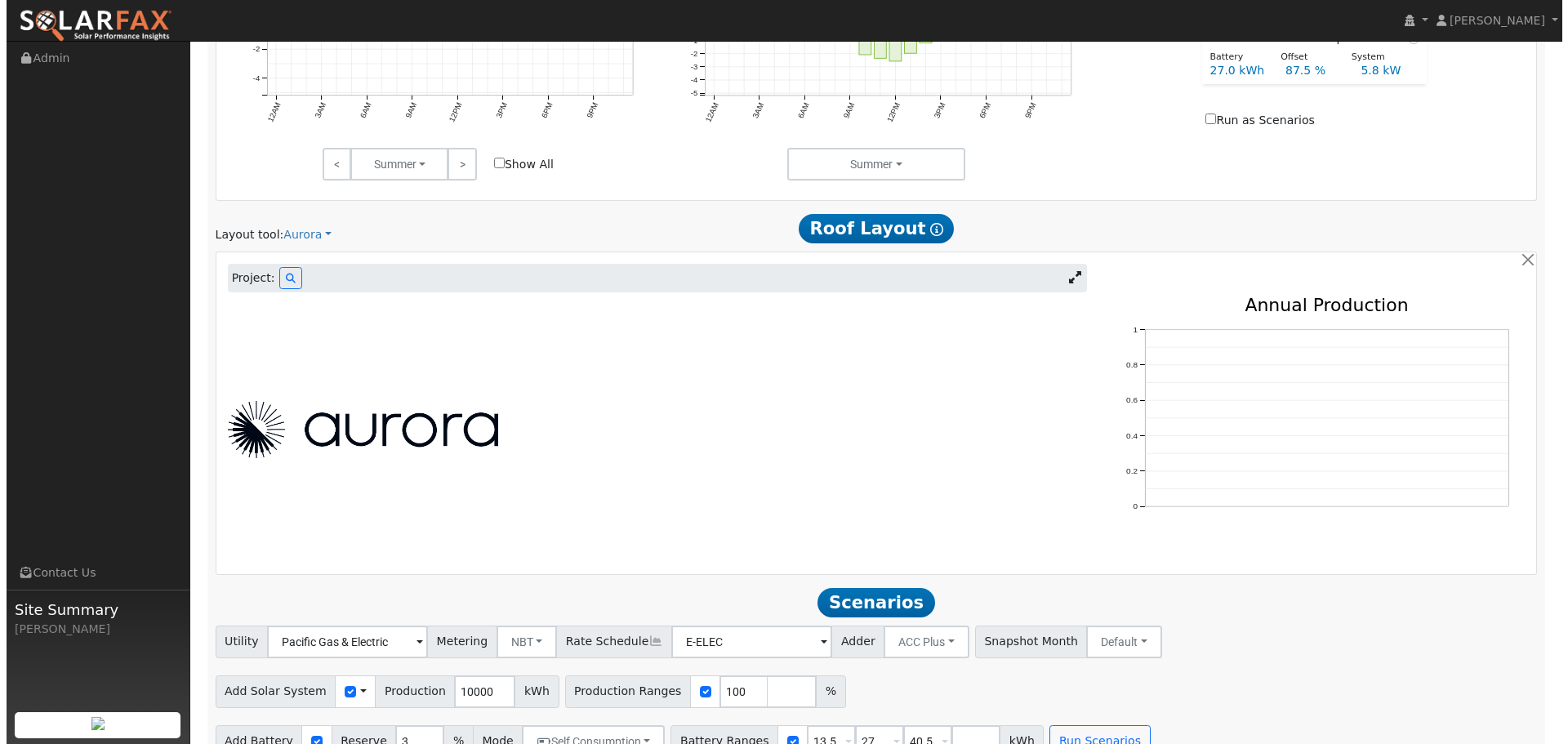
scroll to position [865, 0]
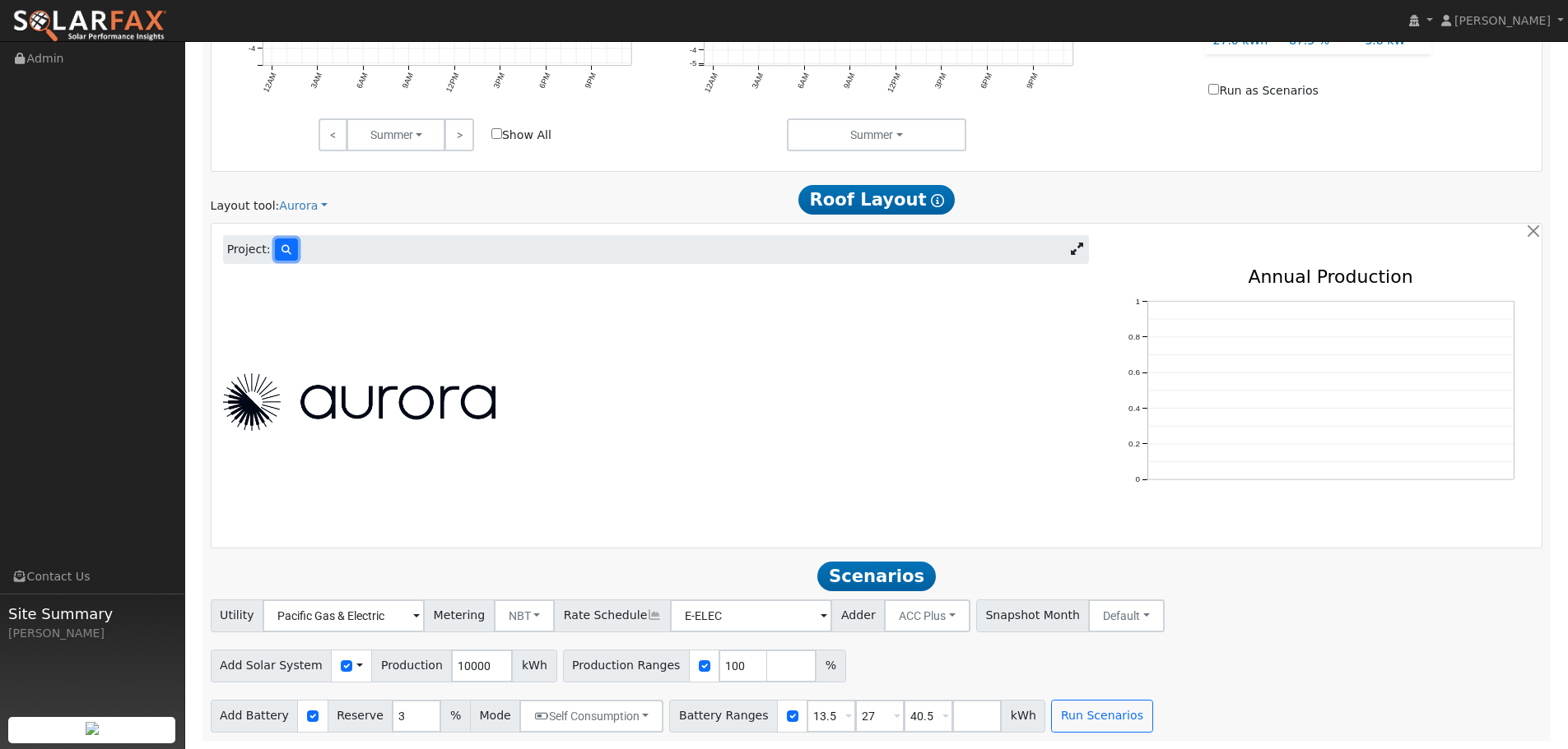
click at [281, 248] on icon at bounding box center [286, 250] width 10 height 10
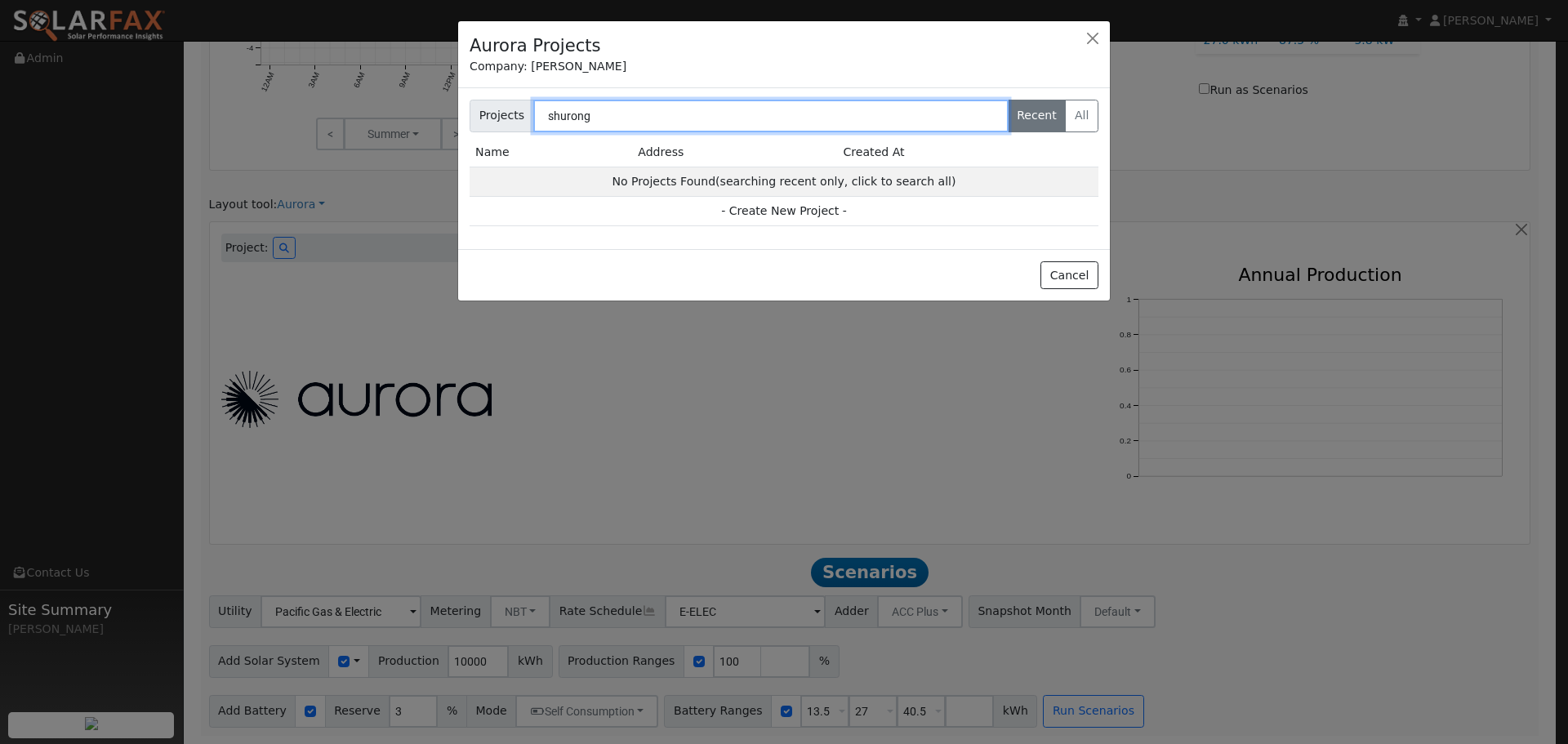
type input "shurong"
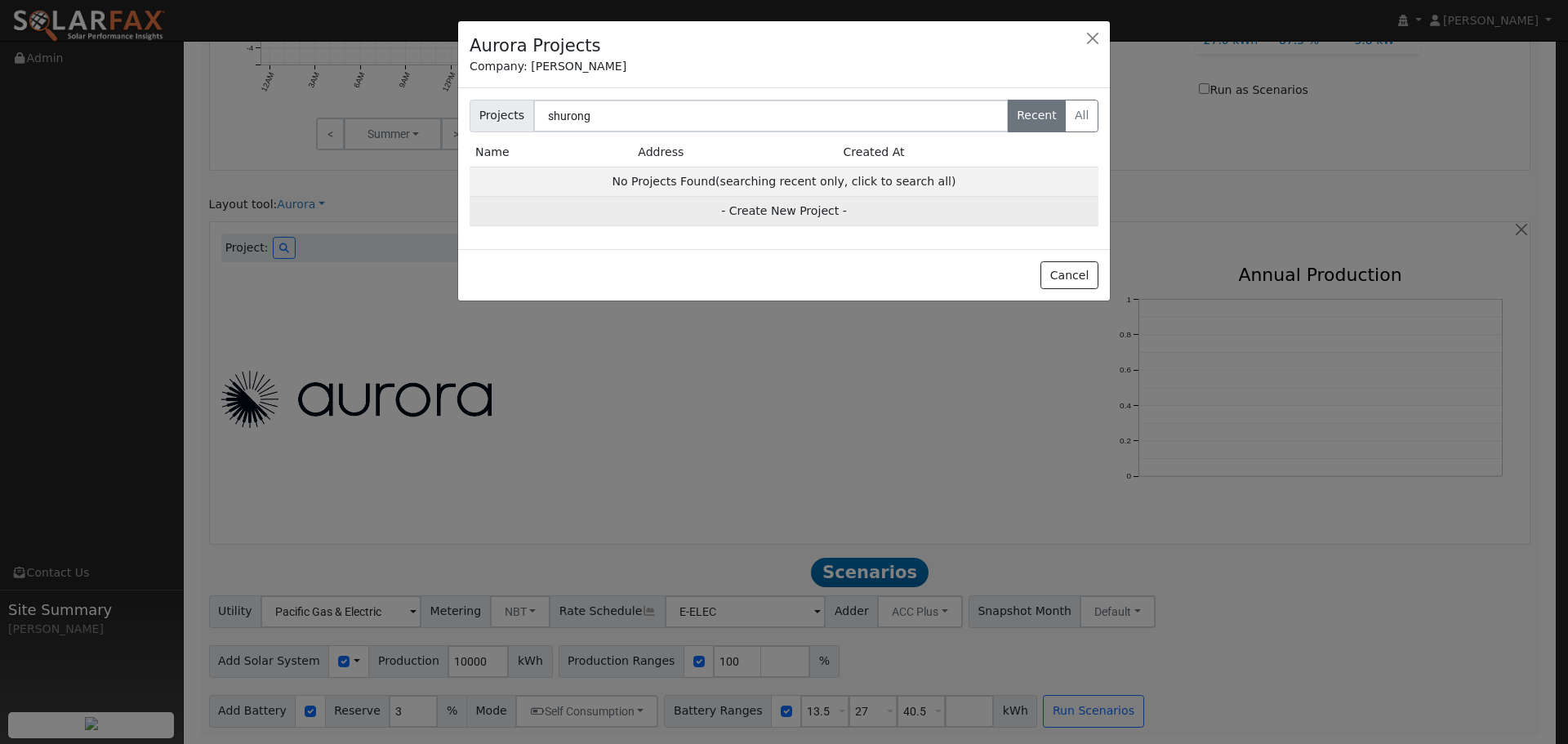
click at [818, 210] on td "- Create New Project -" at bounding box center [784, 212] width 629 height 29
type input "Shurong Huang"
type input "1631 Motta Street"
type input "Woodland"
type input "CA"
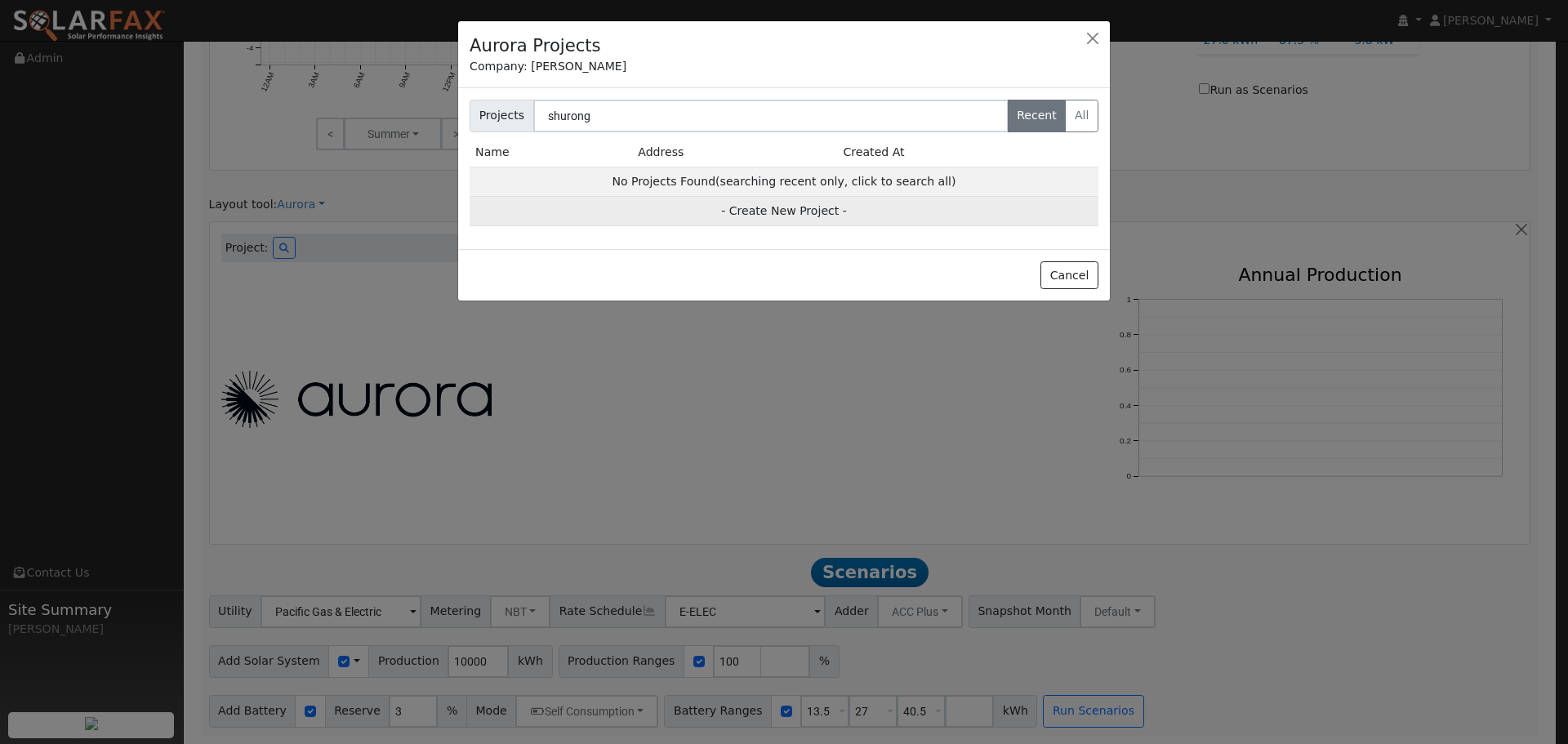
type input "95776"
type input "Design"
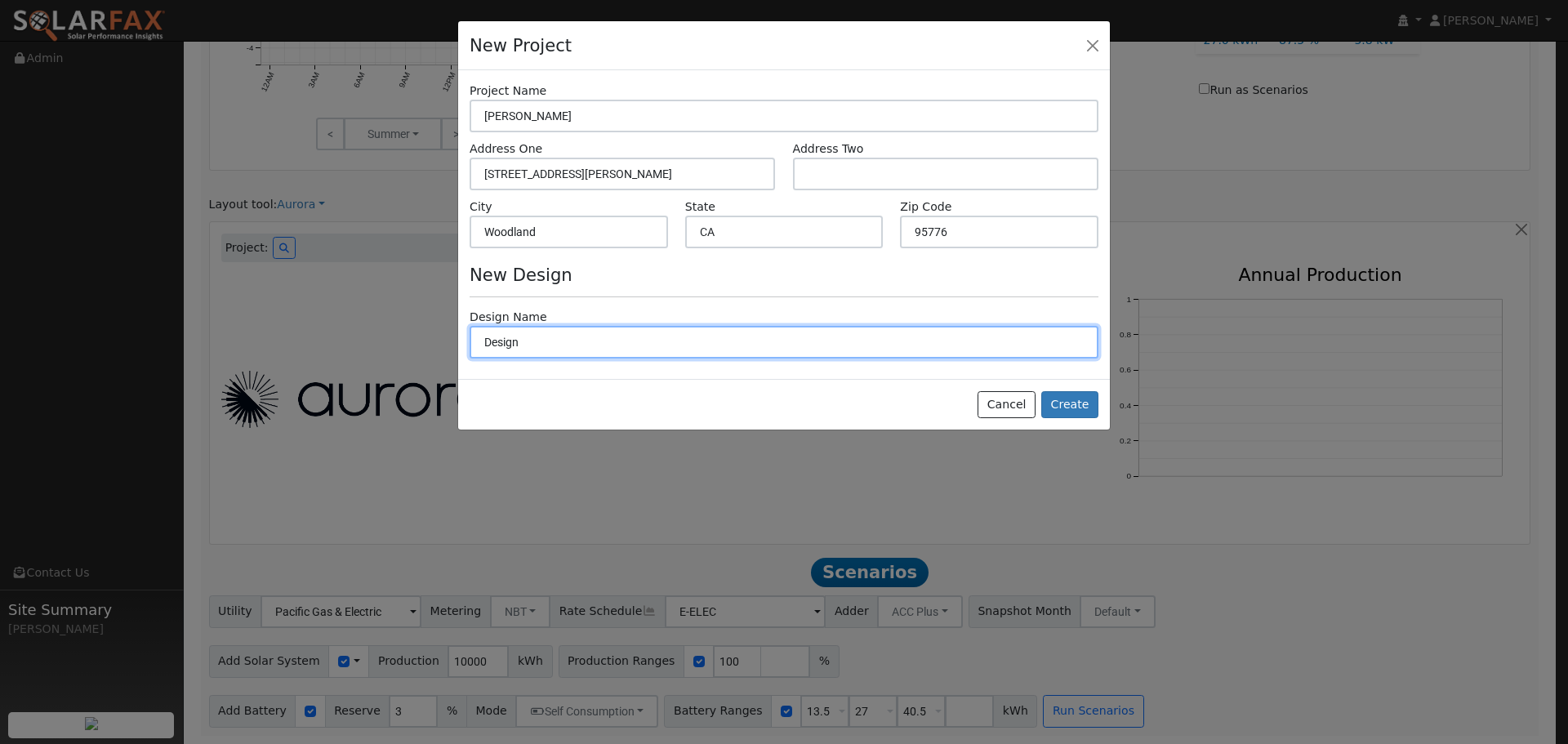
click at [893, 334] on input "Design" at bounding box center [784, 343] width 629 height 33
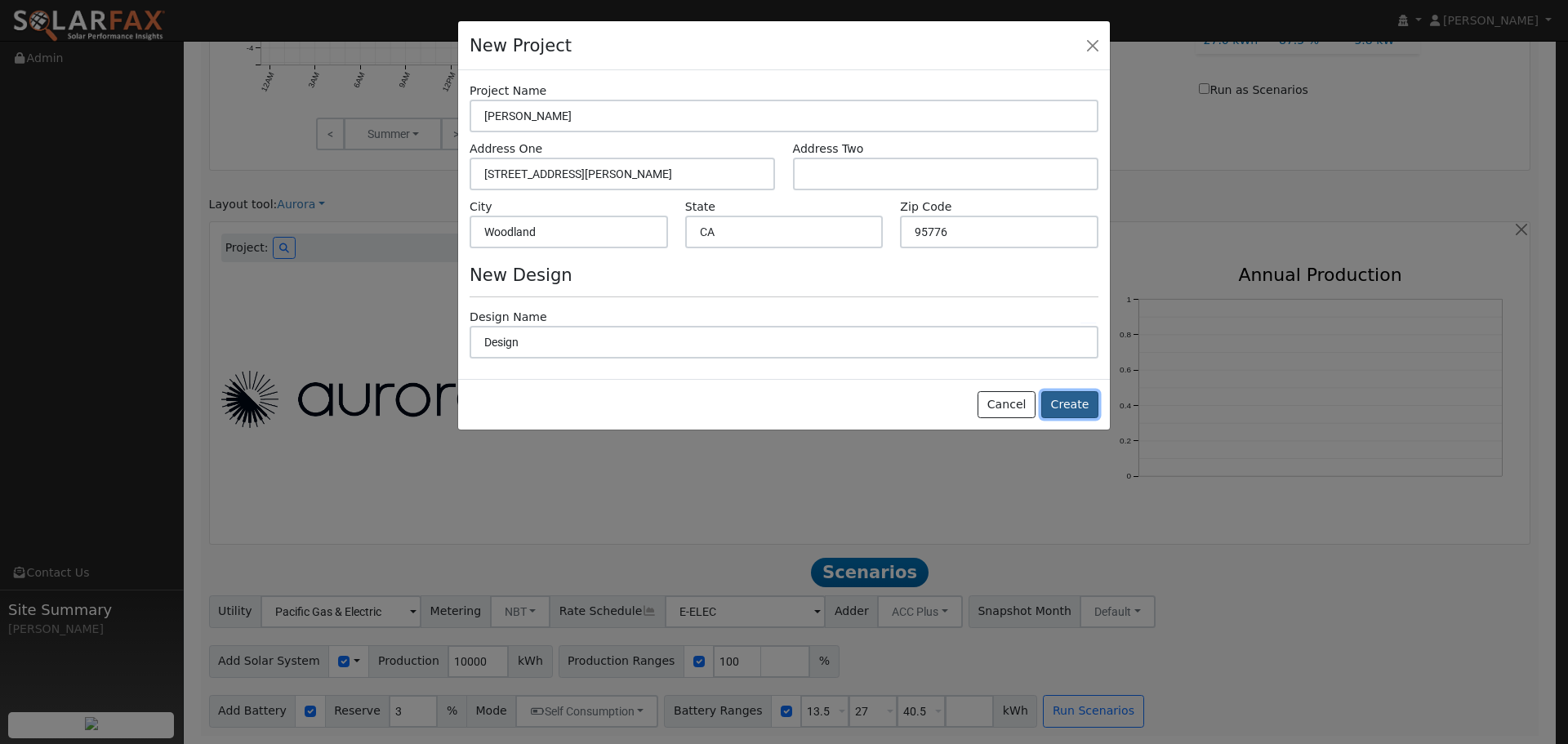
click at [1062, 399] on button "Create" at bounding box center [1070, 405] width 57 height 27
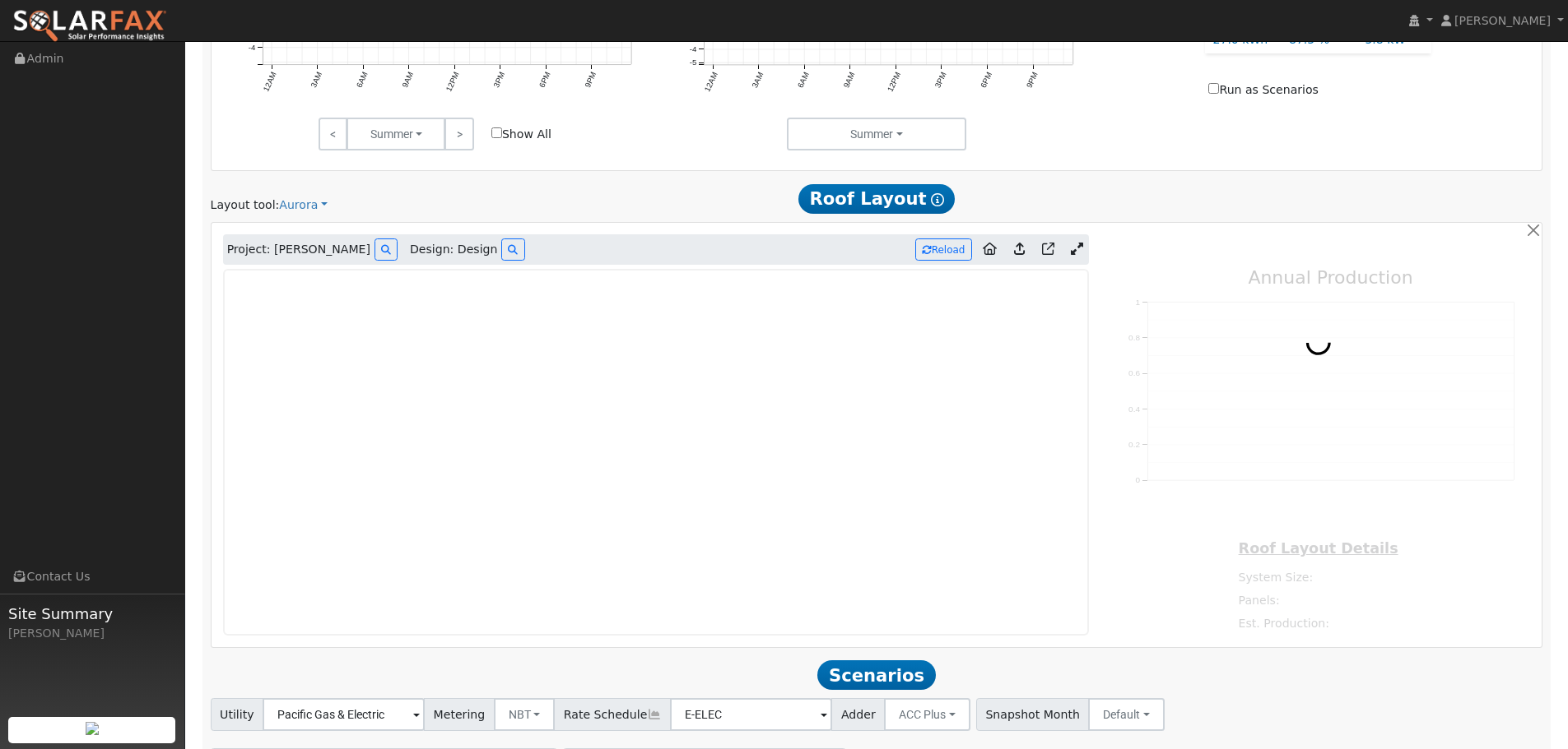
type input "0"
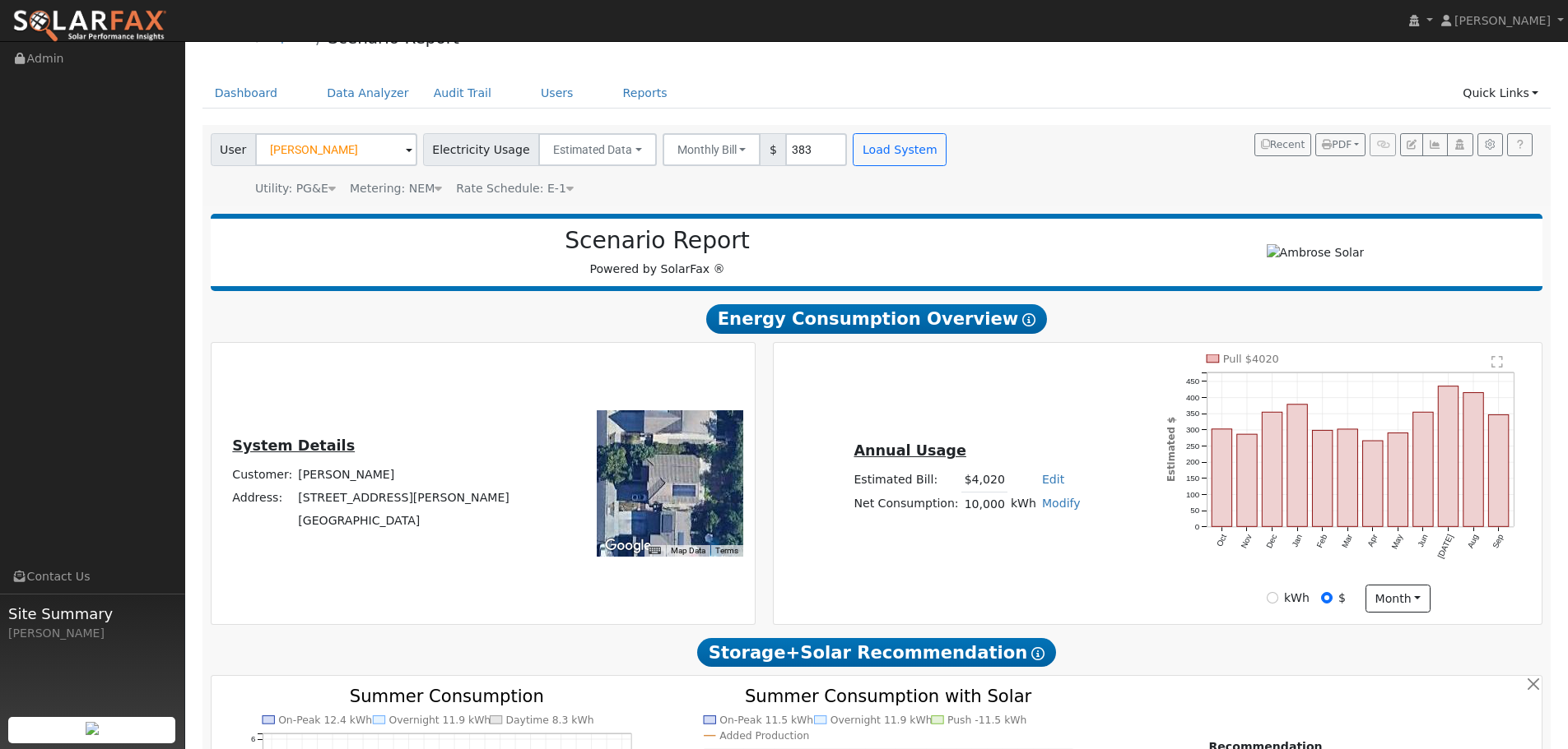
scroll to position [0, 0]
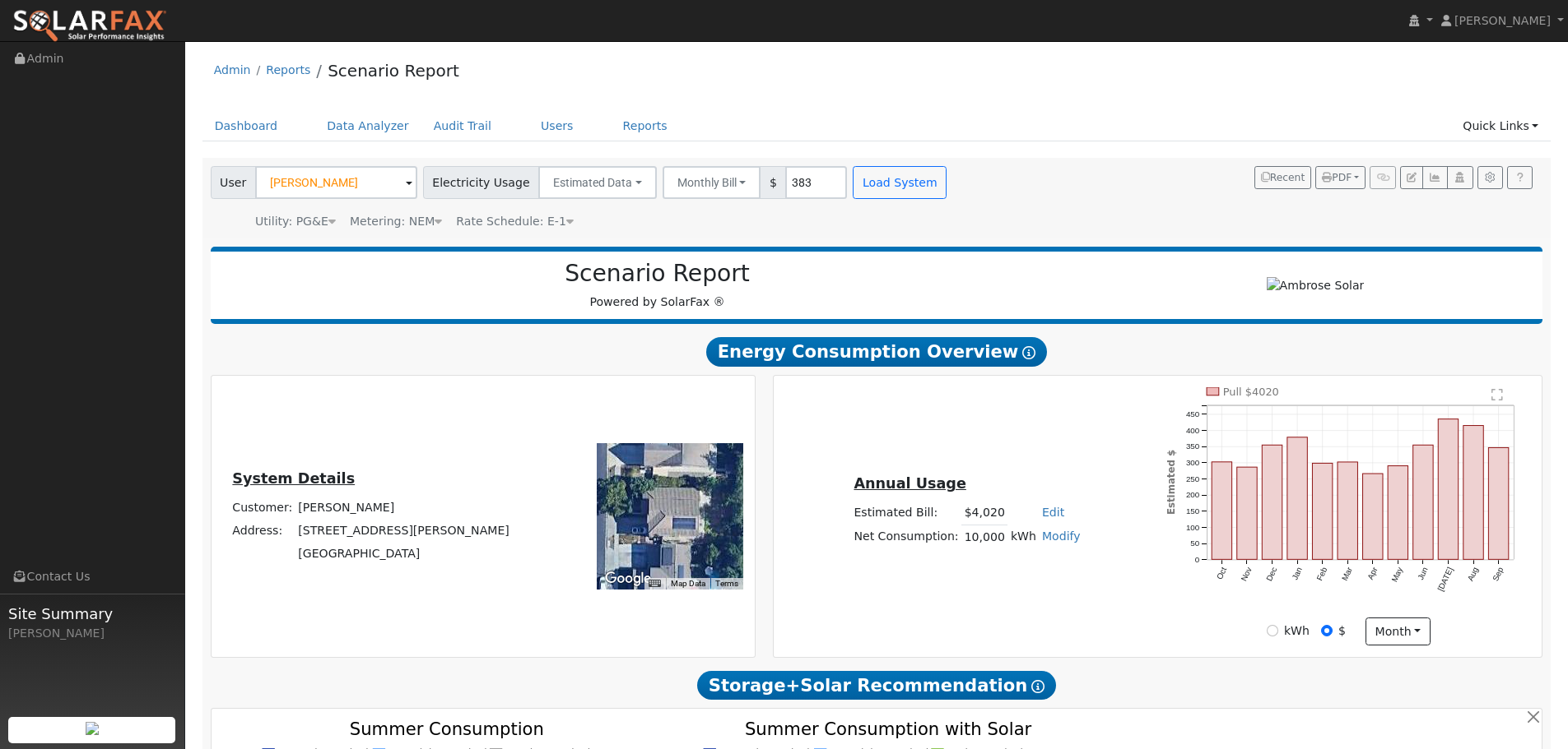
click at [41, 22] on img at bounding box center [90, 26] width 155 height 34
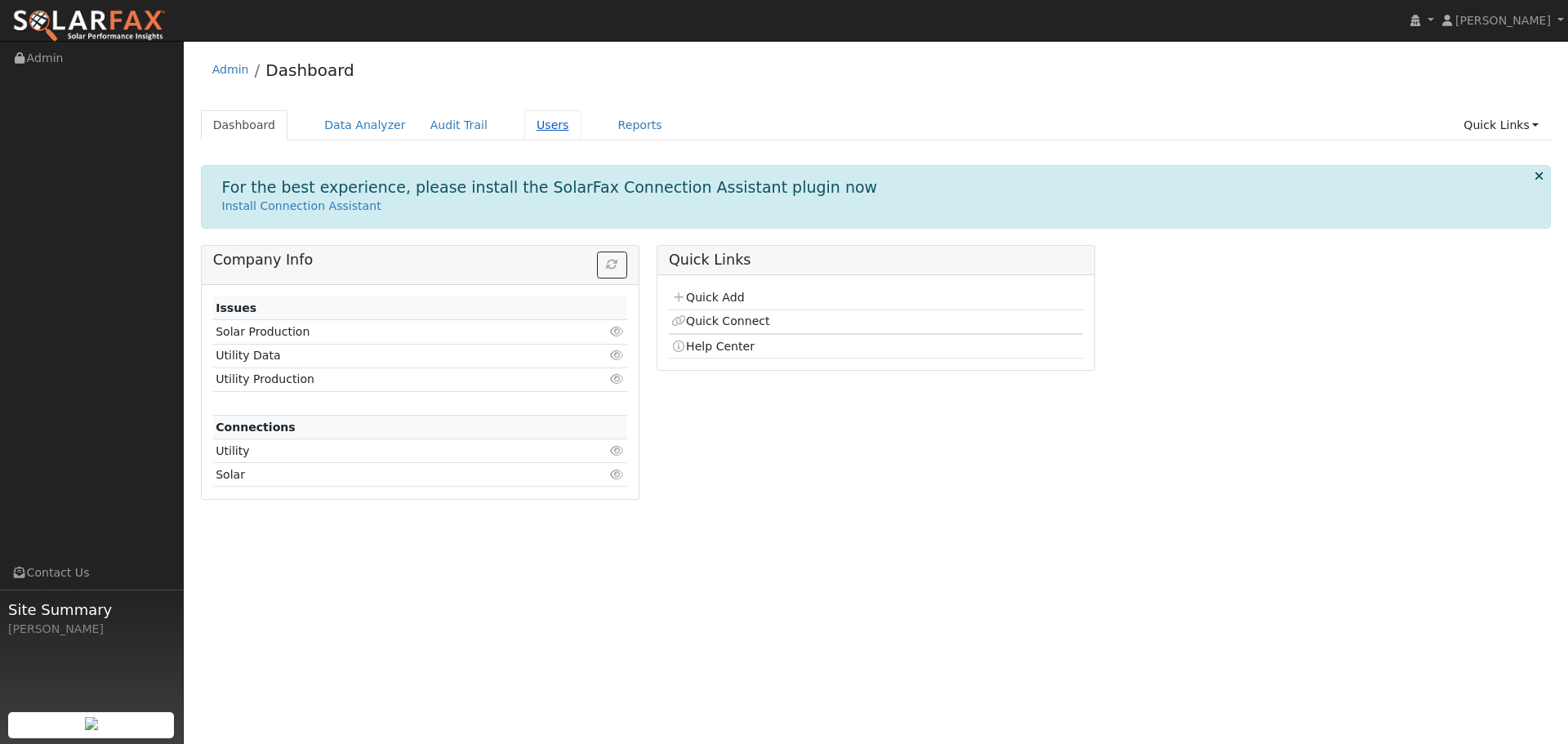
click at [525, 128] on link "Users" at bounding box center [553, 125] width 57 height 30
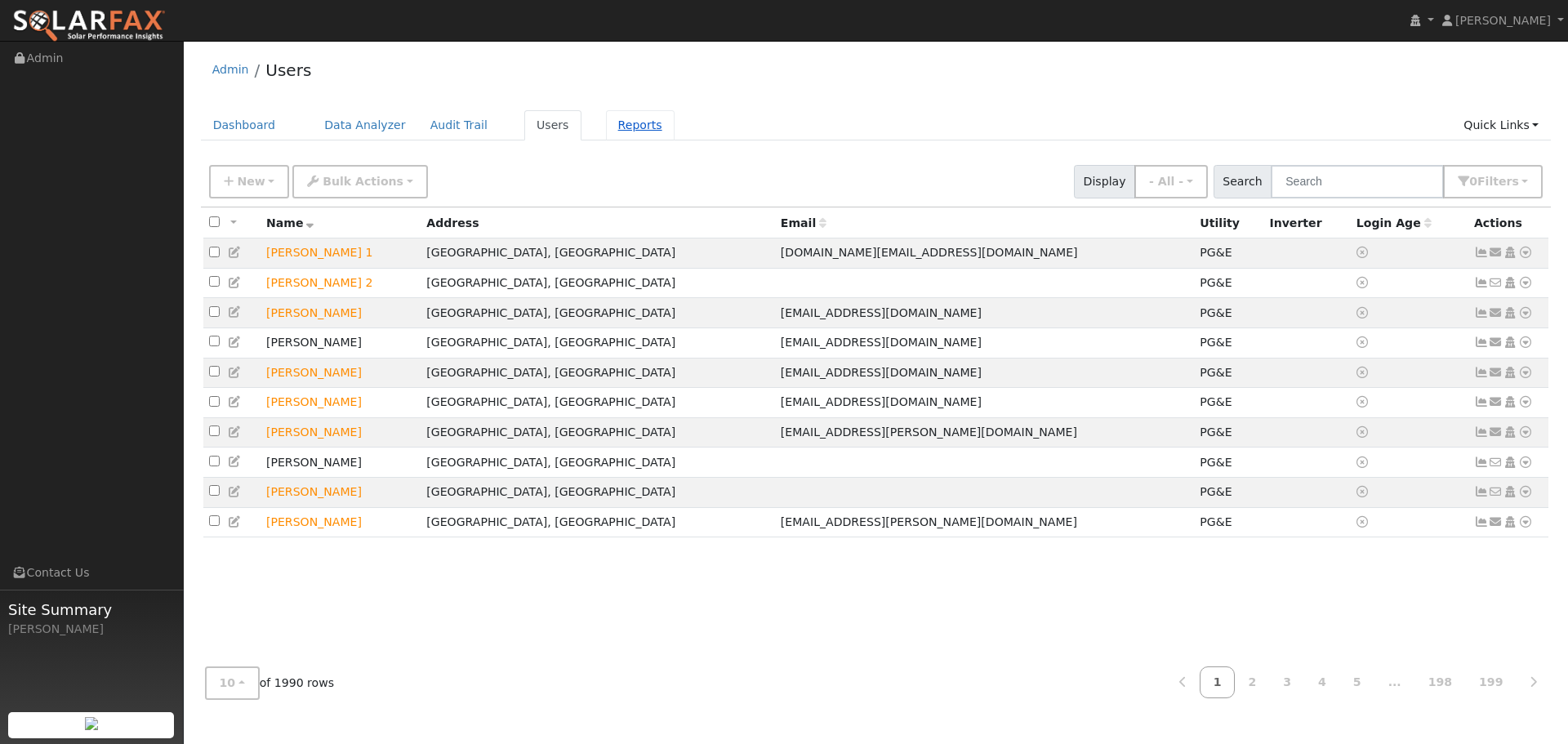
click at [606, 125] on link "Reports" at bounding box center [640, 125] width 69 height 30
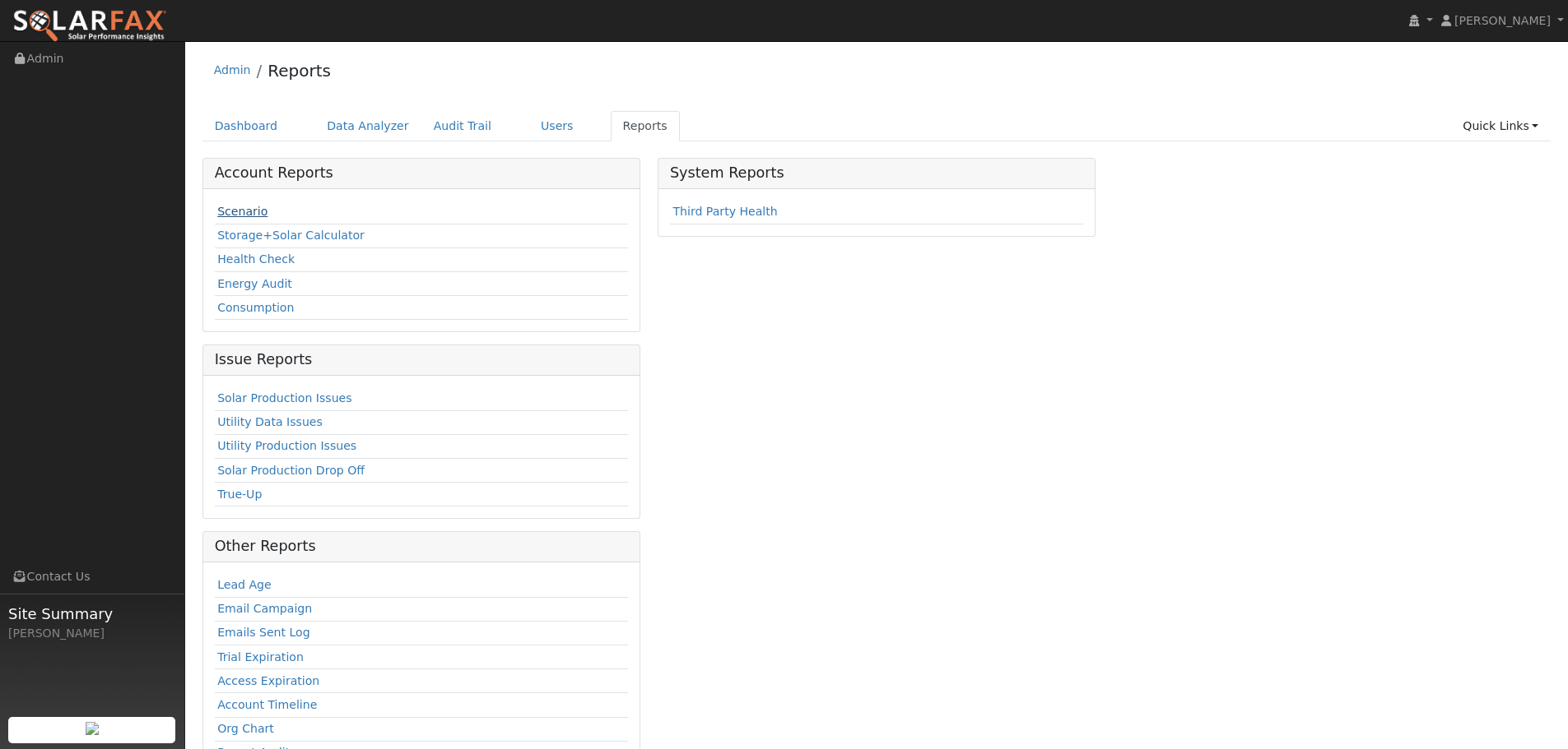
click at [247, 218] on link "Scenario" at bounding box center [242, 211] width 50 height 13
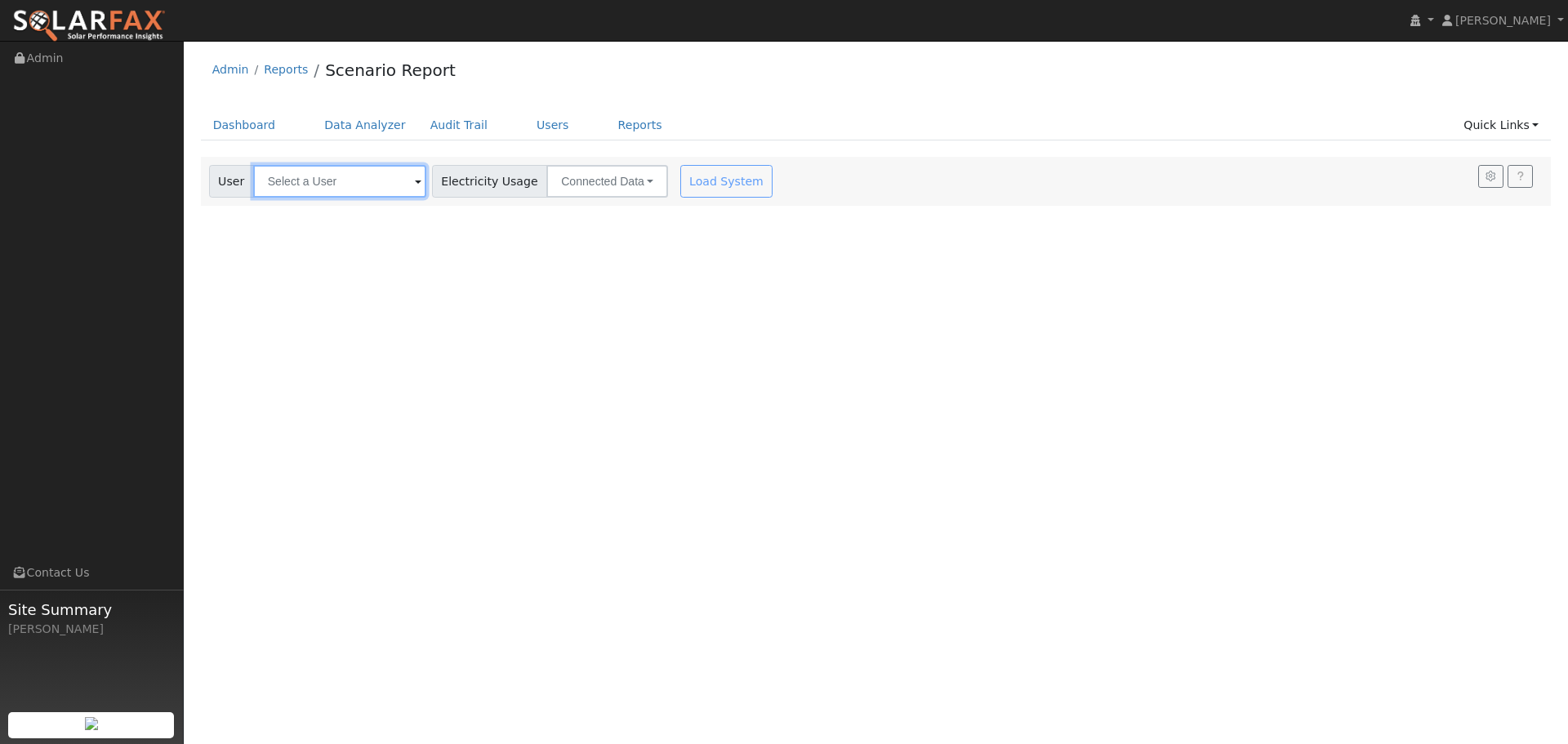
click at [267, 183] on input "text" at bounding box center [339, 181] width 173 height 33
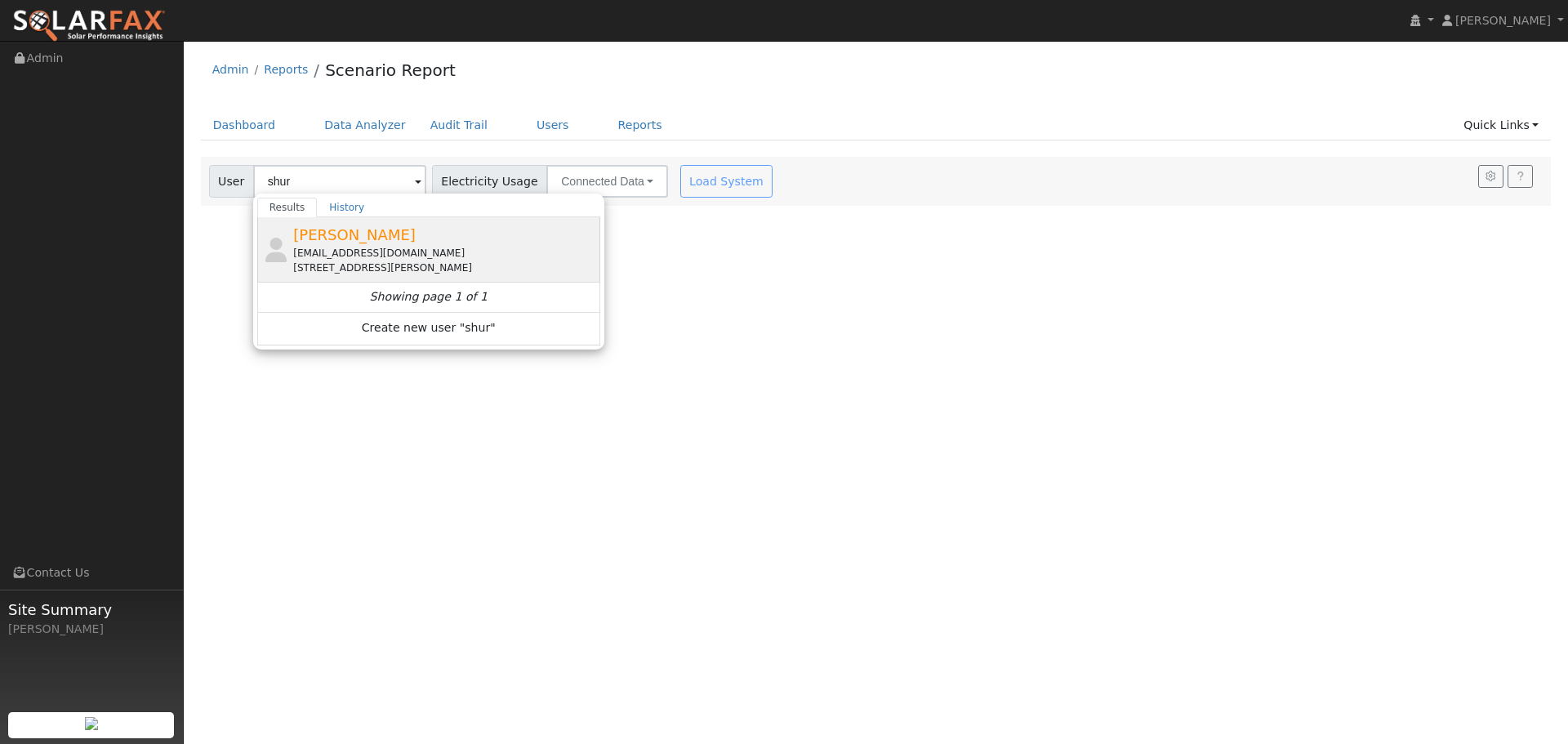
click at [328, 238] on span "[PERSON_NAME]" at bounding box center [354, 235] width 123 height 17
type input "[PERSON_NAME]"
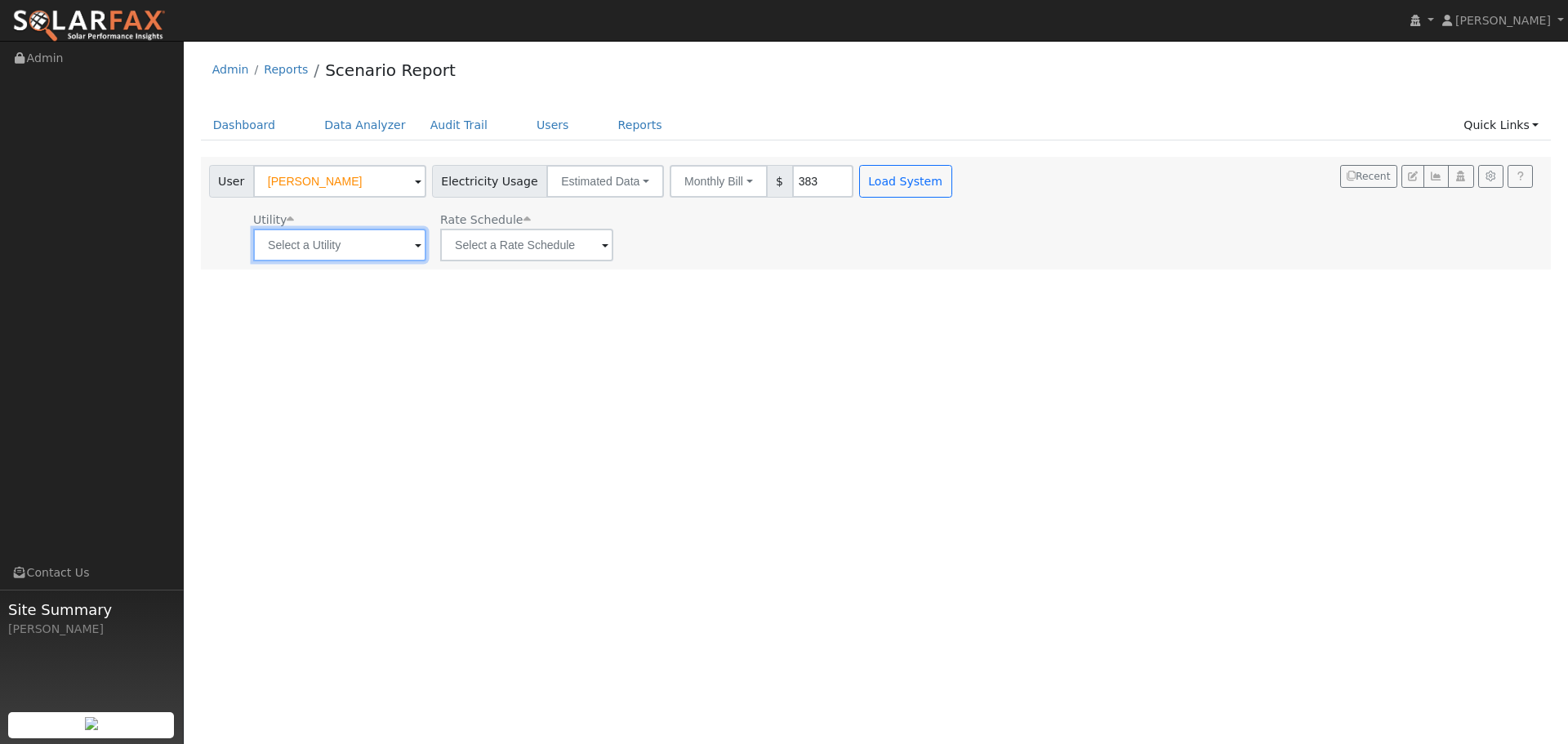
click at [371, 251] on input "text" at bounding box center [339, 246] width 173 height 33
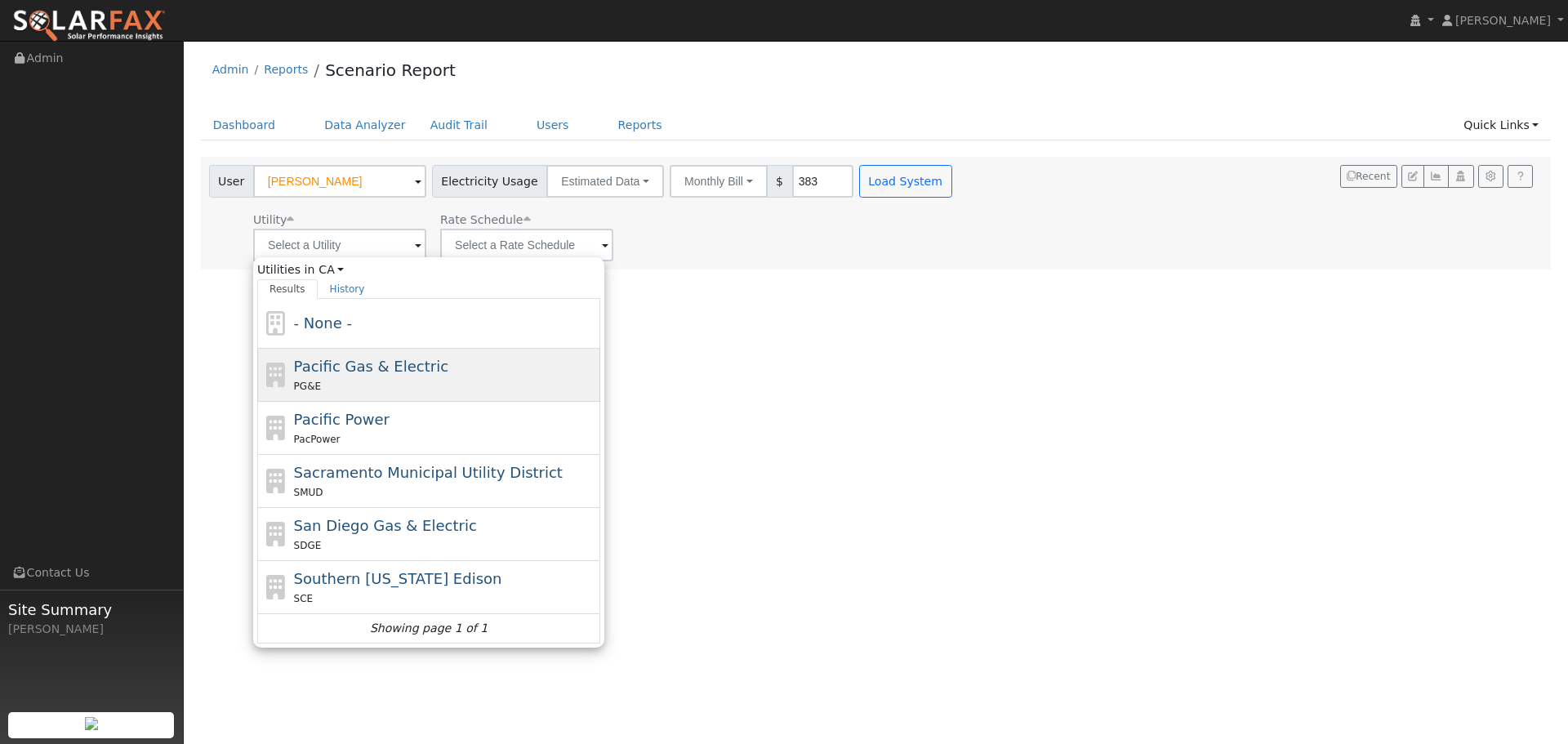
click at [373, 375] on span "Pacific Gas & Electric" at bounding box center [371, 367] width 155 height 17
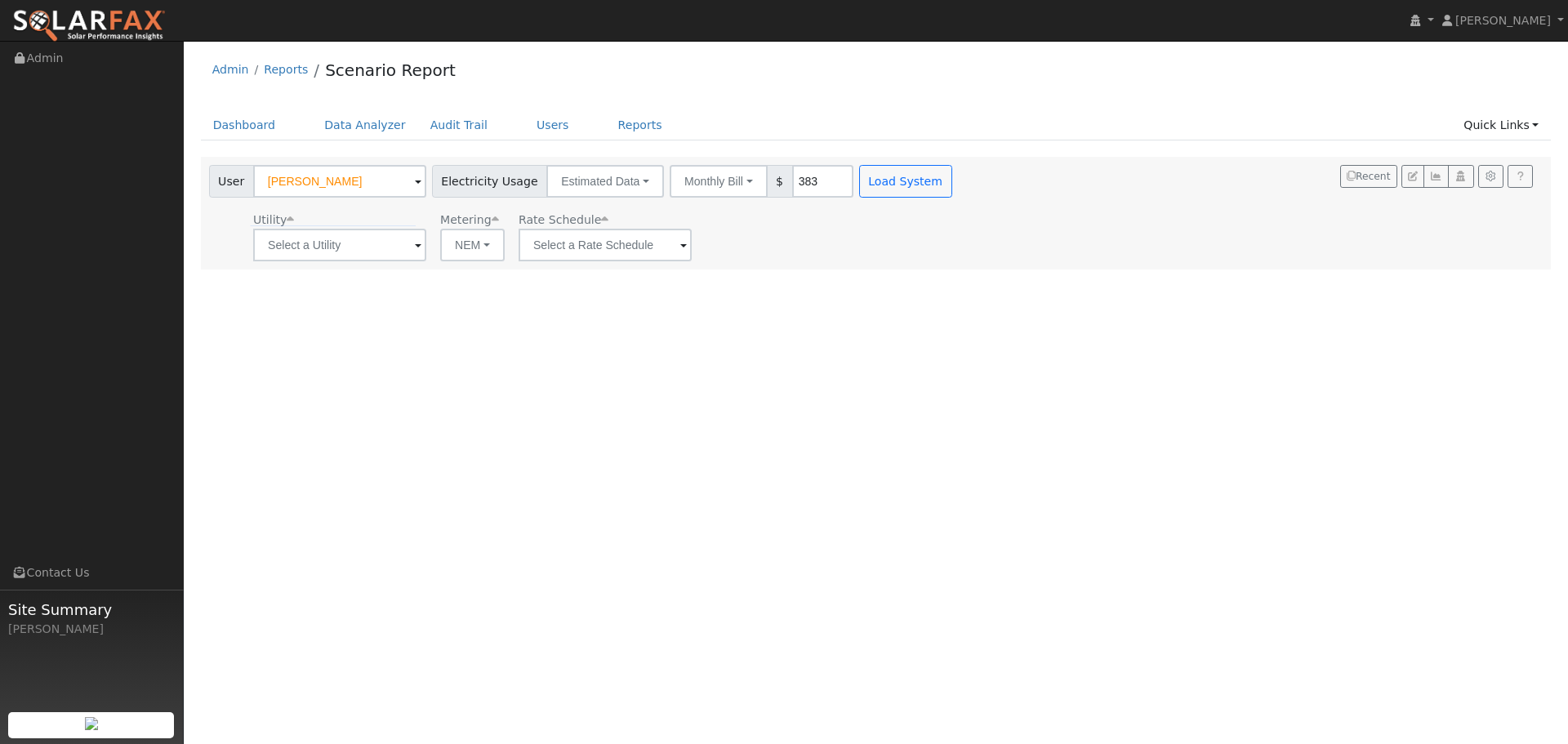
type input "Pacific Gas & Electric"
click at [576, 244] on input "text" at bounding box center [604, 246] width 173 height 33
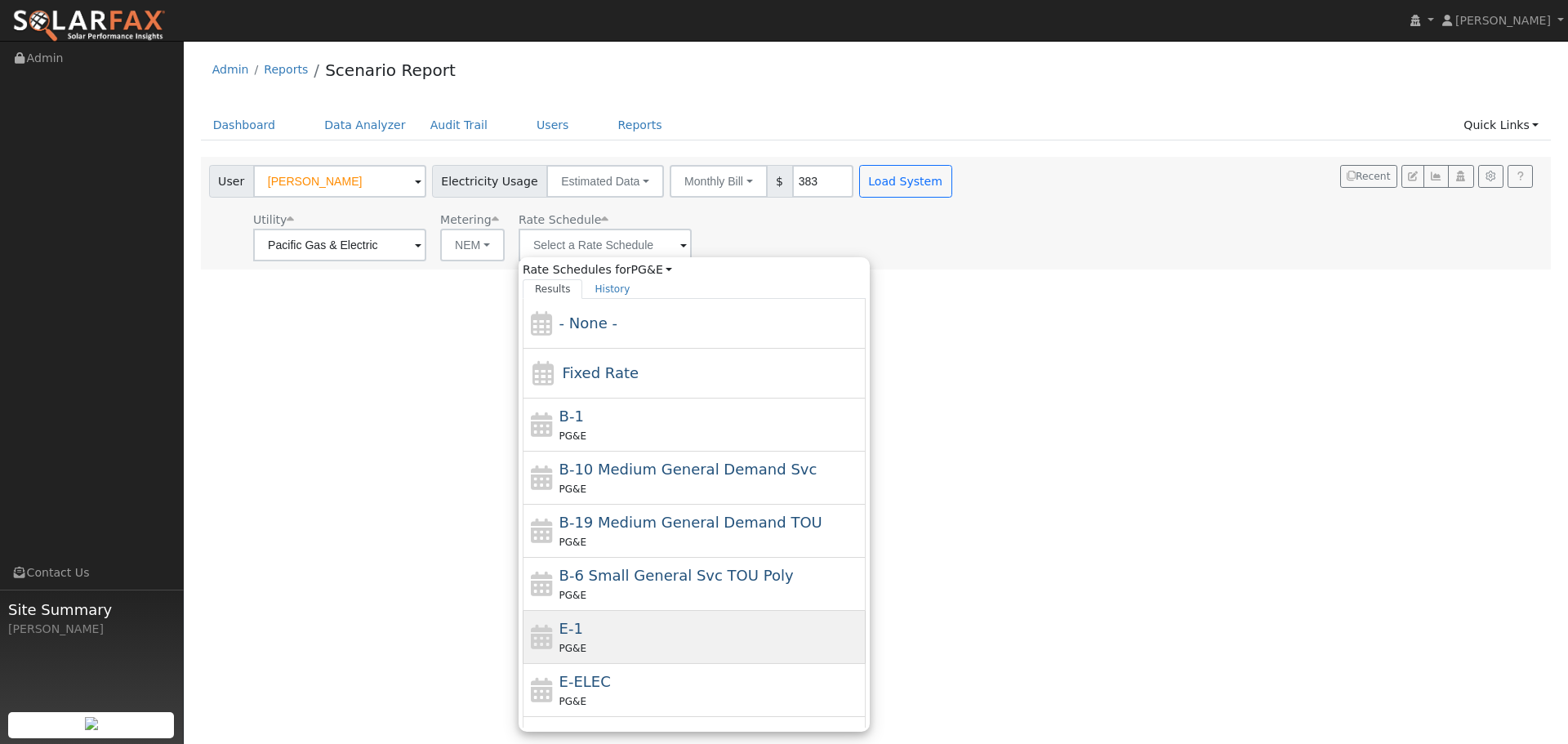
click at [608, 634] on div "E-1 PG&E" at bounding box center [711, 637] width 303 height 39
type input "E-1"
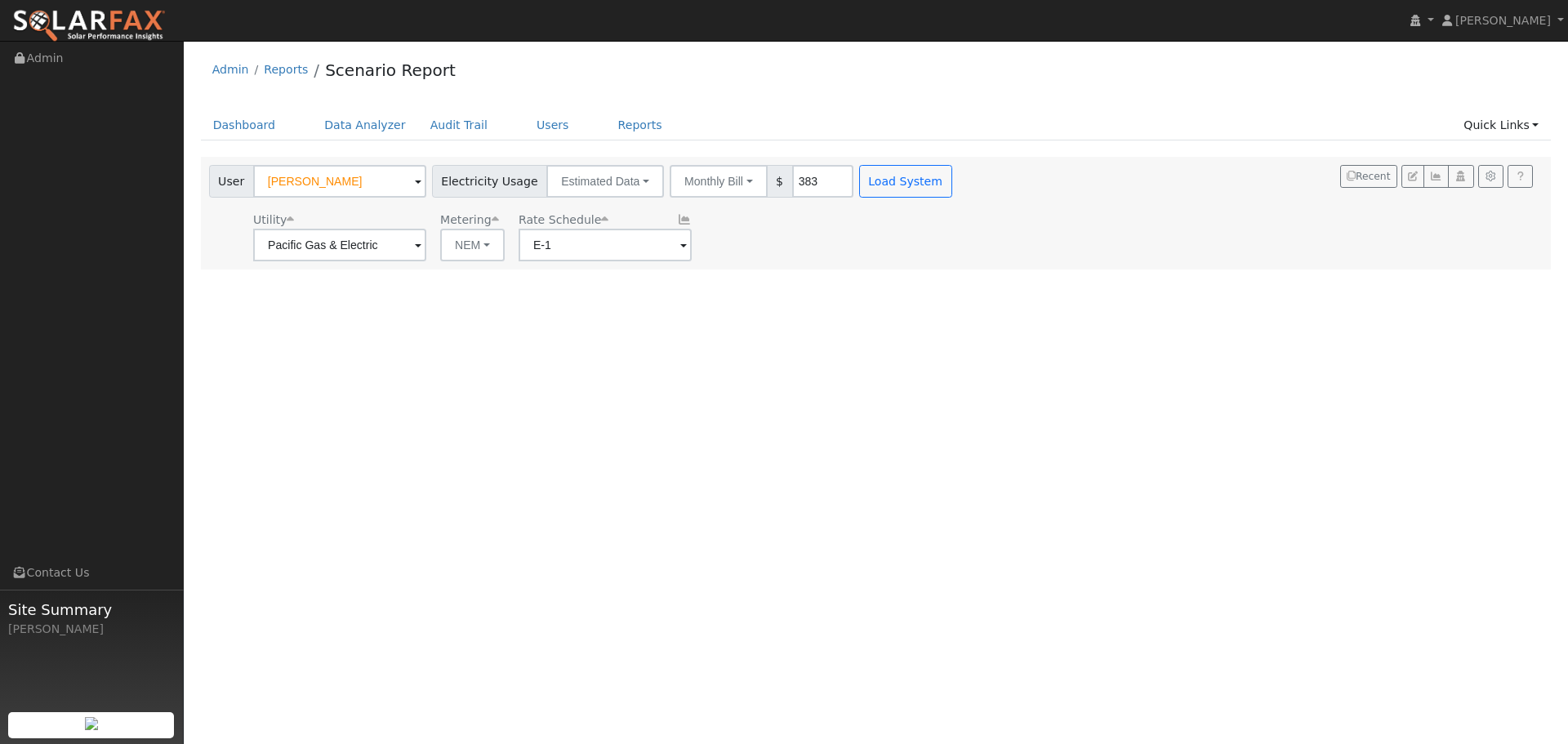
click at [845, 273] on div "User Profile First name Last name Email Email Notifications No Emails No Emails…" at bounding box center [877, 393] width 1385 height 704
click at [878, 184] on button "Load System" at bounding box center [906, 181] width 93 height 33
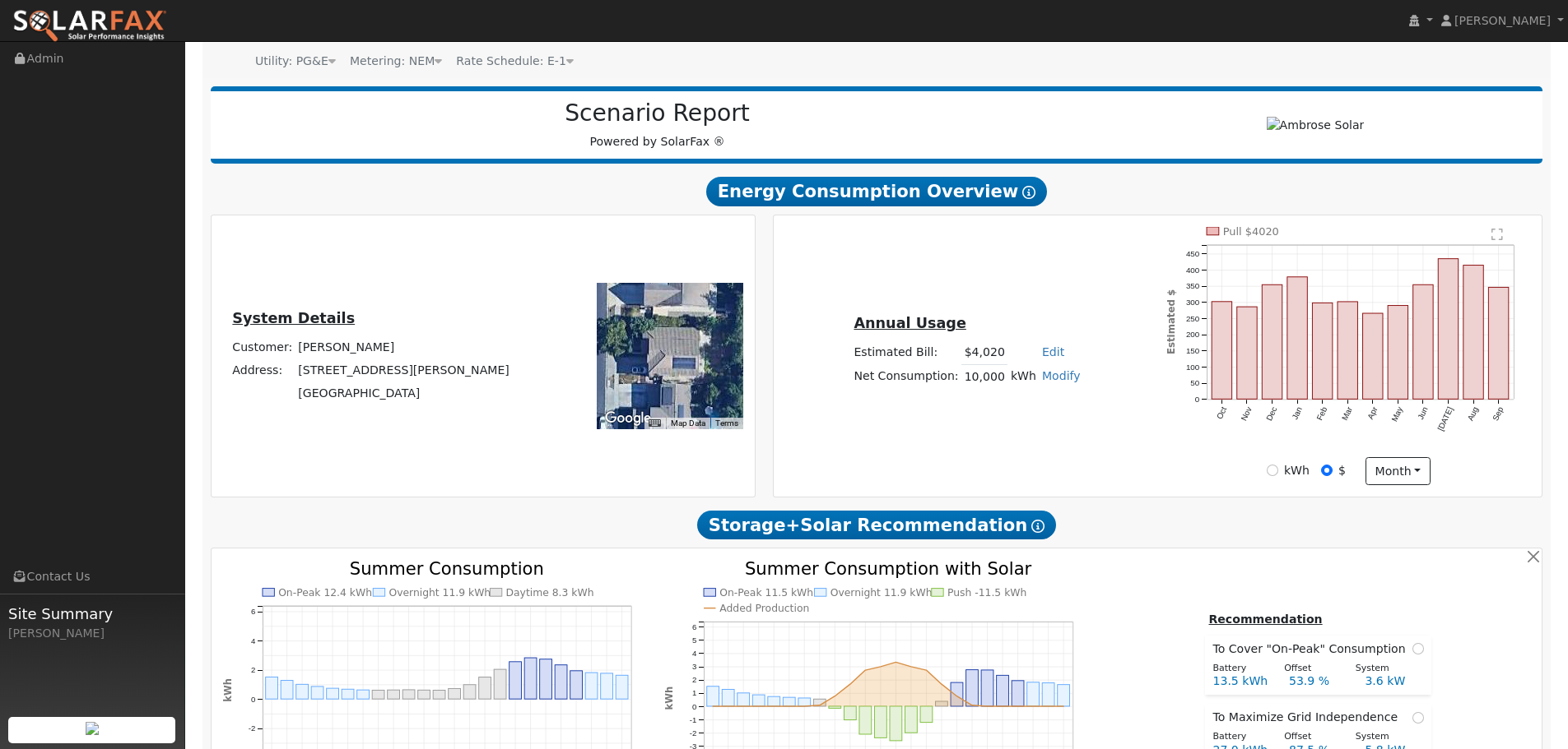
scroll to position [329, 0]
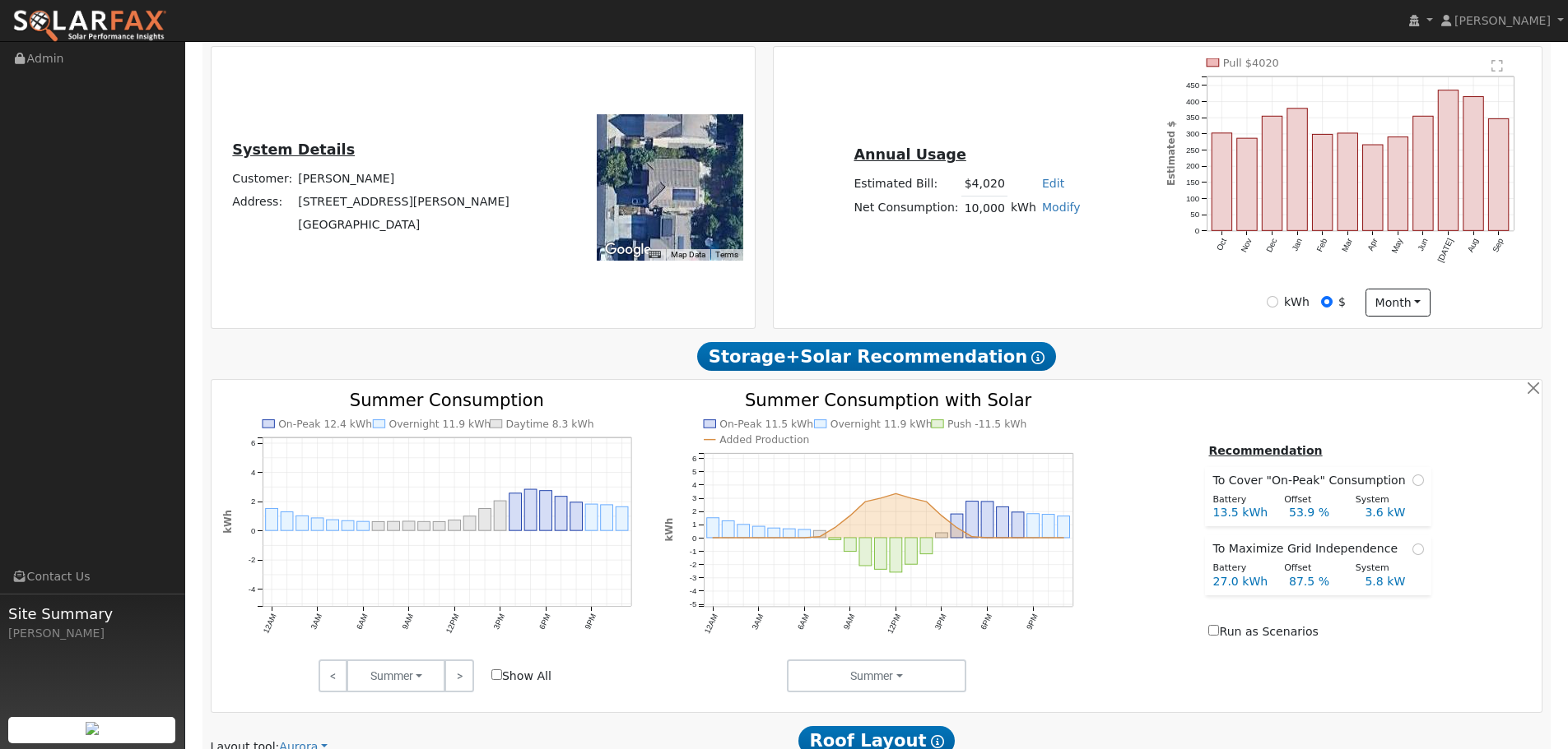
type input "0"
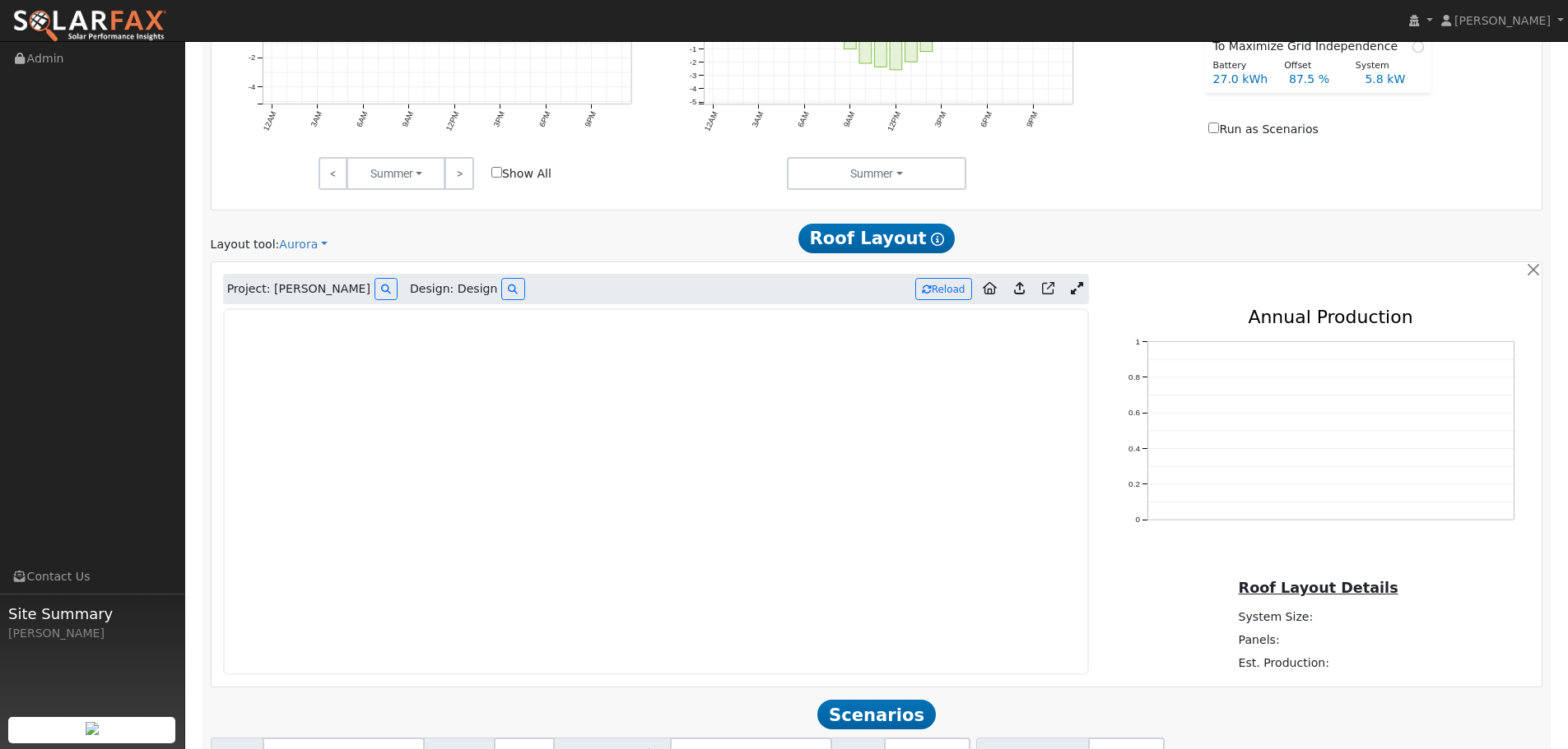
scroll to position [878, 0]
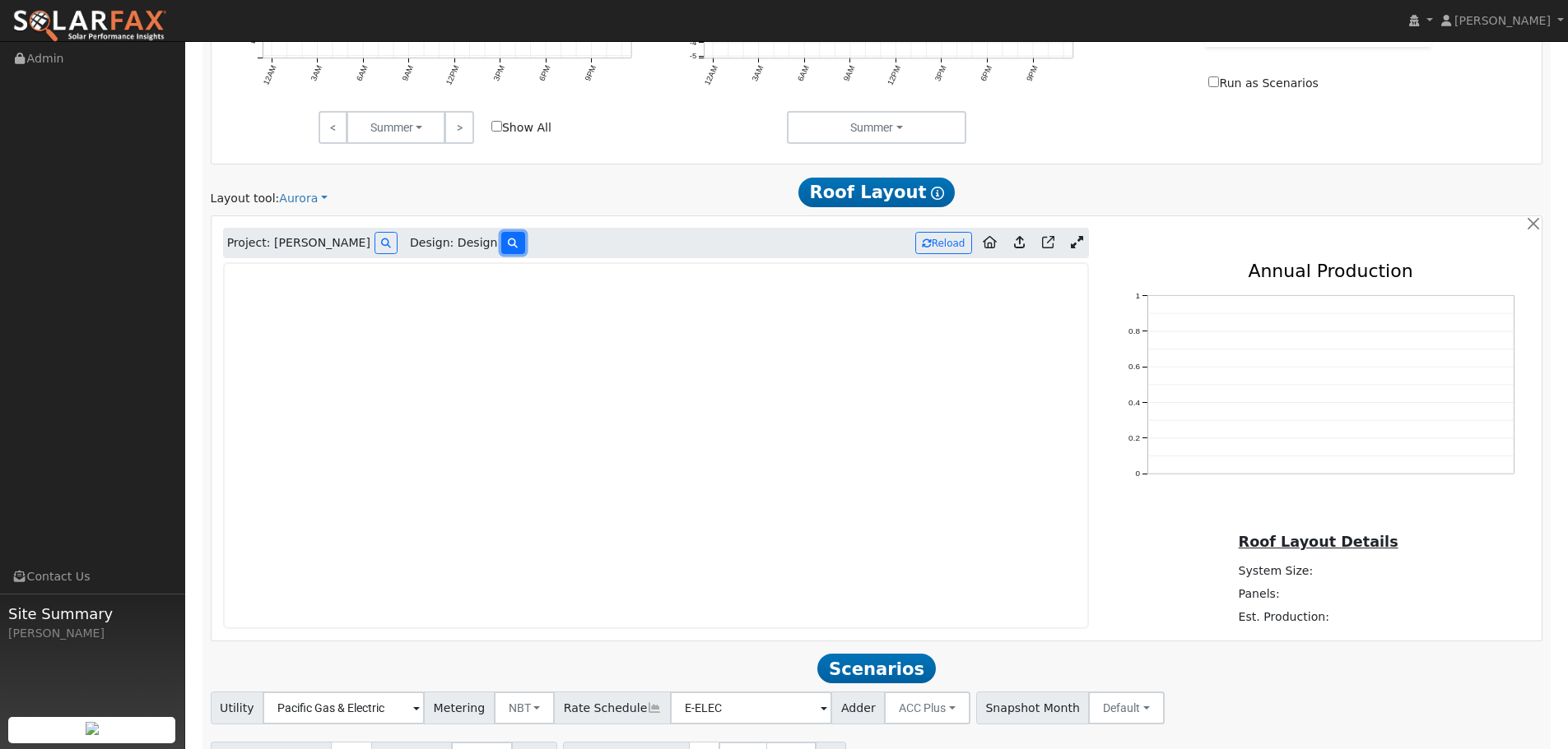
click at [501, 247] on button at bounding box center [512, 244] width 23 height 22
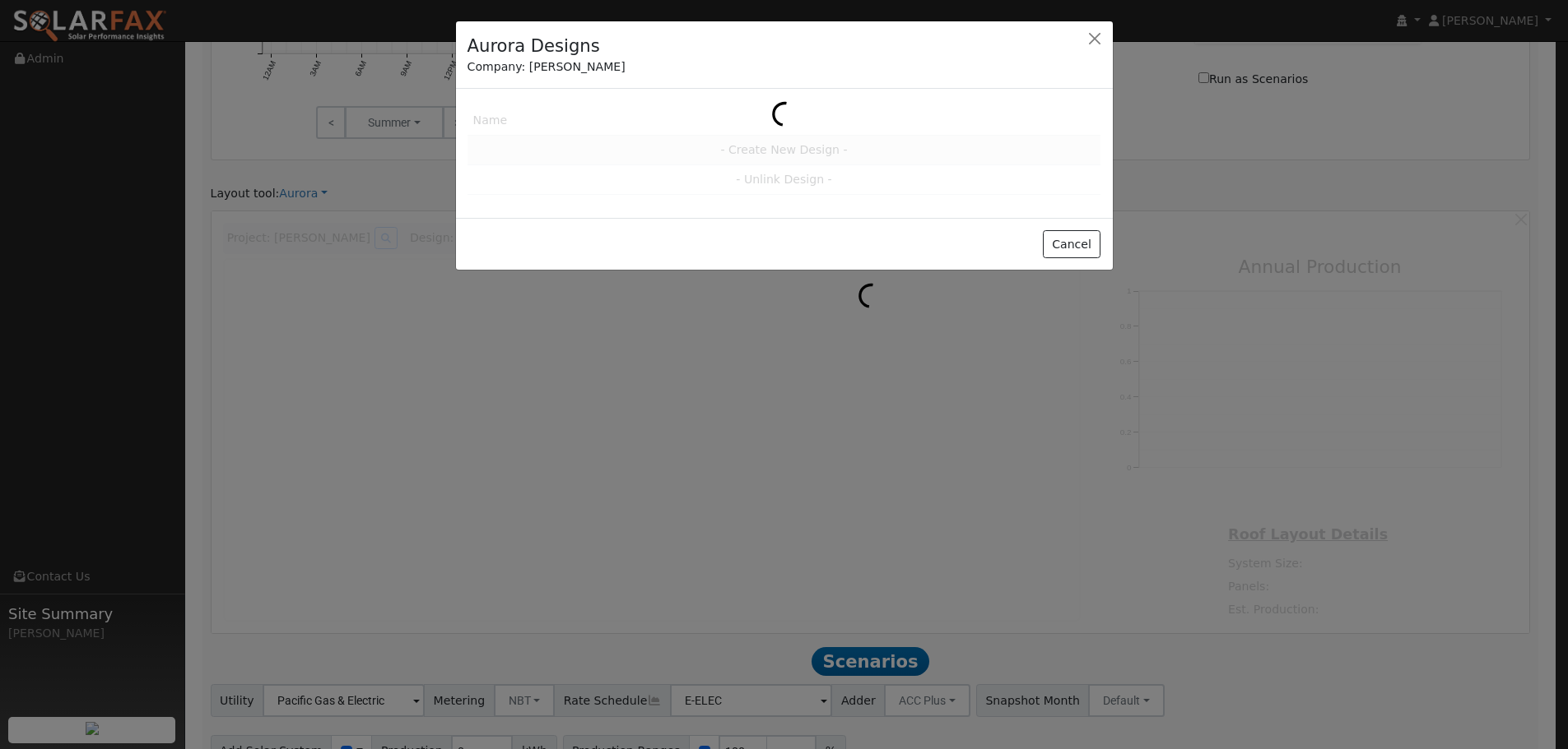
scroll to position [879, 0]
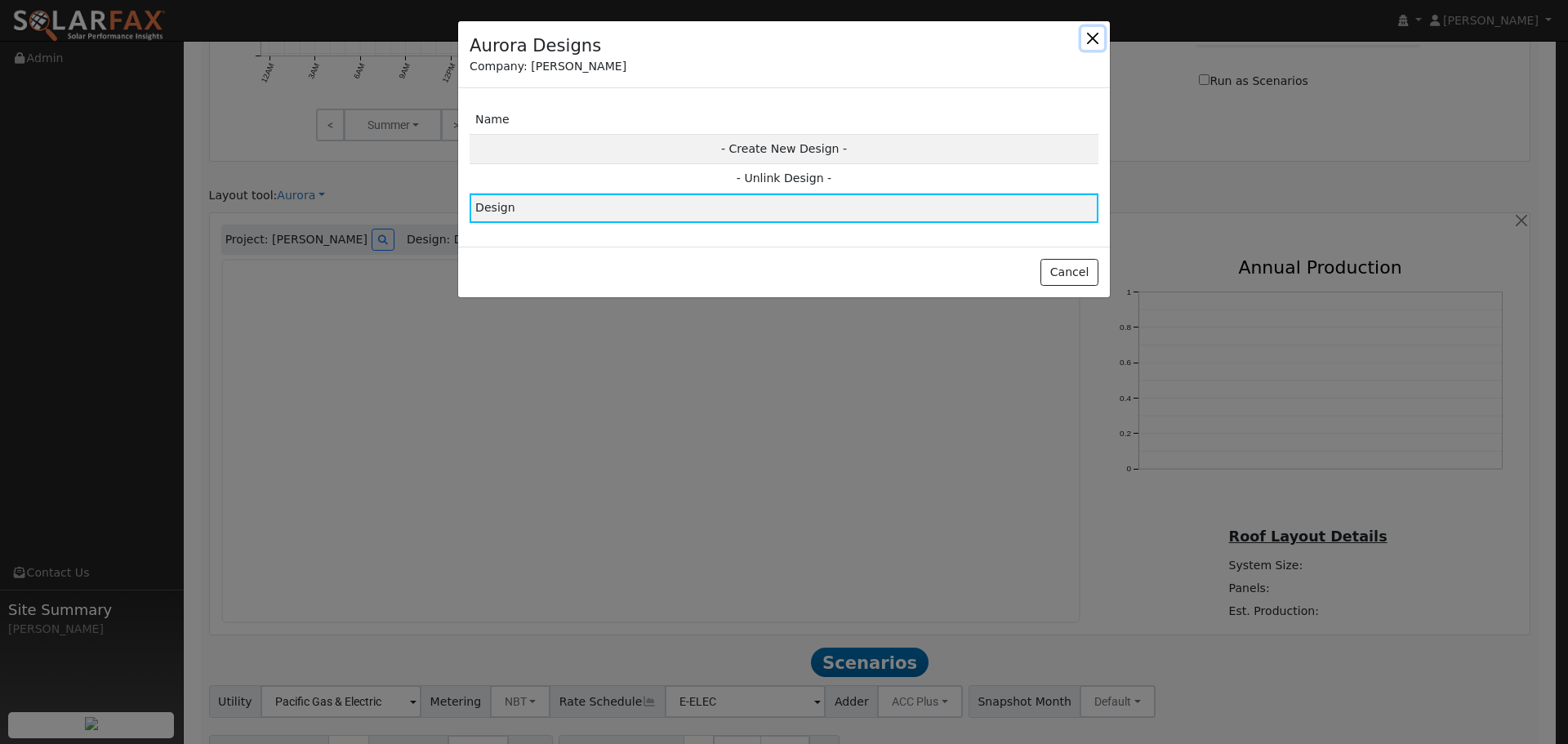
click at [1102, 39] on button "button" at bounding box center [1093, 38] width 23 height 23
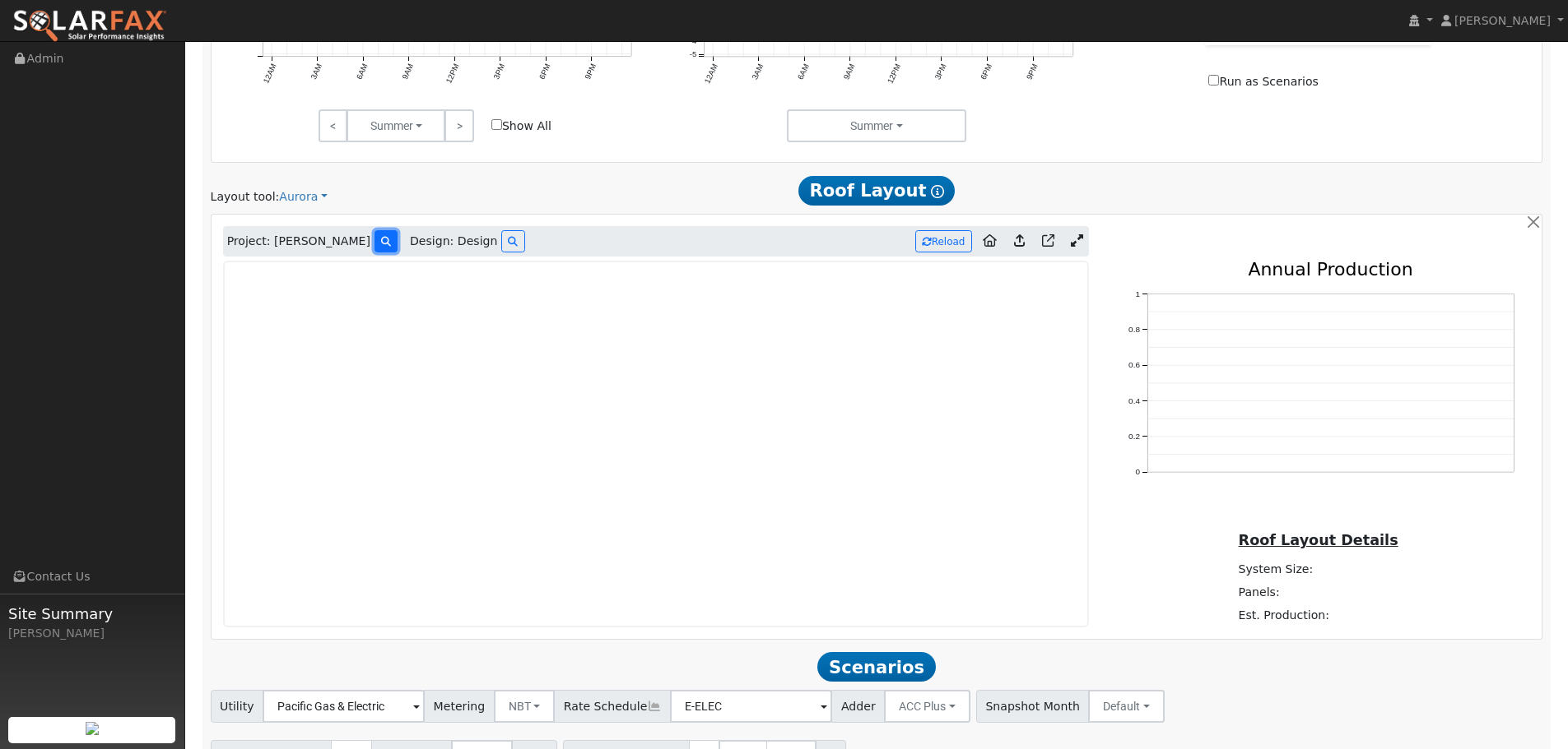
click at [381, 244] on icon at bounding box center [386, 242] width 10 height 10
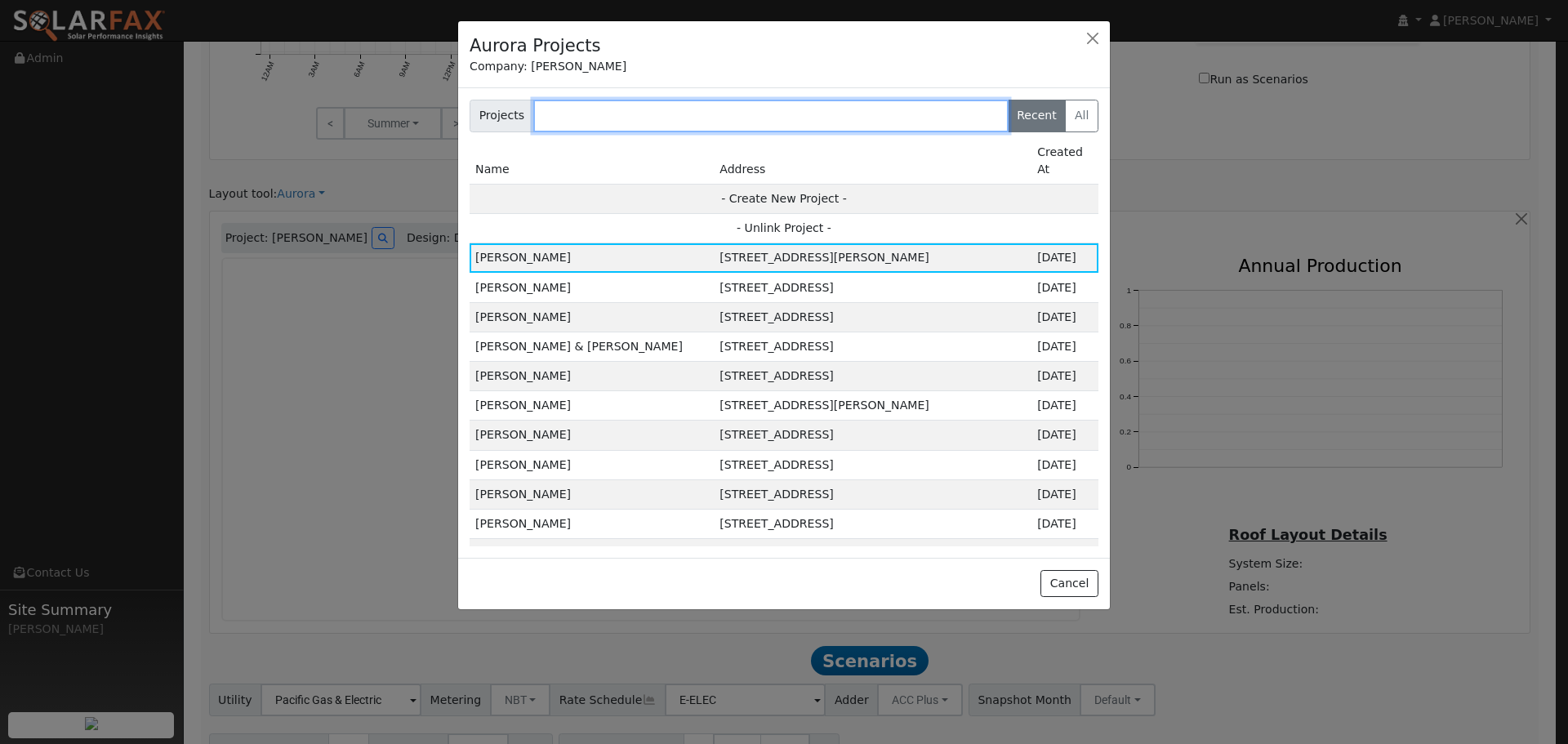
click at [624, 117] on input "text" at bounding box center [770, 116] width 475 height 33
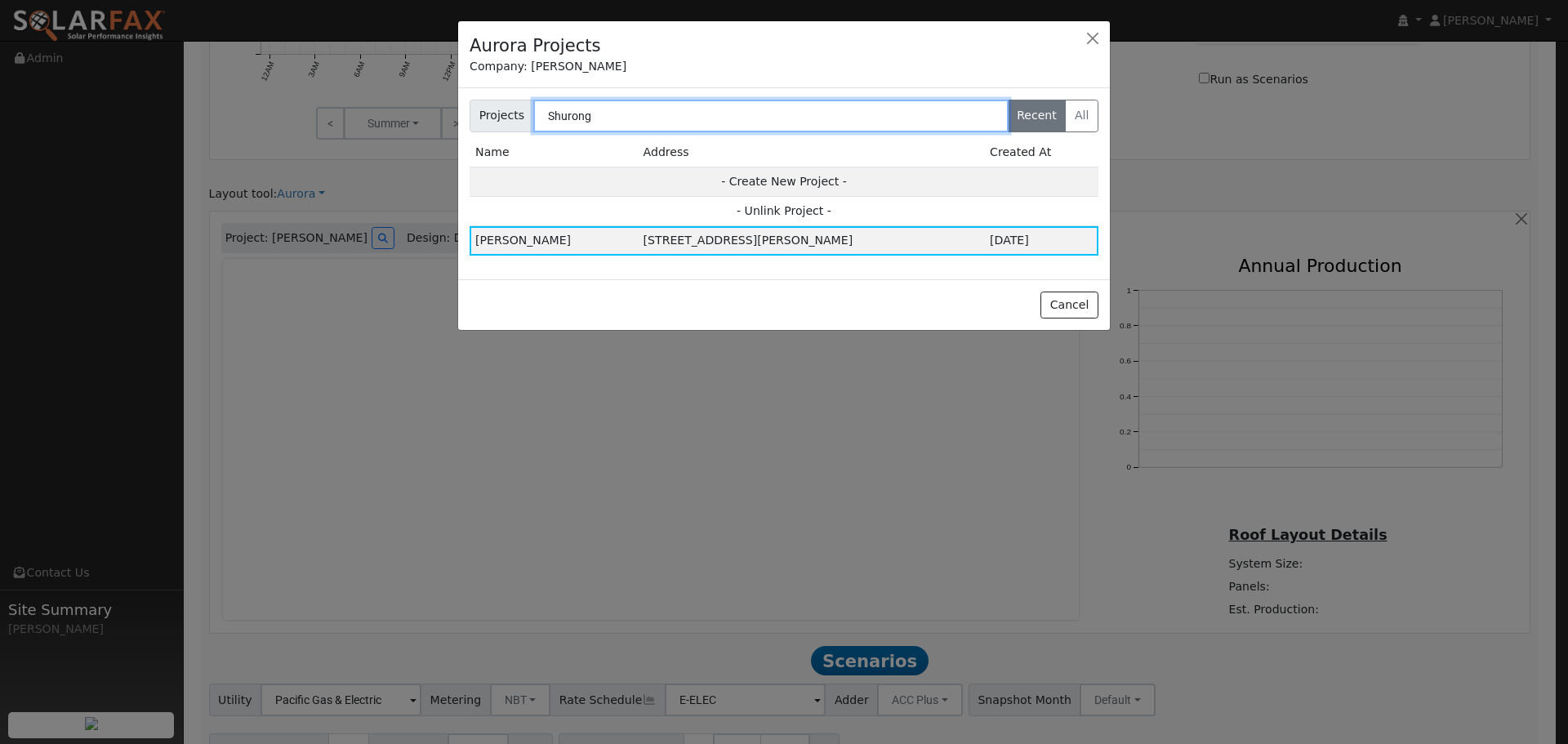
type input "Shurong"
click at [279, 141] on div at bounding box center [784, 372] width 1568 height 744
click at [1093, 38] on button "button" at bounding box center [1093, 38] width 23 height 23
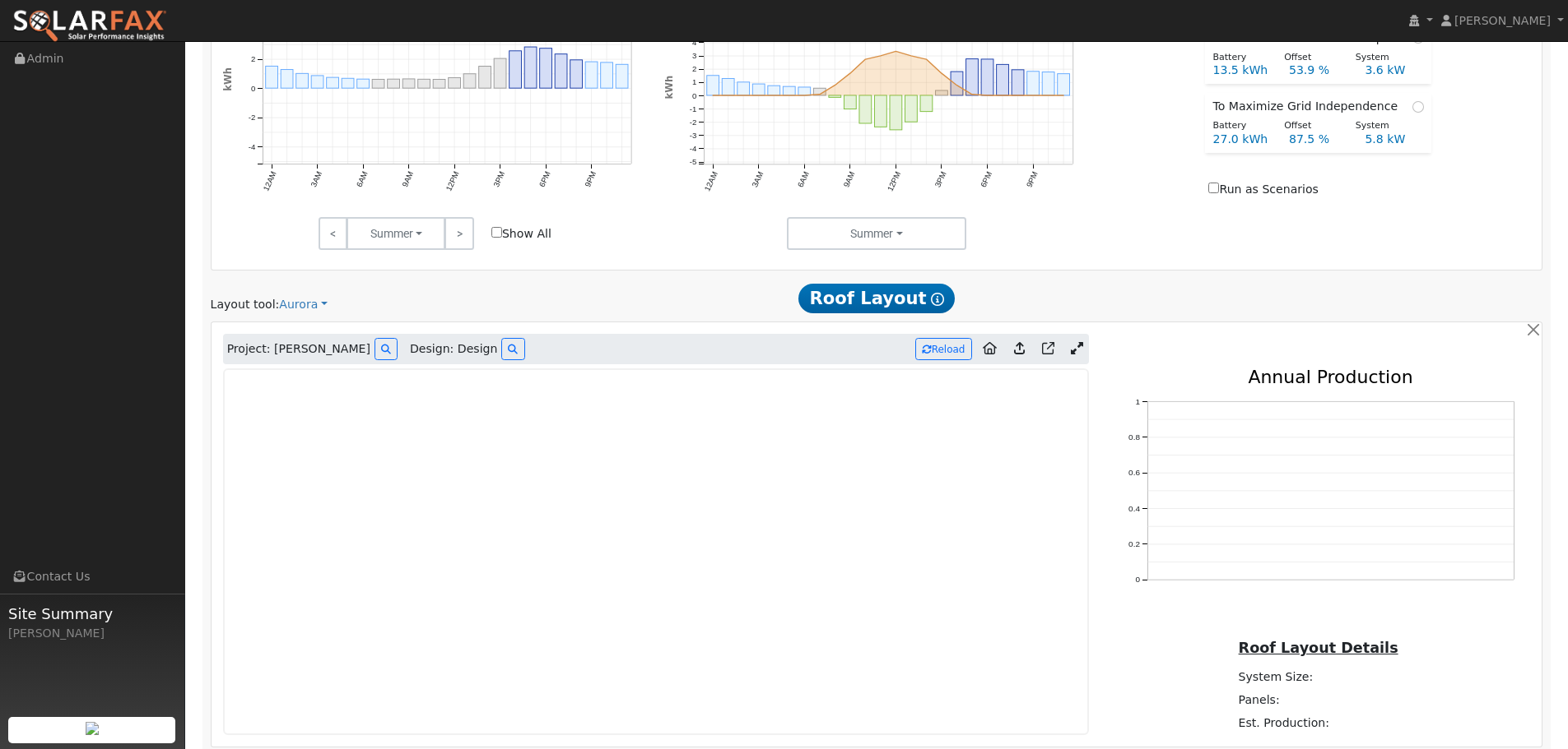
scroll to position [661, 0]
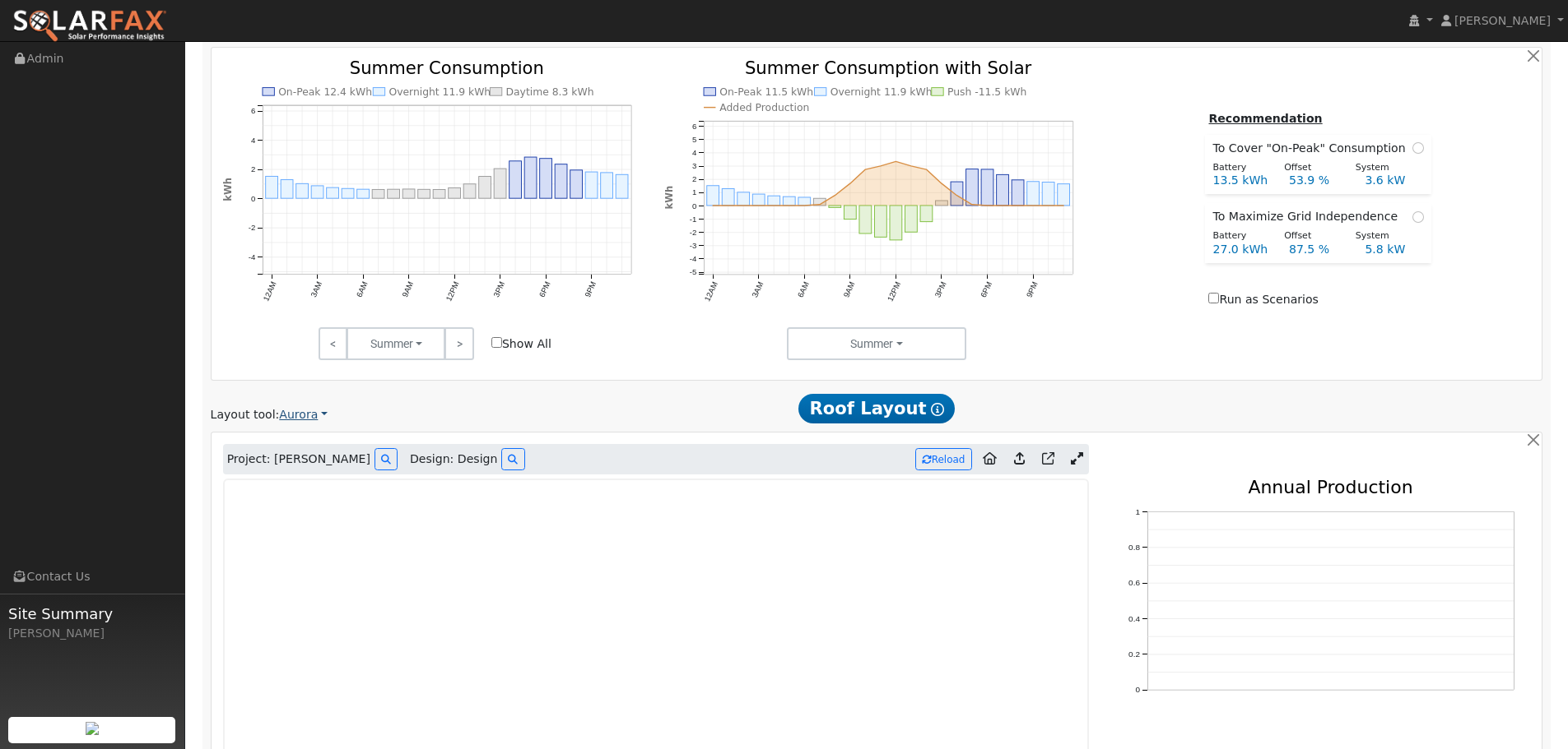
click at [312, 416] on link "Aurora" at bounding box center [303, 415] width 49 height 18
click at [319, 447] on link "Google Solar" at bounding box center [332, 444] width 114 height 23
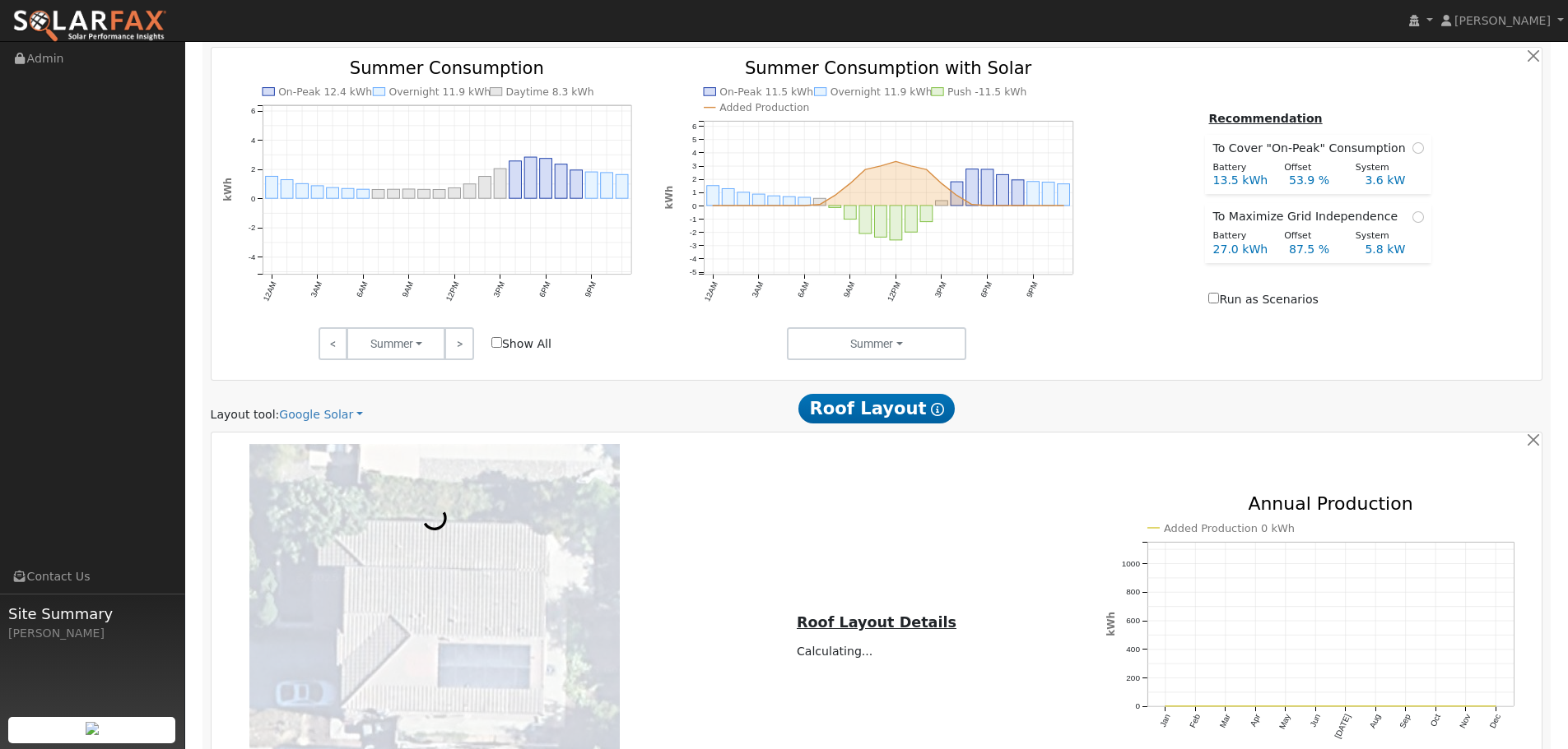
click at [439, 422] on div "Layout tool: Google Solar Google Solar Scanifly Aurora" at bounding box center [426, 415] width 433 height 18
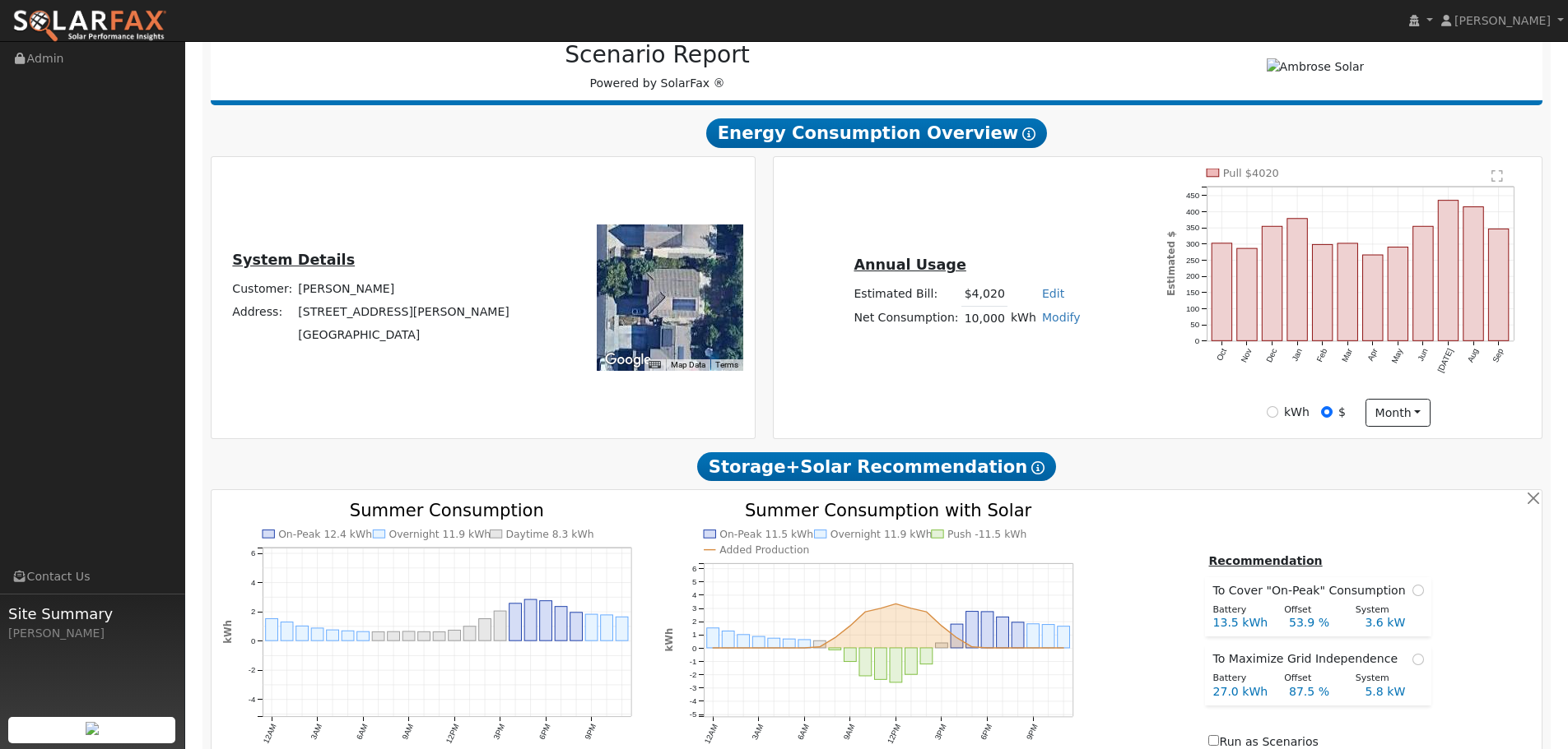
scroll to position [0, 0]
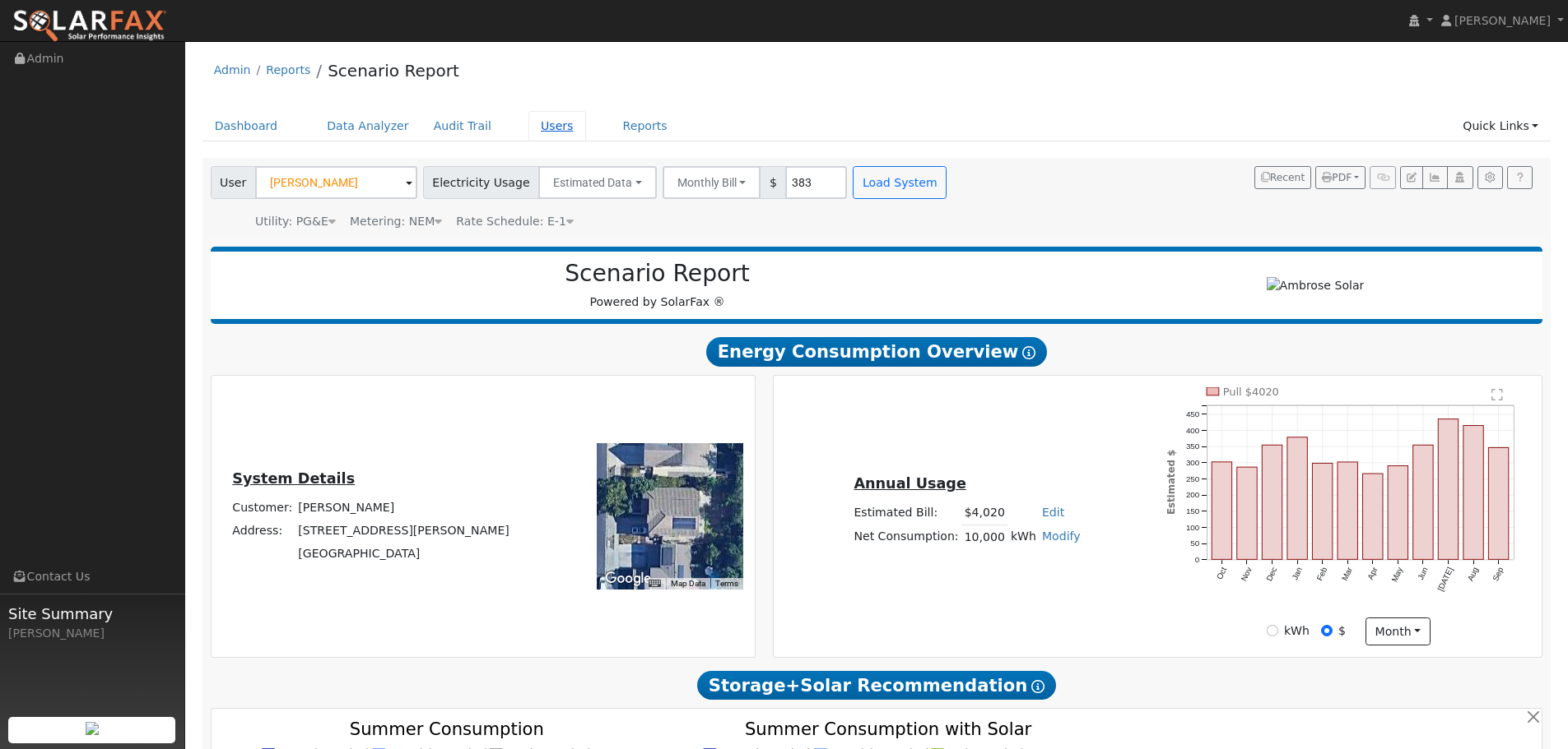
click at [545, 127] on link "Users" at bounding box center [557, 125] width 57 height 30
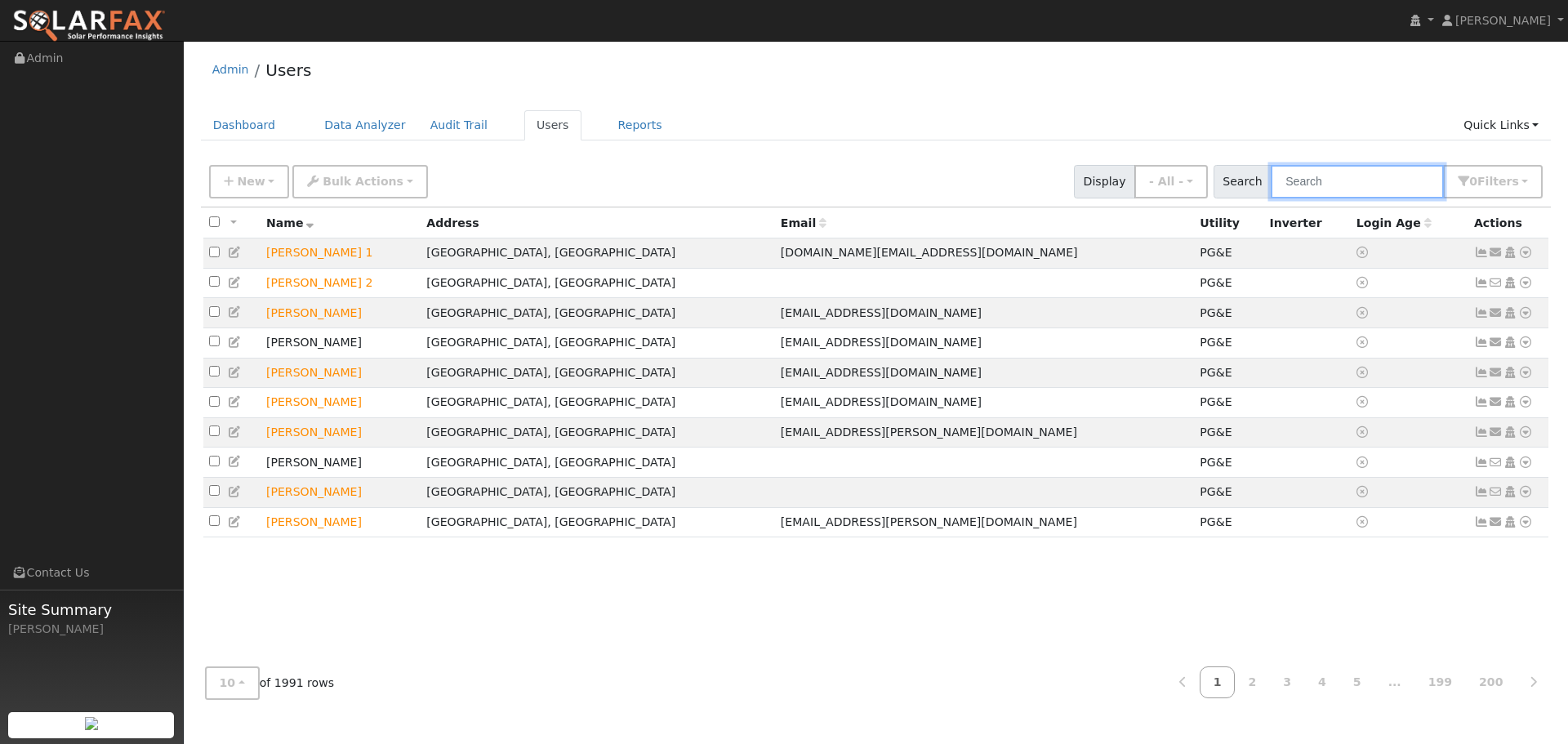
click at [1303, 186] on input "text" at bounding box center [1357, 181] width 173 height 34
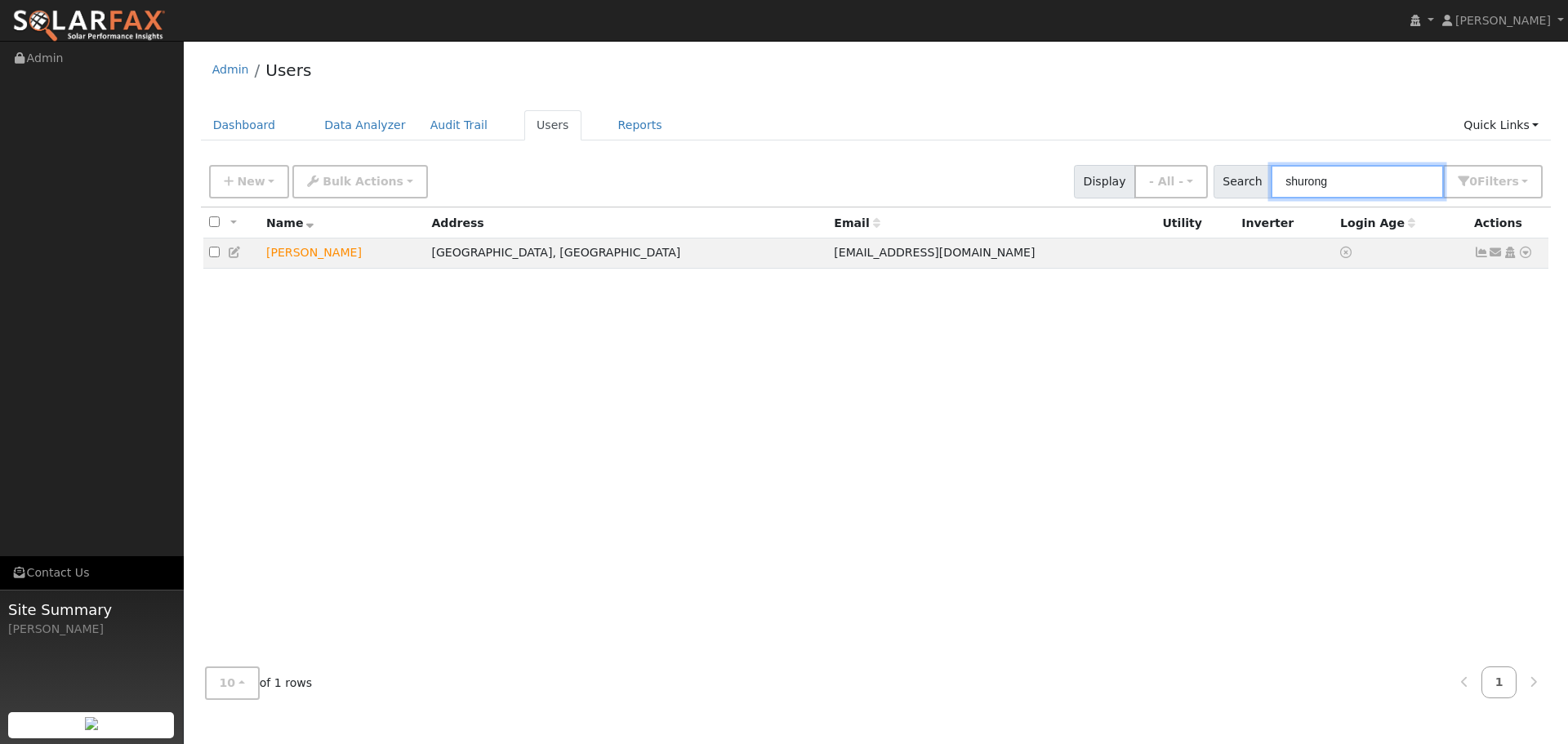
type input "shurong"
click at [332, 257] on td "Shurong Huang" at bounding box center [343, 253] width 165 height 30
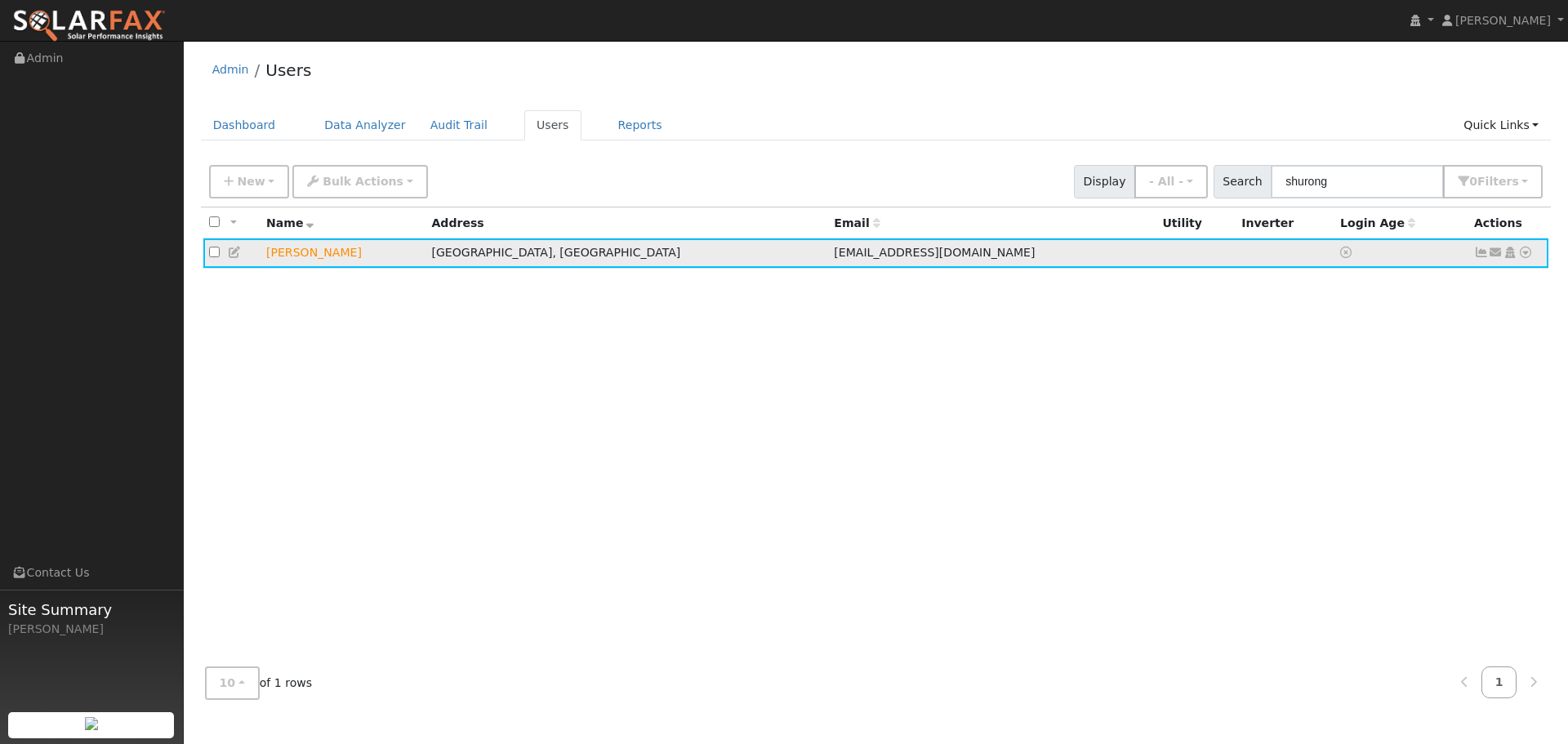
click at [212, 256] on input "checkbox" at bounding box center [214, 252] width 11 height 11
checkbox input "false"
click at [1481, 258] on icon at bounding box center [1482, 252] width 15 height 11
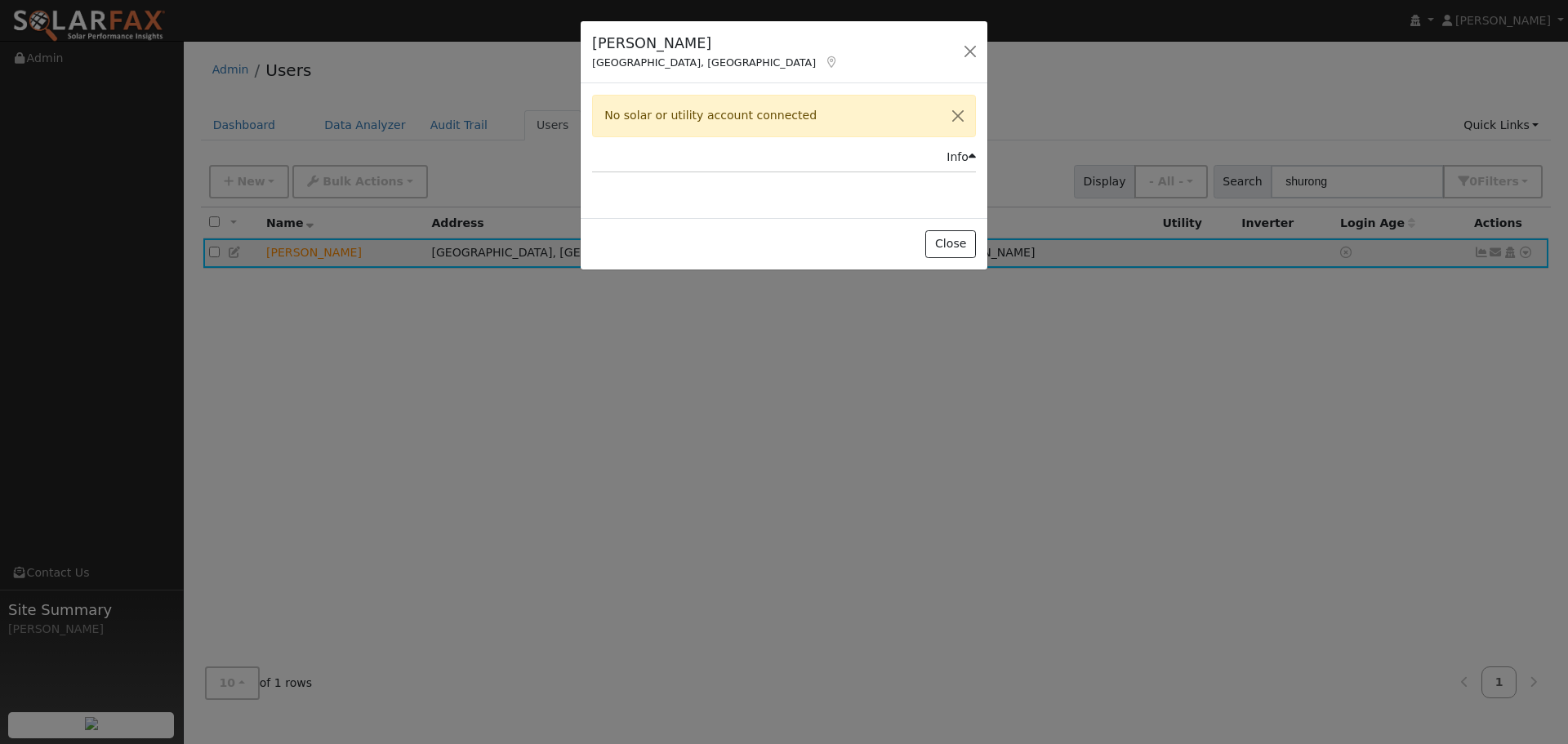
click at [971, 155] on icon at bounding box center [973, 157] width 7 height 11
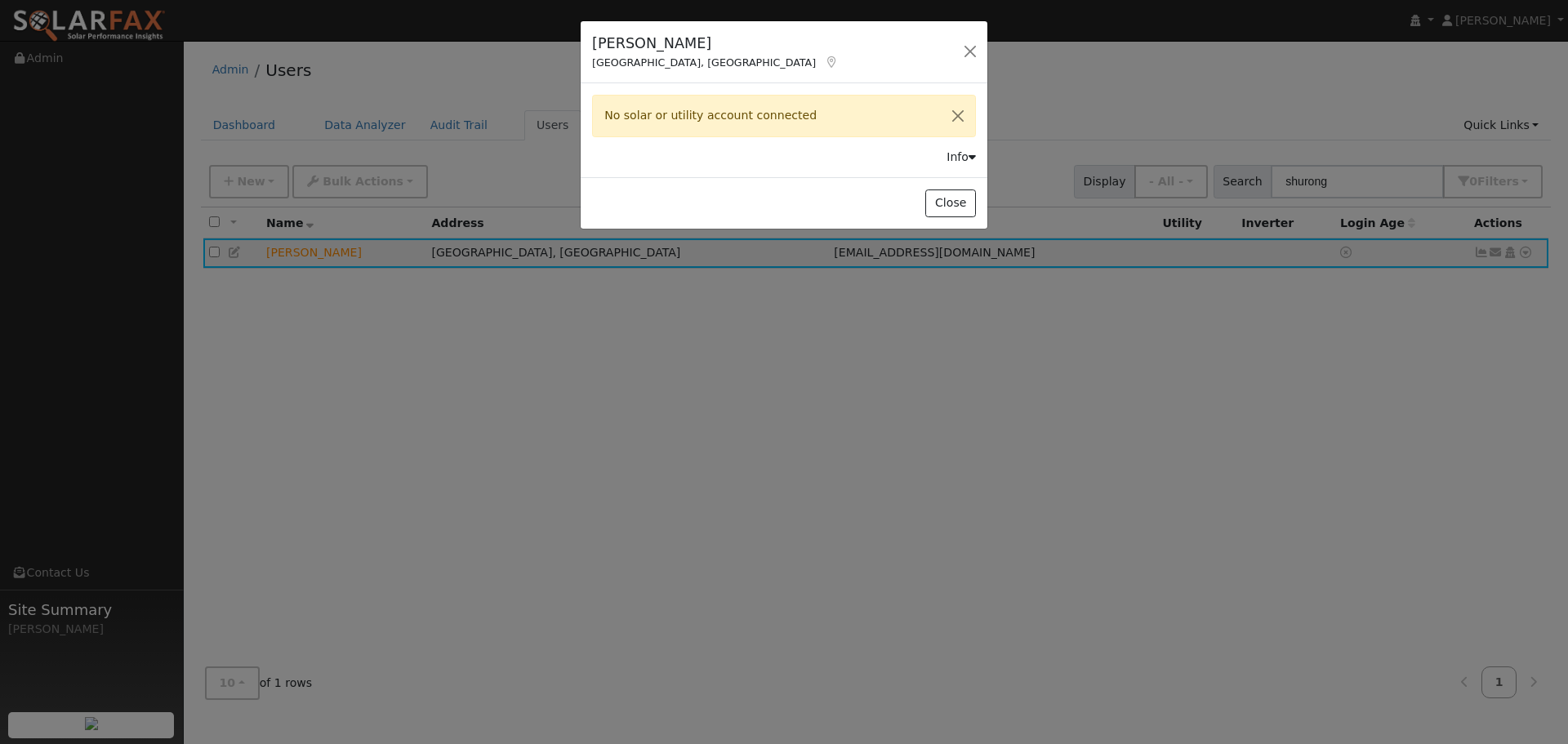
click at [971, 155] on icon at bounding box center [973, 157] width 7 height 11
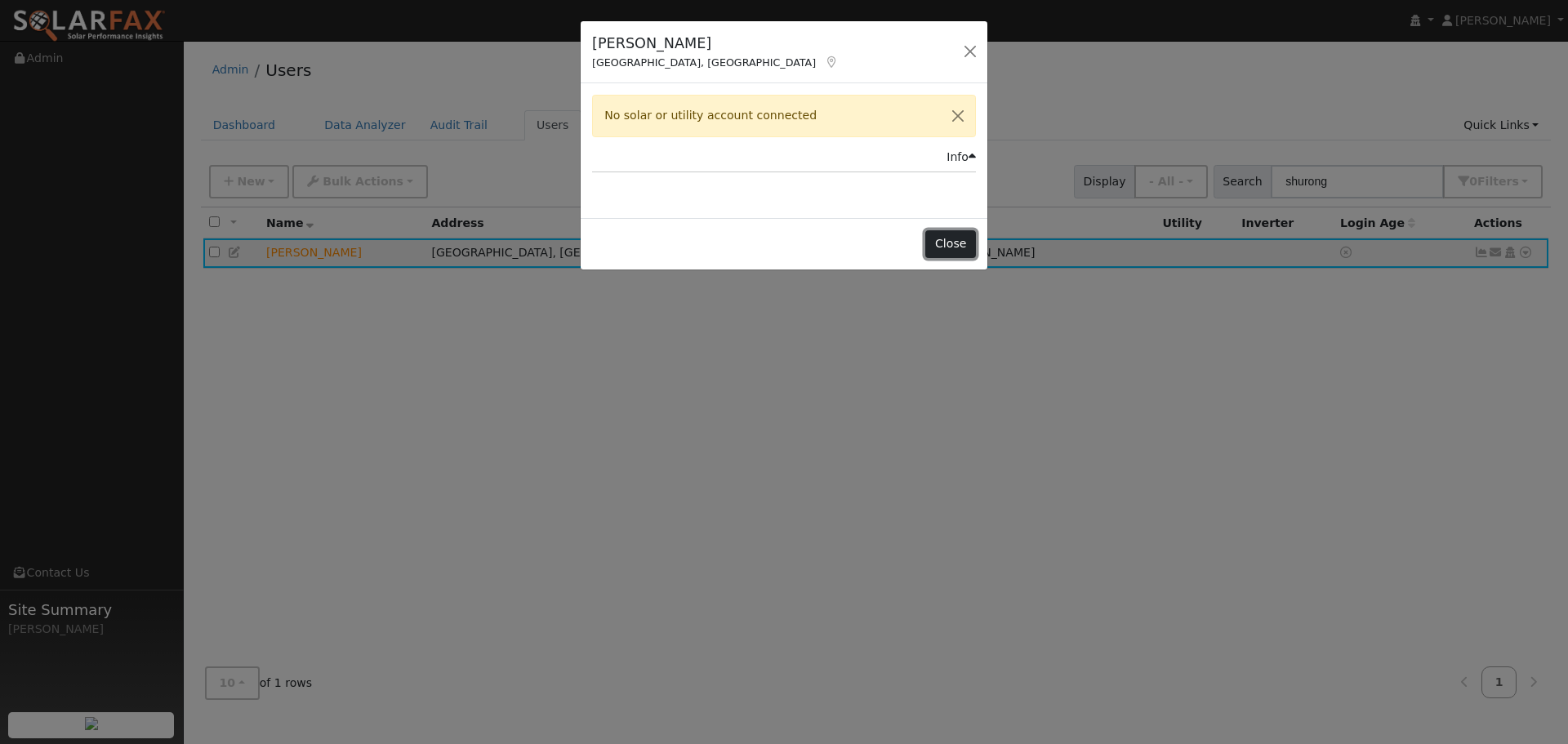
click at [952, 240] on button "Close" at bounding box center [950, 245] width 49 height 27
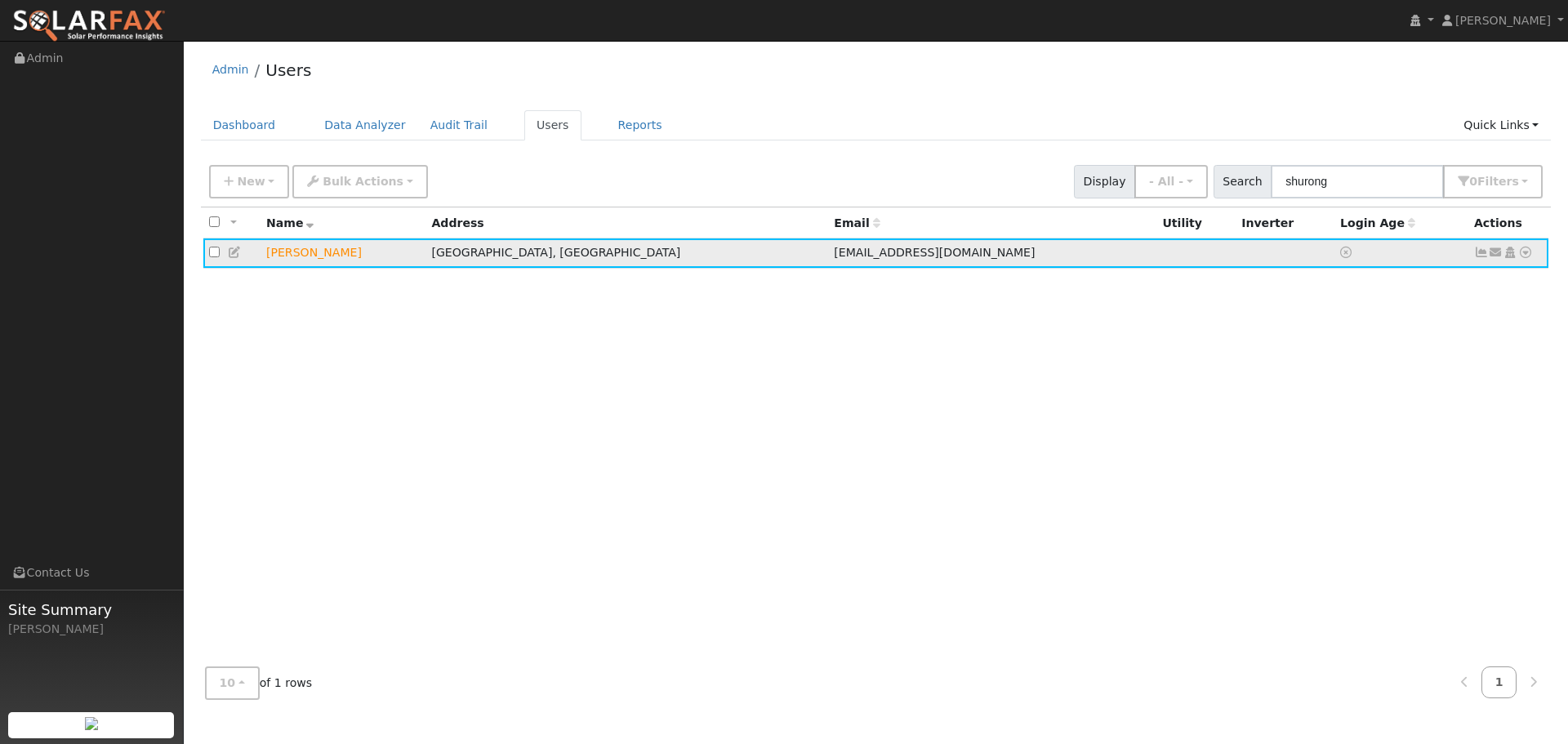
click at [517, 257] on td "Woodland, CA" at bounding box center [627, 253] width 403 height 30
click at [313, 258] on td "Shurong Huang" at bounding box center [343, 253] width 165 height 30
click at [638, 162] on div "New Add User Quick Add Quick Connect Quick Convert Lead Bulk Actions Send Email…" at bounding box center [877, 179] width 1341 height 39
click at [387, 127] on link "Data Analyzer" at bounding box center [365, 125] width 106 height 30
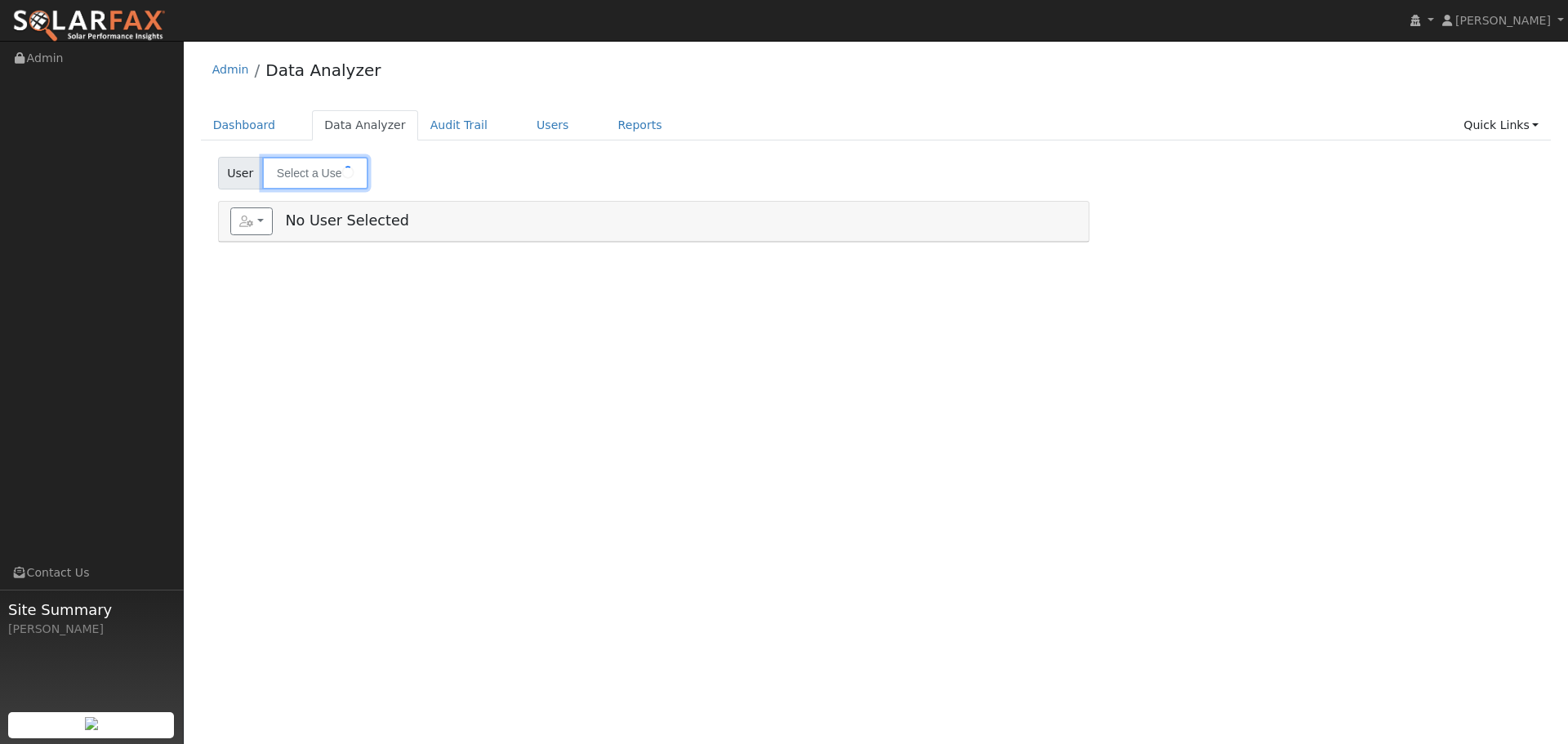
type input "[PERSON_NAME]"
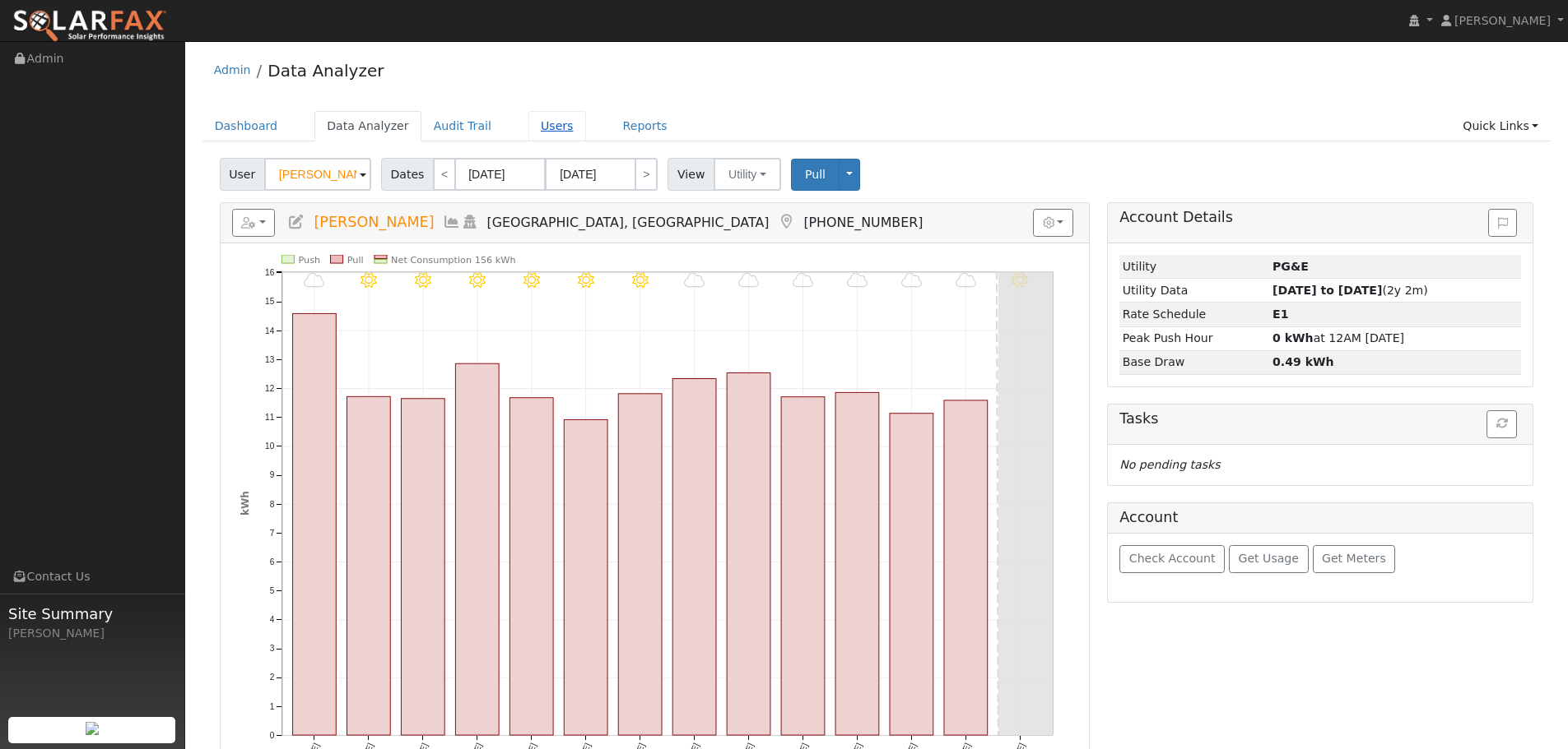
click at [529, 121] on link "Users" at bounding box center [557, 125] width 57 height 30
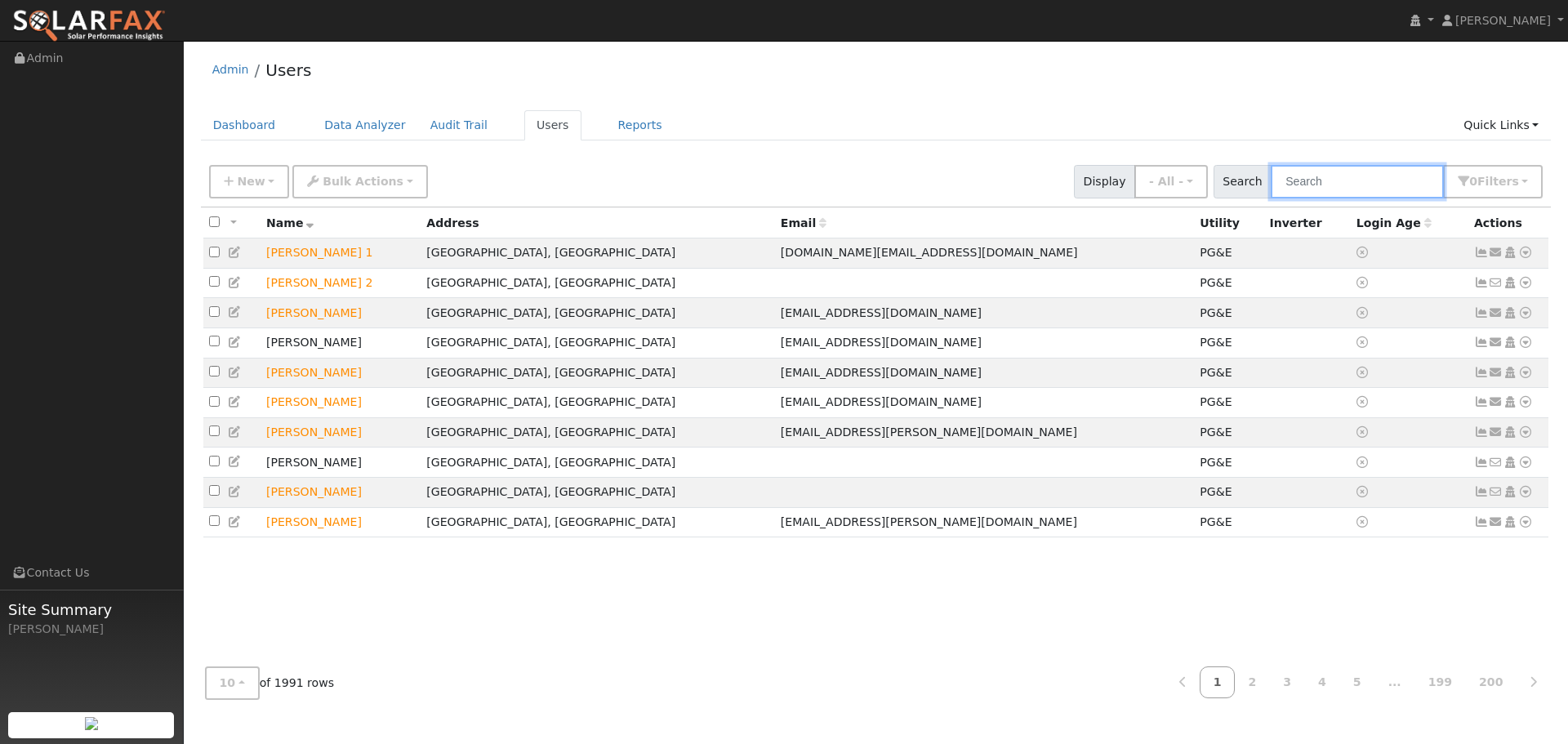
click at [1352, 179] on input "text" at bounding box center [1357, 181] width 173 height 34
click at [359, 125] on link "Data Analyzer" at bounding box center [365, 125] width 106 height 30
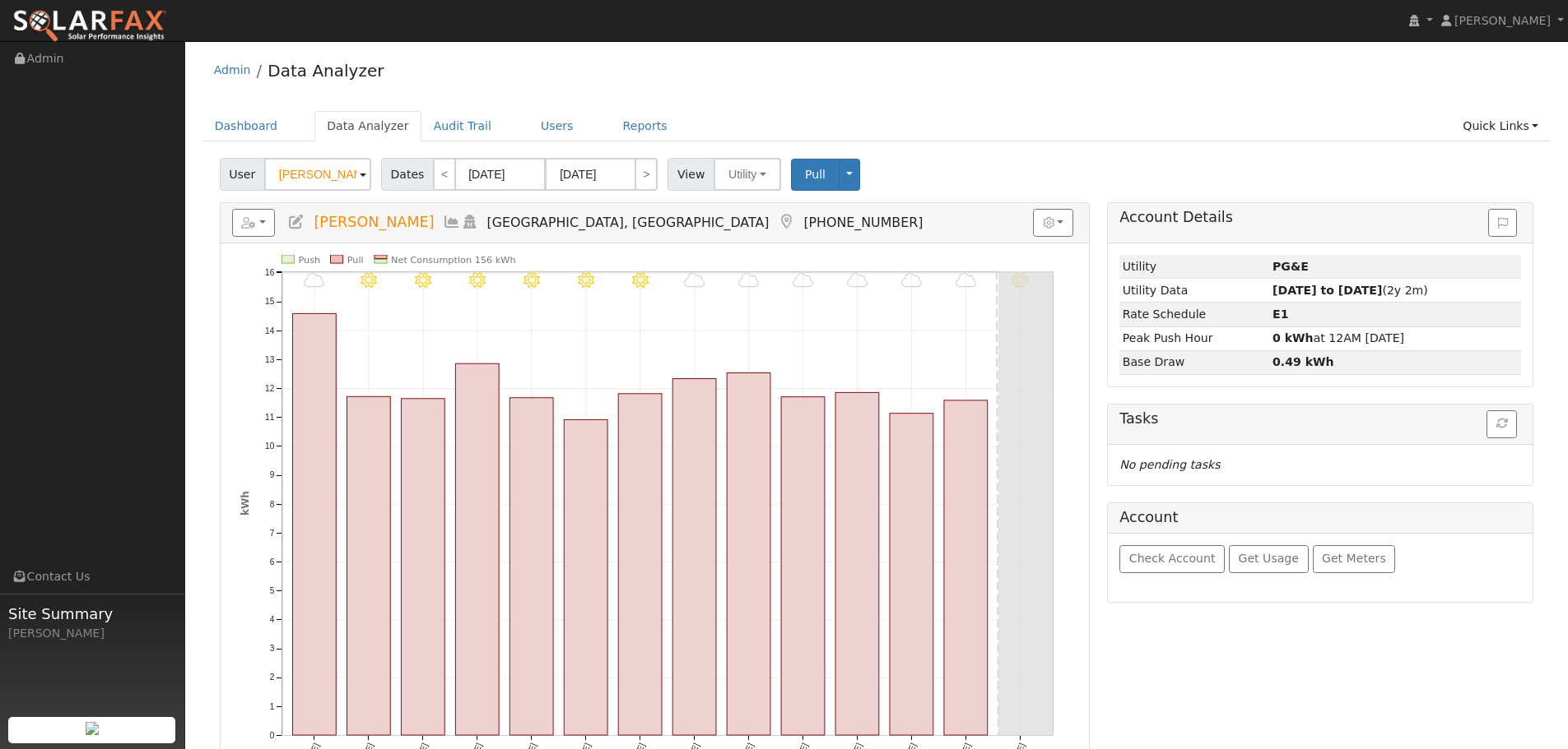
click at [311, 172] on input "James Coffman" at bounding box center [317, 174] width 107 height 33
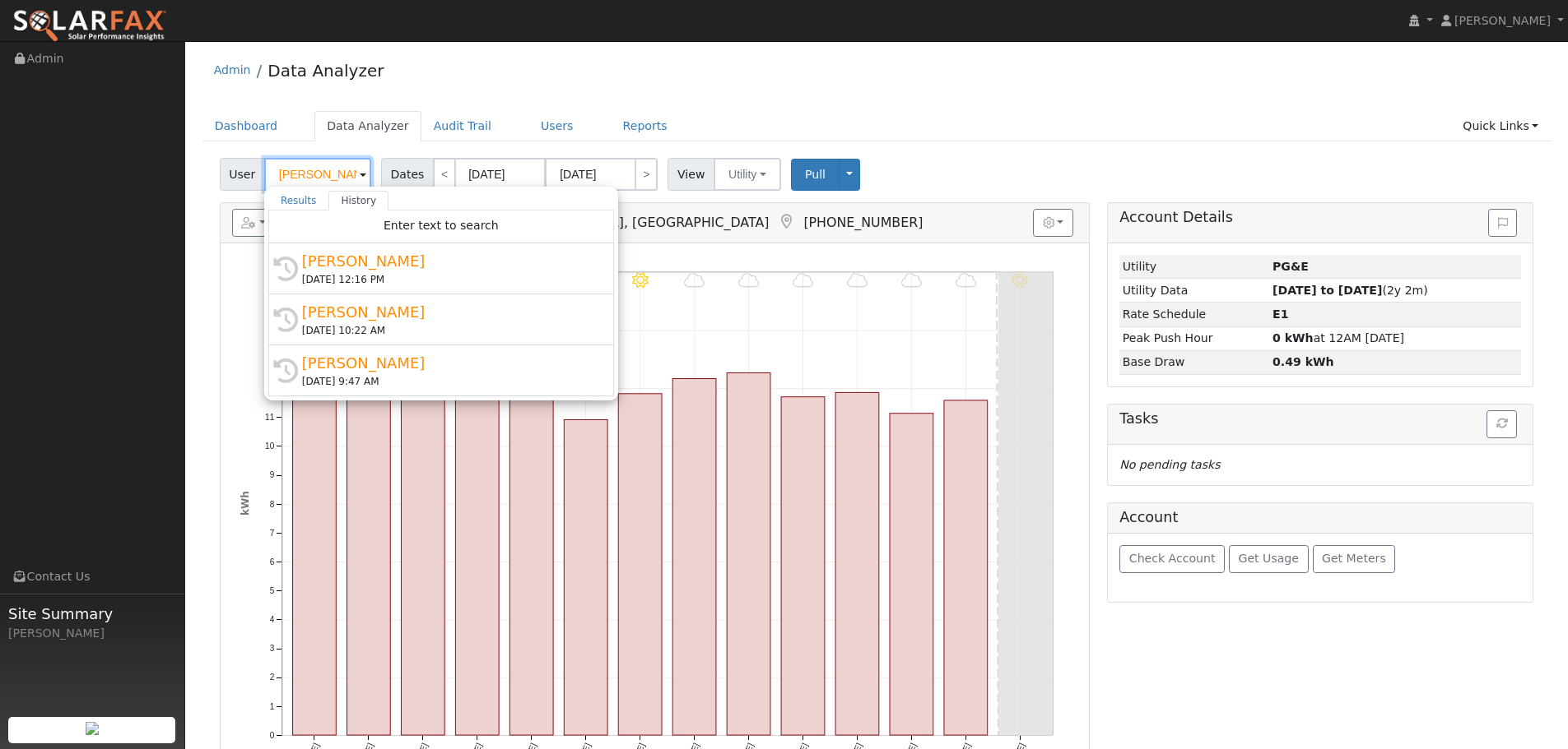
click at [311, 172] on input "James Coffman" at bounding box center [317, 174] width 107 height 33
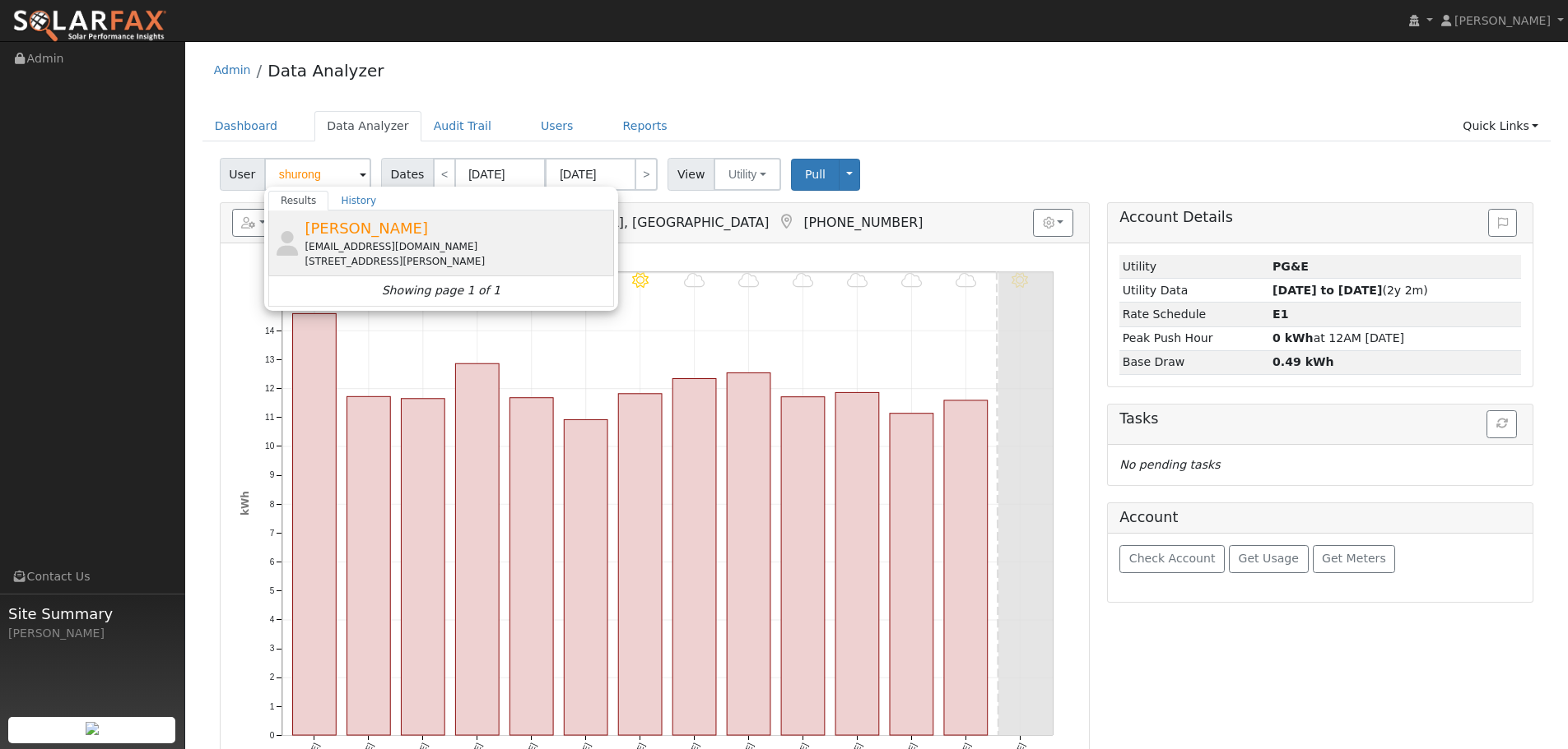
click at [392, 251] on div "msh357470@yahoo.com" at bounding box center [457, 247] width 305 height 15
type input "Shurong Huang"
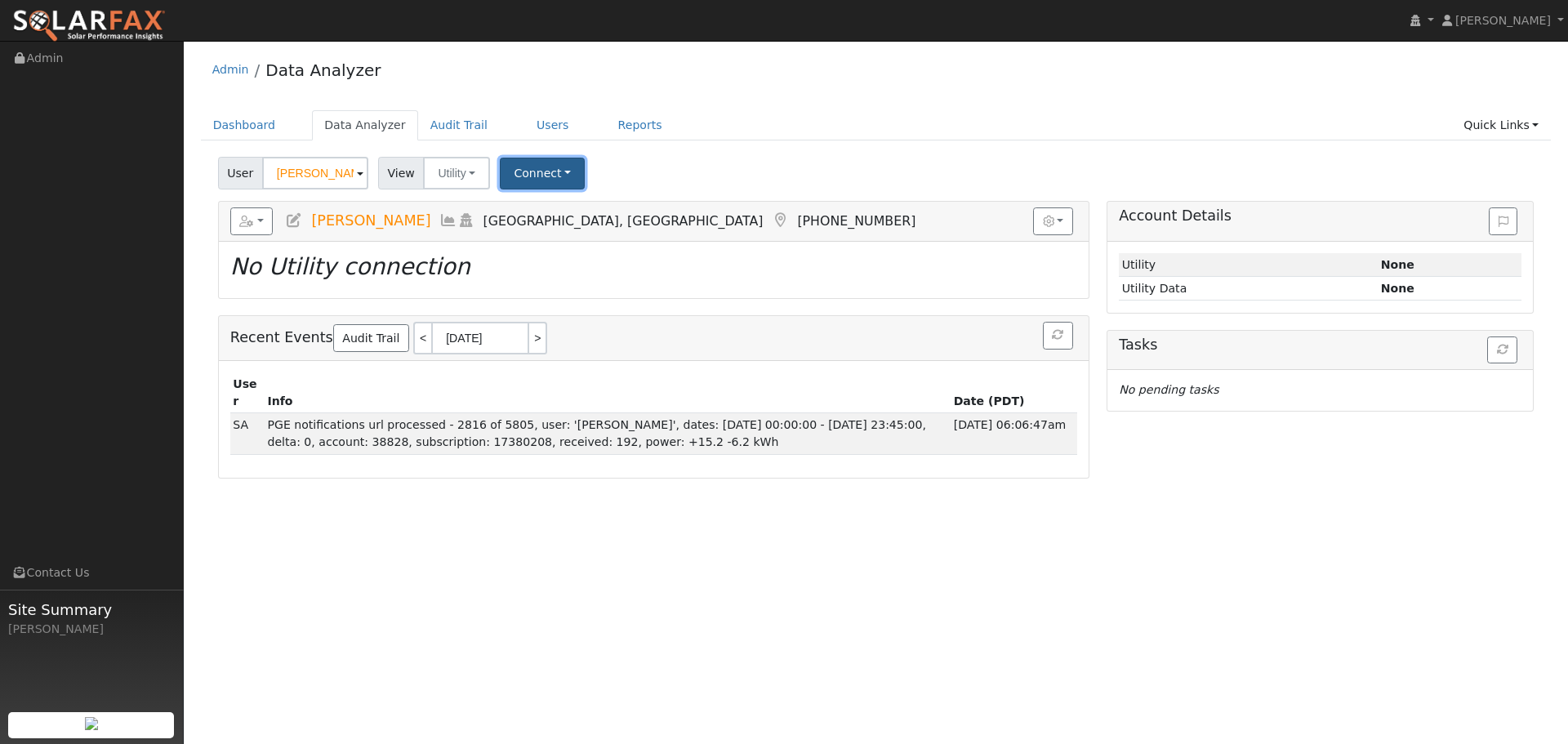
click at [555, 176] on button "Connect" at bounding box center [542, 173] width 85 height 32
click at [578, 215] on link "Select a Provider" at bounding box center [565, 209] width 127 height 23
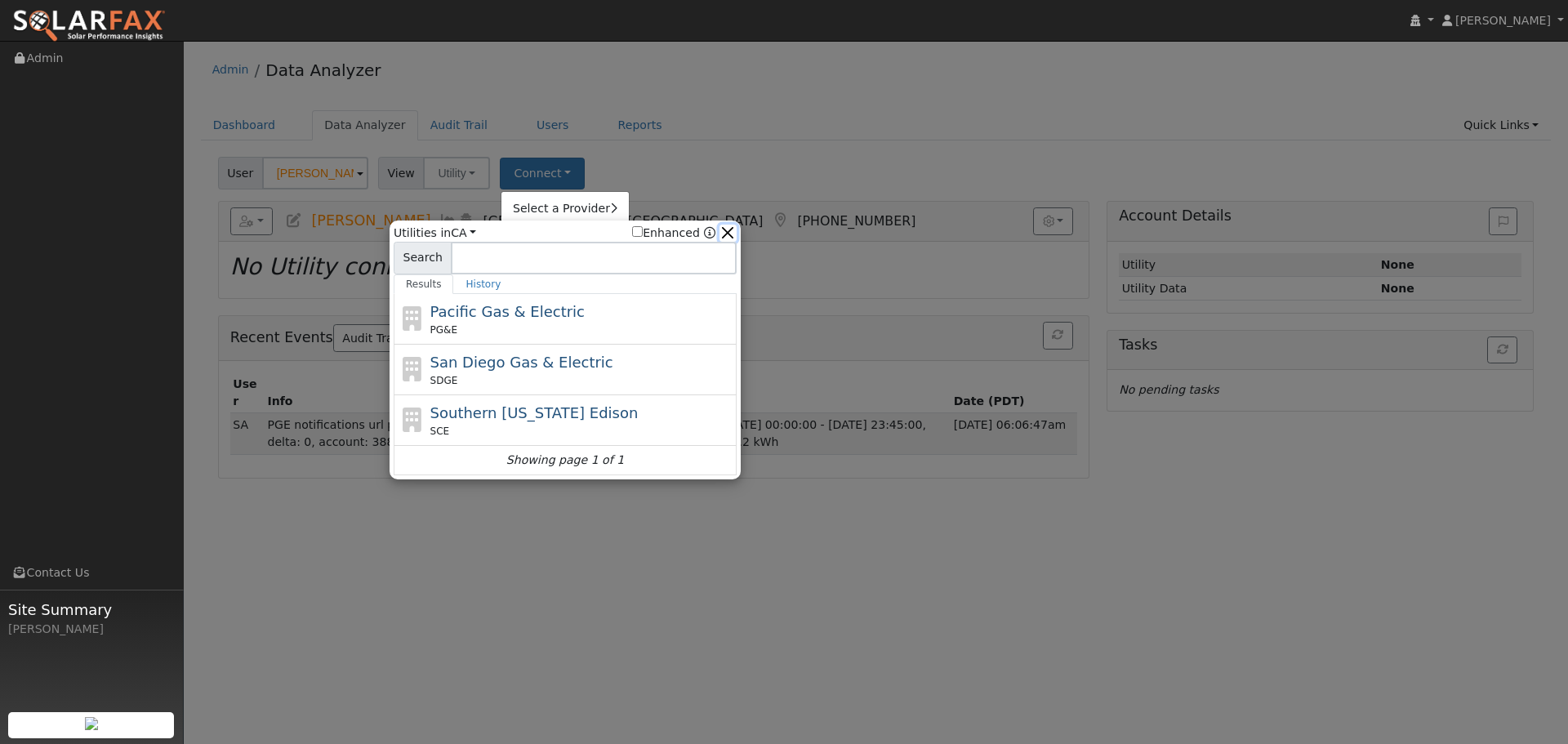
click at [720, 235] on button "button" at bounding box center [728, 233] width 17 height 17
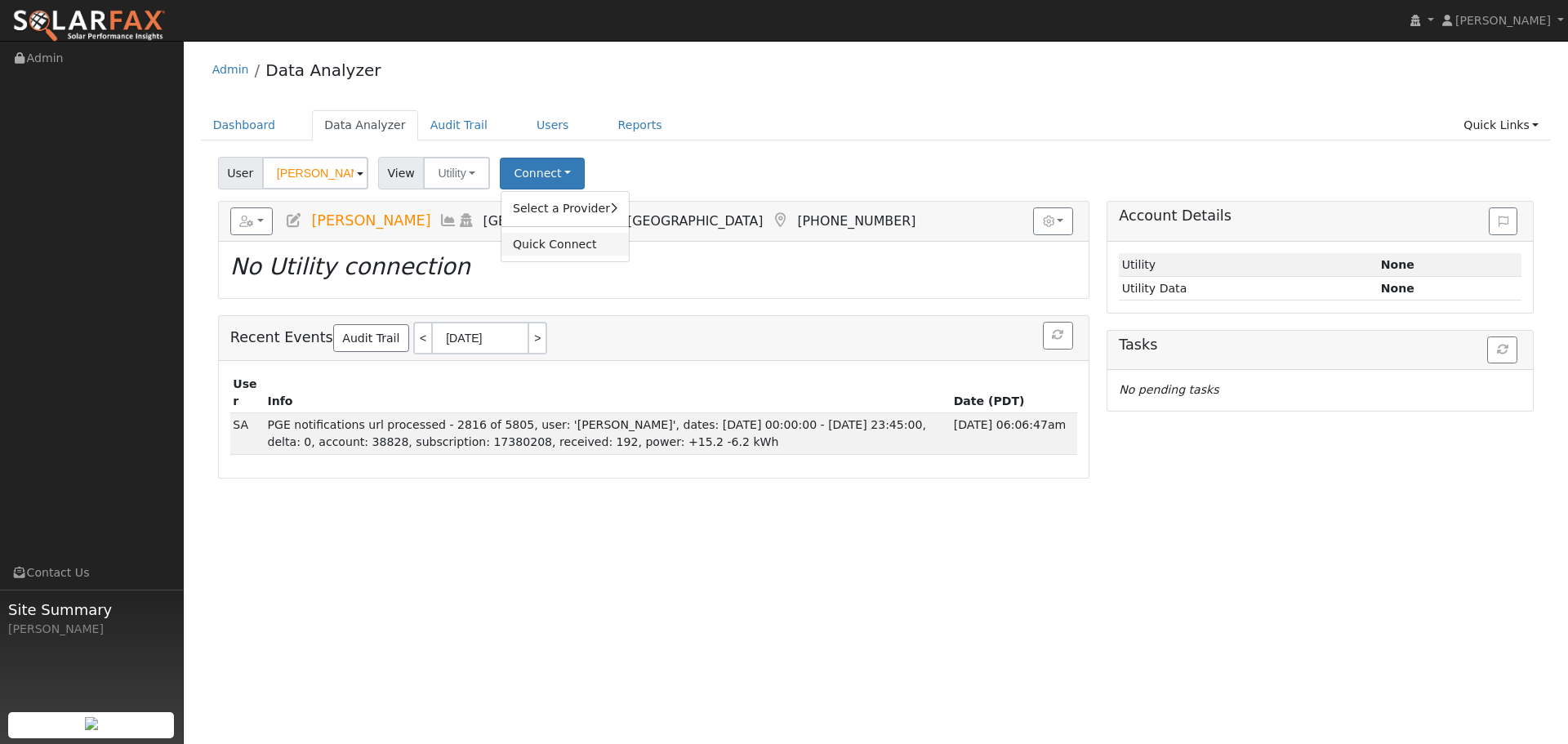
click at [566, 239] on link "Quick Connect" at bounding box center [565, 244] width 127 height 23
click at [556, 211] on link "Select a Provider" at bounding box center [565, 209] width 127 height 23
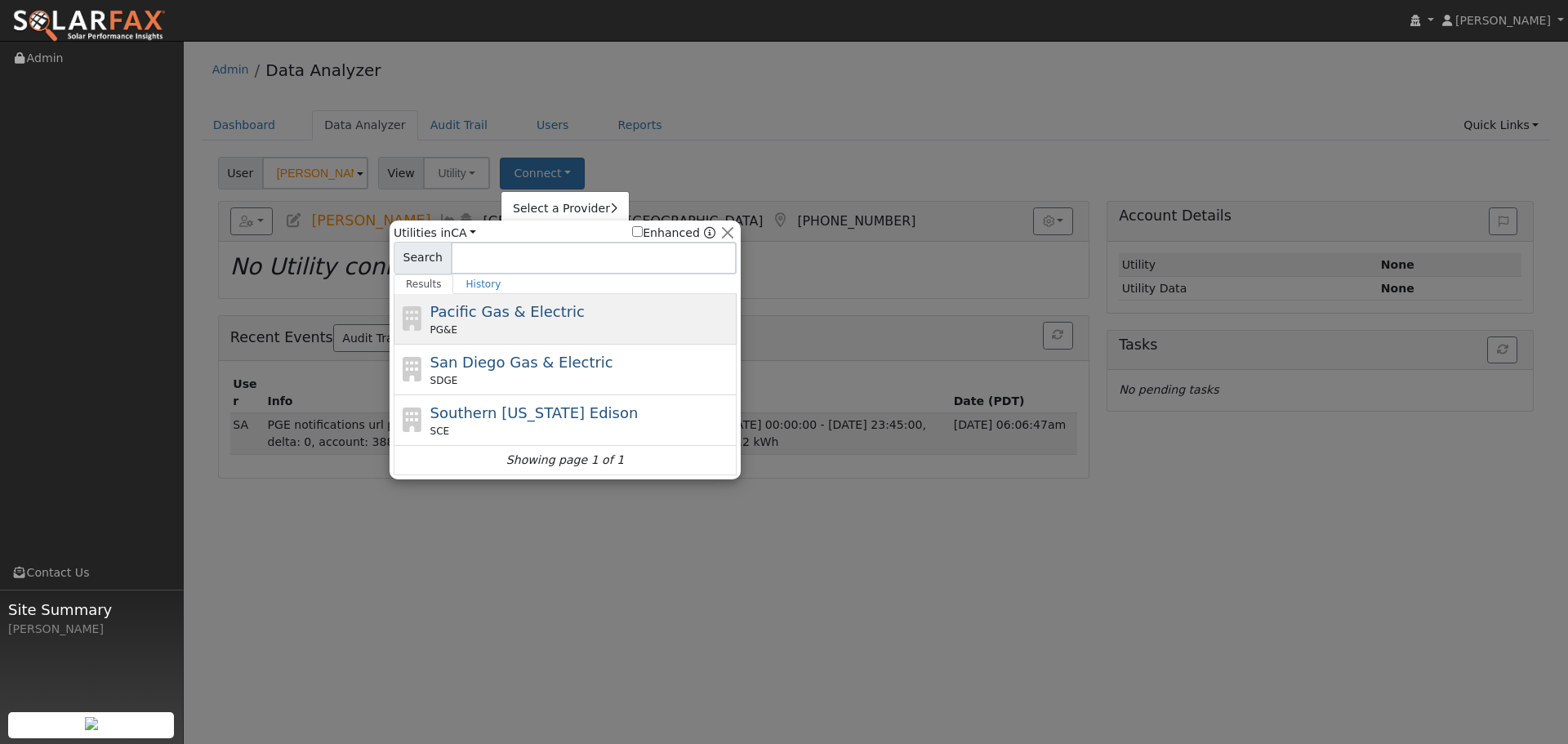
click at [519, 311] on span "Pacific Gas & Electric" at bounding box center [507, 312] width 155 height 17
